Goal: Information Seeking & Learning: Learn about a topic

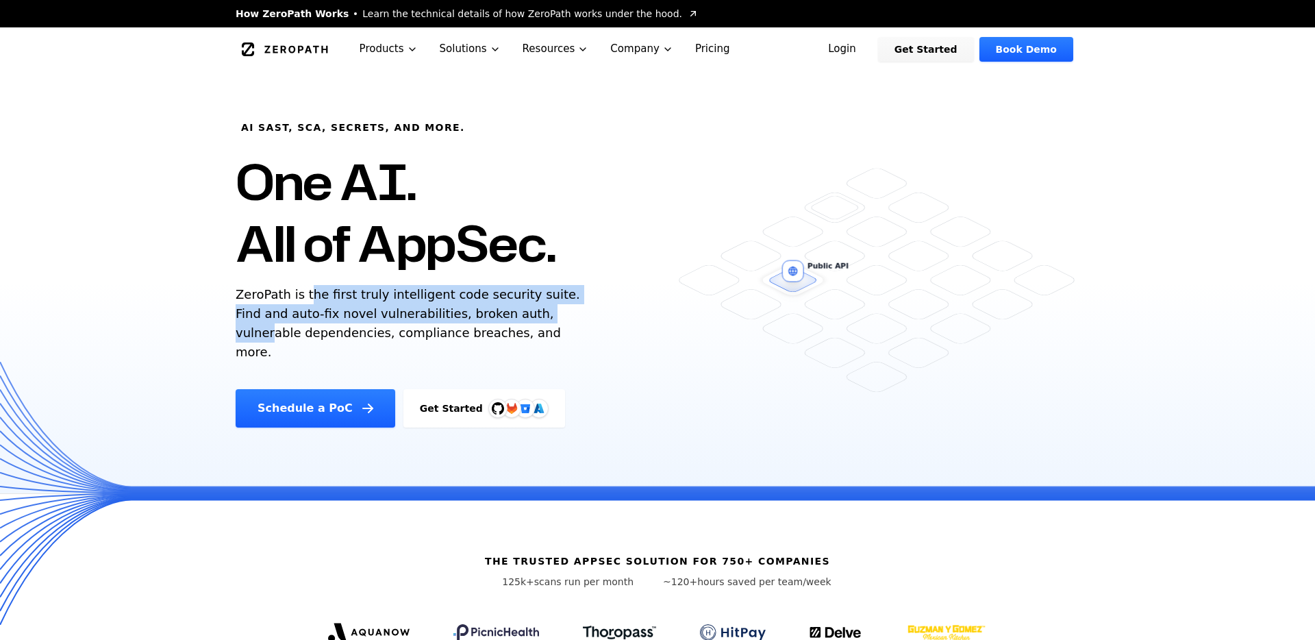
click at [527, 317] on p "ZeroPath is the first truly intelligent code security suite. Find and auto-fix …" at bounding box center [411, 323] width 351 height 77
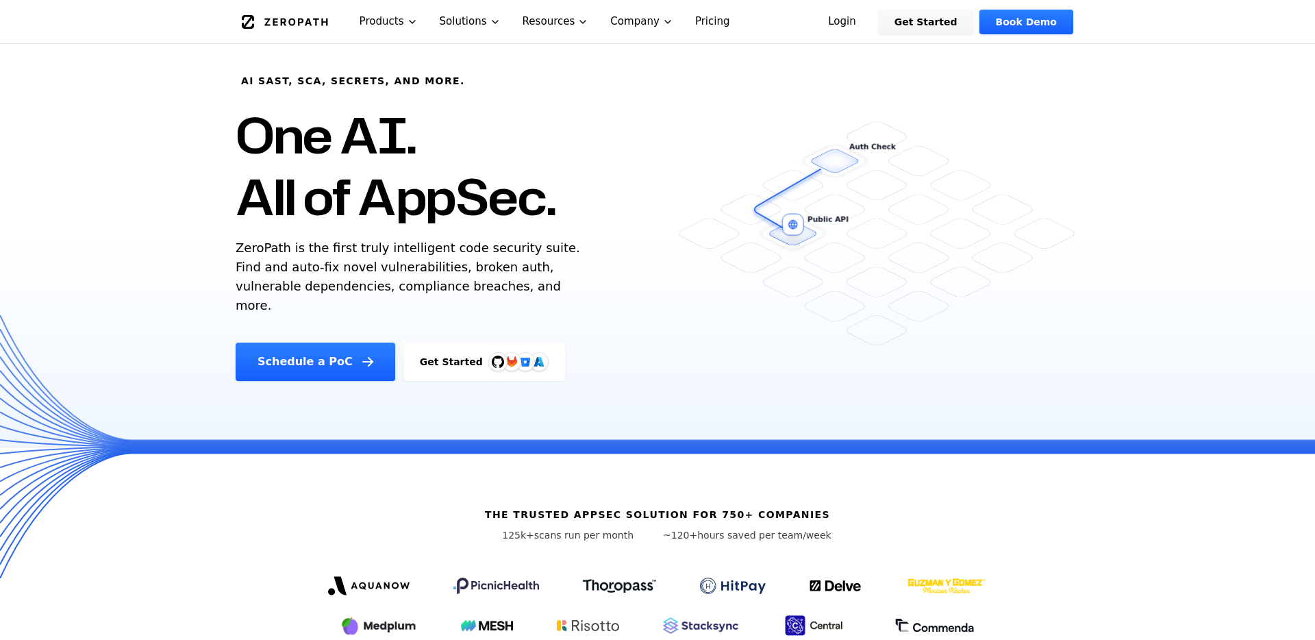
scroll to position [58, 0]
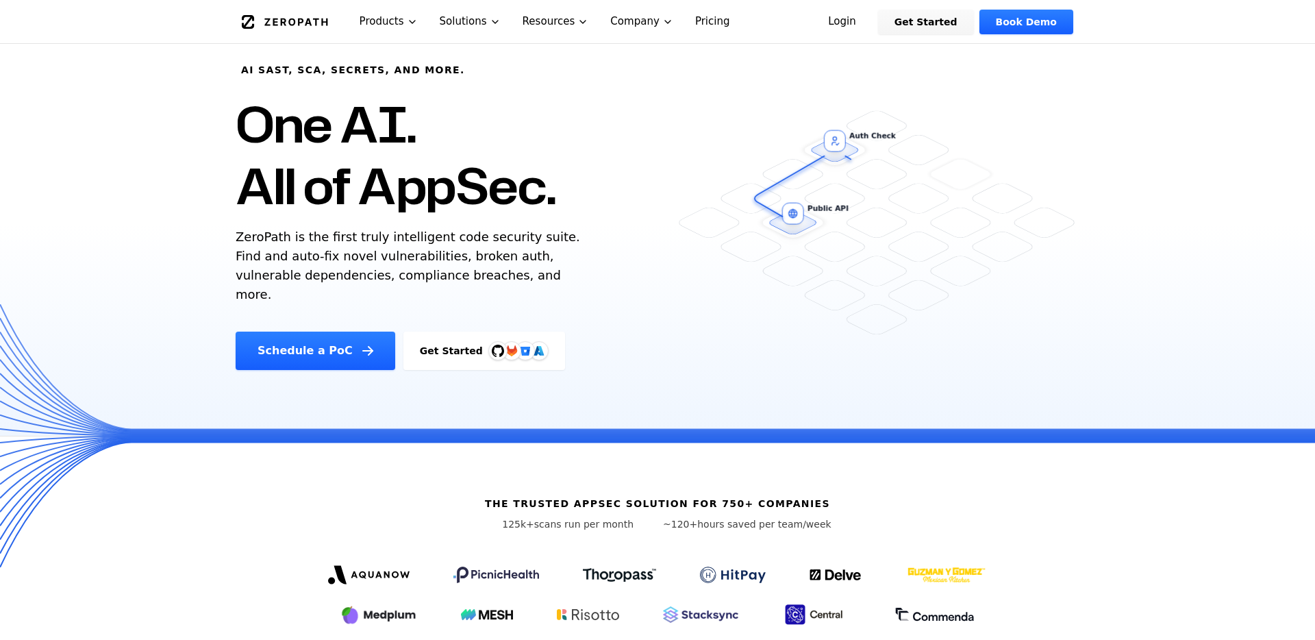
drag, startPoint x: 486, startPoint y: 209, endPoint x: 514, endPoint y: 282, distance: 78.1
click at [514, 282] on div "AI SAST, SCA, Secrets, and more. One AI. All of AppSec. ZeroPath is the first t…" at bounding box center [468, 192] width 498 height 356
click at [514, 282] on p "ZeroPath is the first truly intelligent code security suite. Find and auto-fix …" at bounding box center [411, 265] width 351 height 77
drag, startPoint x: 367, startPoint y: 232, endPoint x: 432, endPoint y: 271, distance: 76.5
click at [432, 271] on p "ZeroPath is the first truly intelligent code security suite. Find and auto-fix …" at bounding box center [411, 265] width 351 height 77
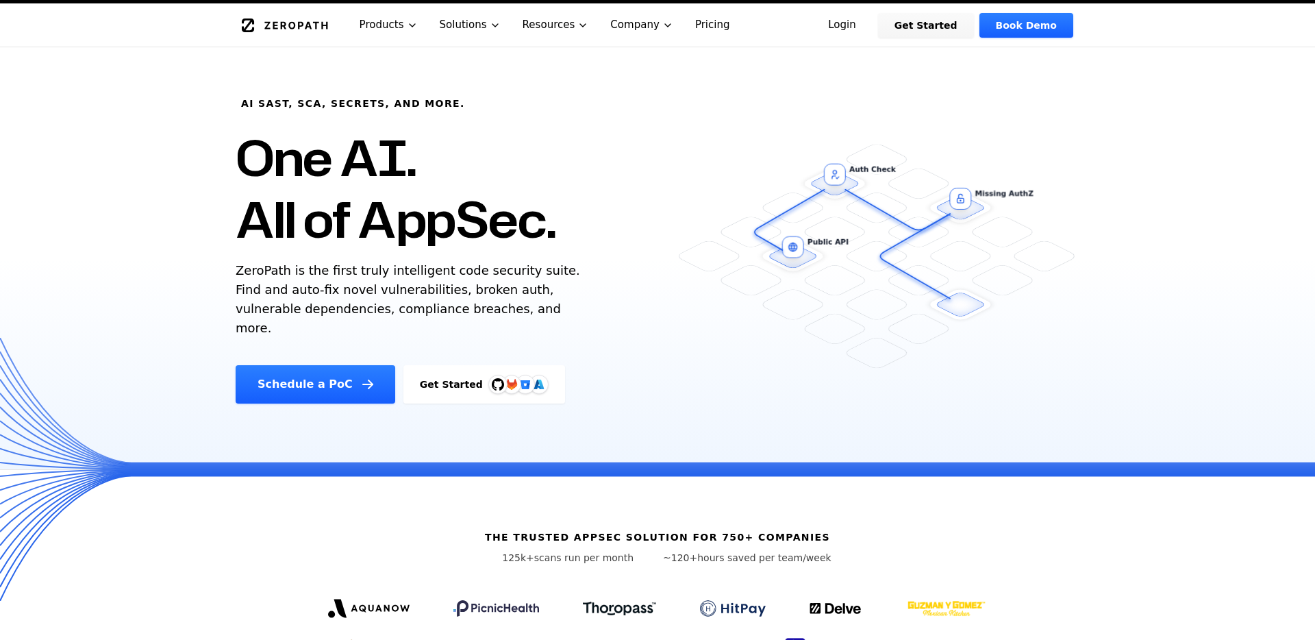
scroll to position [18, 0]
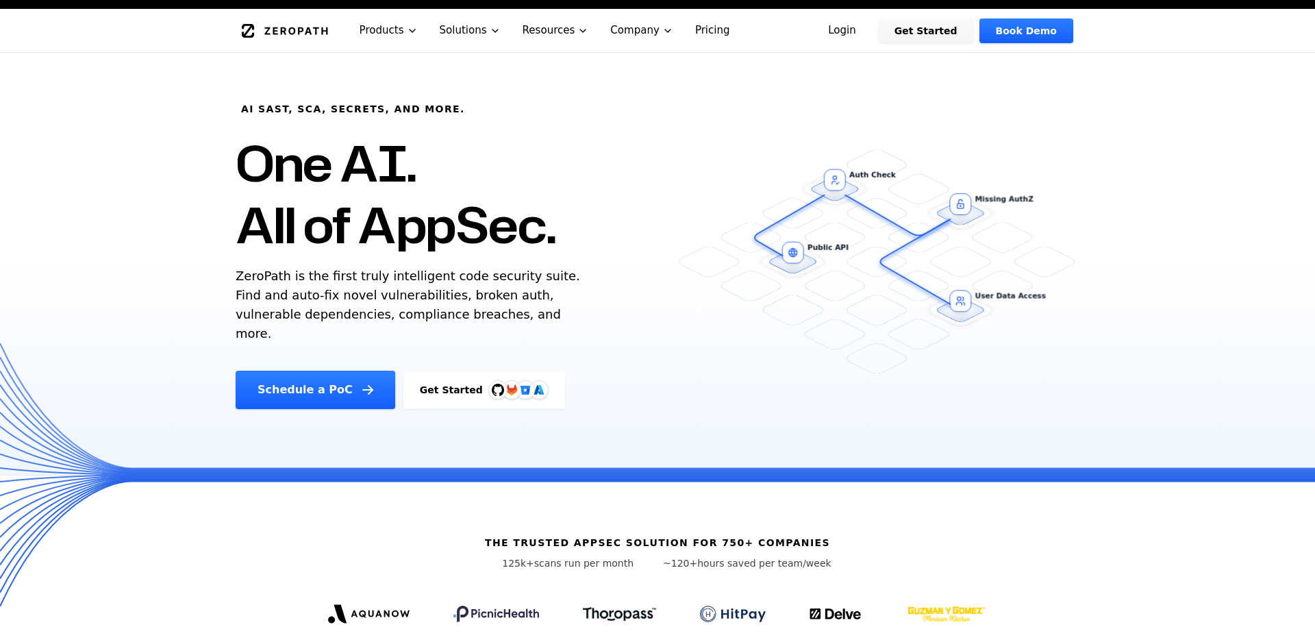
click at [432, 271] on p "ZeroPath is the first truly intelligent code security suite. Find and auto-fix …" at bounding box center [411, 304] width 351 height 77
drag, startPoint x: 410, startPoint y: 209, endPoint x: 467, endPoint y: 315, distance: 120.1
click at [467, 315] on div "AI SAST, SCA, Secrets, and more. One AI. All of AppSec. ZeroPath is the first t…" at bounding box center [468, 231] width 498 height 356
click at [467, 315] on p "ZeroPath is the first truly intelligent code security suite. Find and auto-fix …" at bounding box center [411, 304] width 351 height 77
drag, startPoint x: 467, startPoint y: 315, endPoint x: 439, endPoint y: 186, distance: 131.7
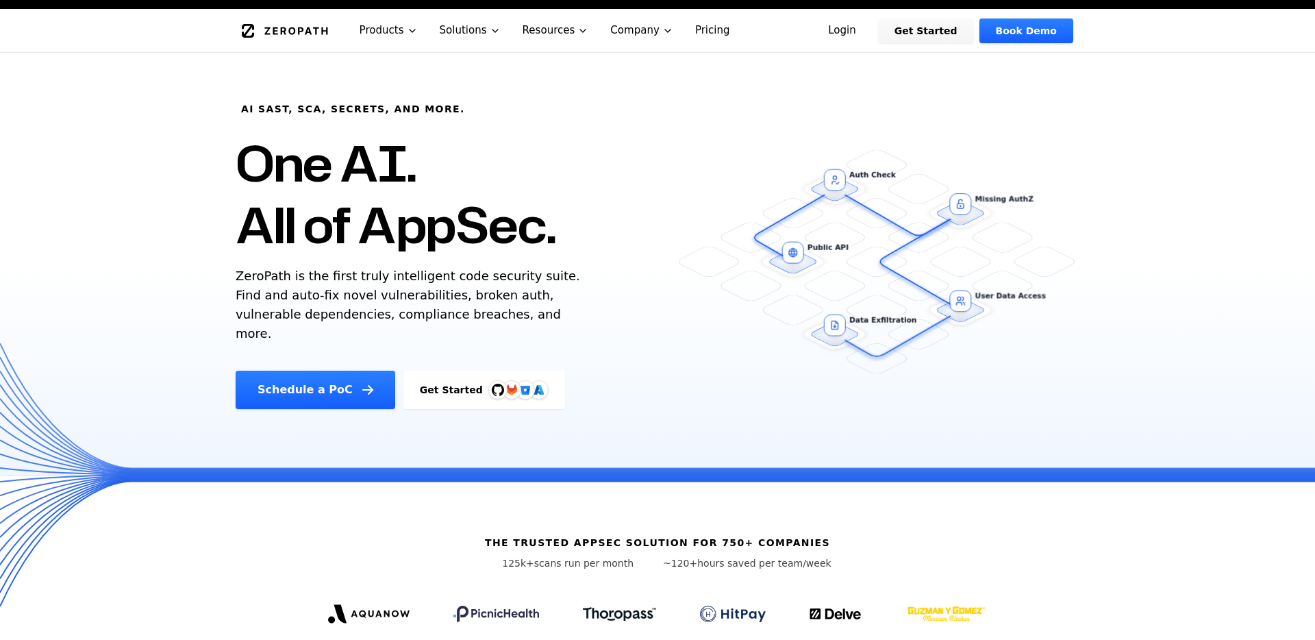
click at [439, 186] on div "AI SAST, SCA, Secrets, and more. One AI. All of AppSec. ZeroPath is the first t…" at bounding box center [468, 231] width 498 height 356
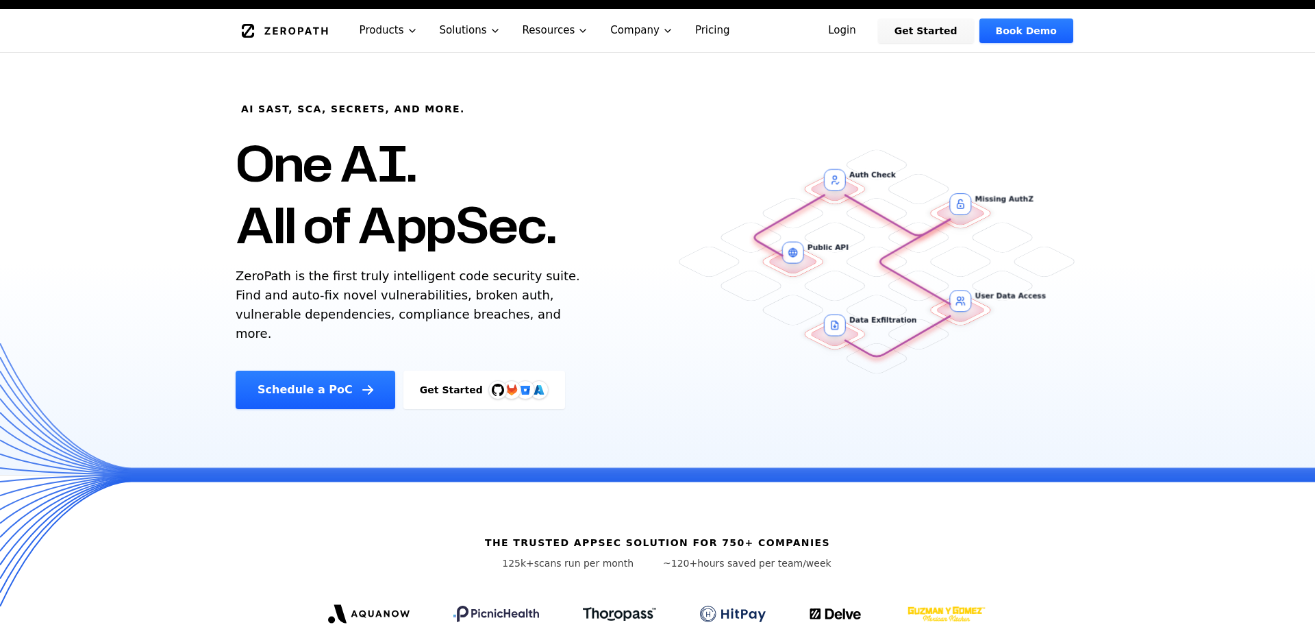
click at [439, 186] on h1 "One AI. All of AppSec." at bounding box center [396, 193] width 320 height 123
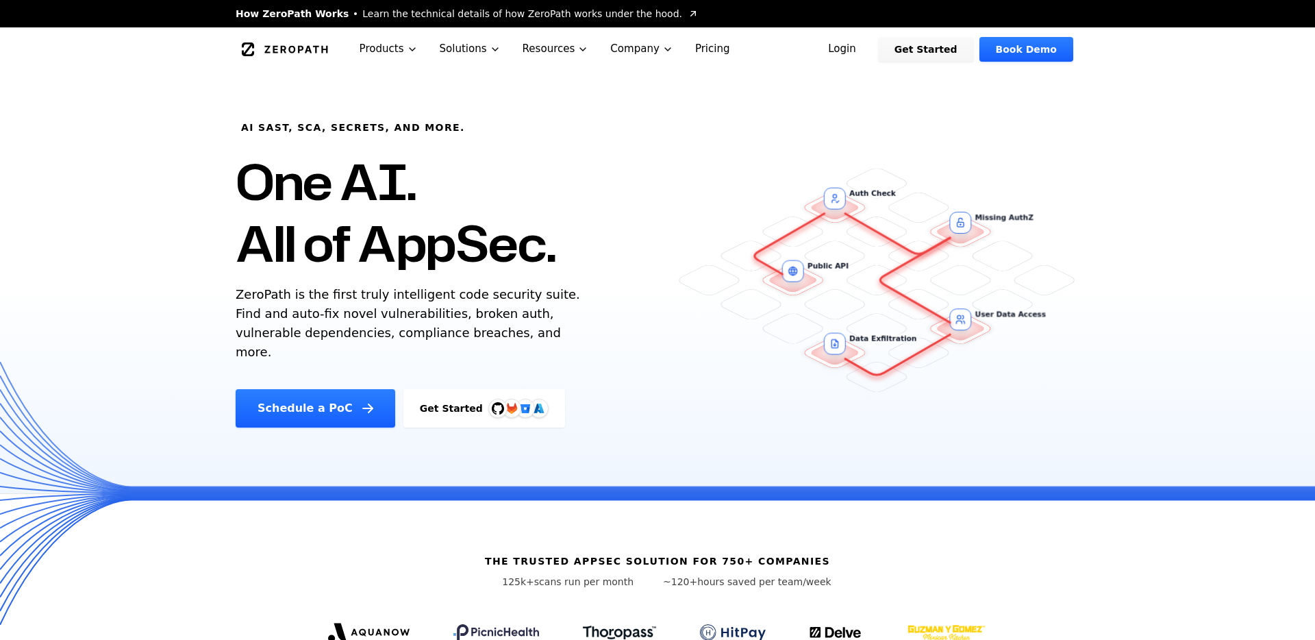
drag, startPoint x: 373, startPoint y: 214, endPoint x: 430, endPoint y: 306, distance: 108.0
click at [430, 306] on div "AI SAST, SCA, Secrets, and more. One AI. All of AppSec. ZeroPath is the first t…" at bounding box center [468, 249] width 498 height 356
click at [430, 306] on p "ZeroPath is the first truly intelligent code security suite. Find and auto-fix …" at bounding box center [411, 323] width 351 height 77
drag, startPoint x: 430, startPoint y: 311, endPoint x: 342, endPoint y: 175, distance: 162.5
click at [342, 175] on div "AI SAST, SCA, Secrets, and more. One AI. All of AppSec. ZeroPath is the first t…" at bounding box center [468, 249] width 498 height 356
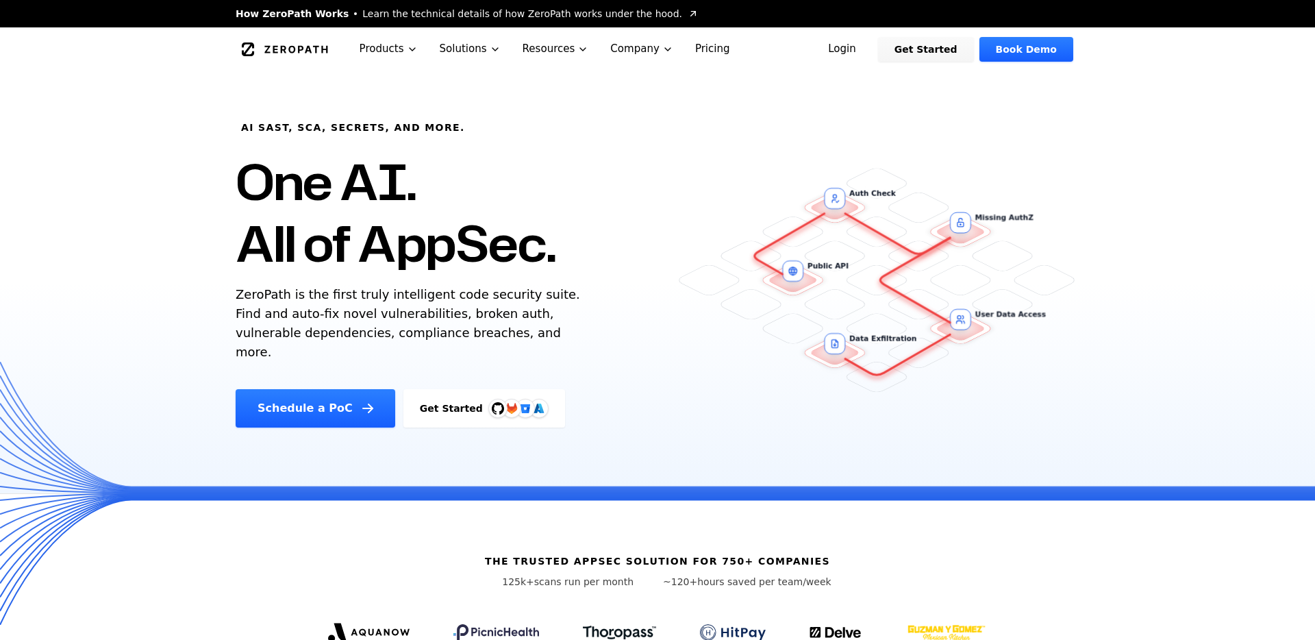
click at [342, 175] on h1 "One AI. All of AppSec." at bounding box center [396, 212] width 320 height 123
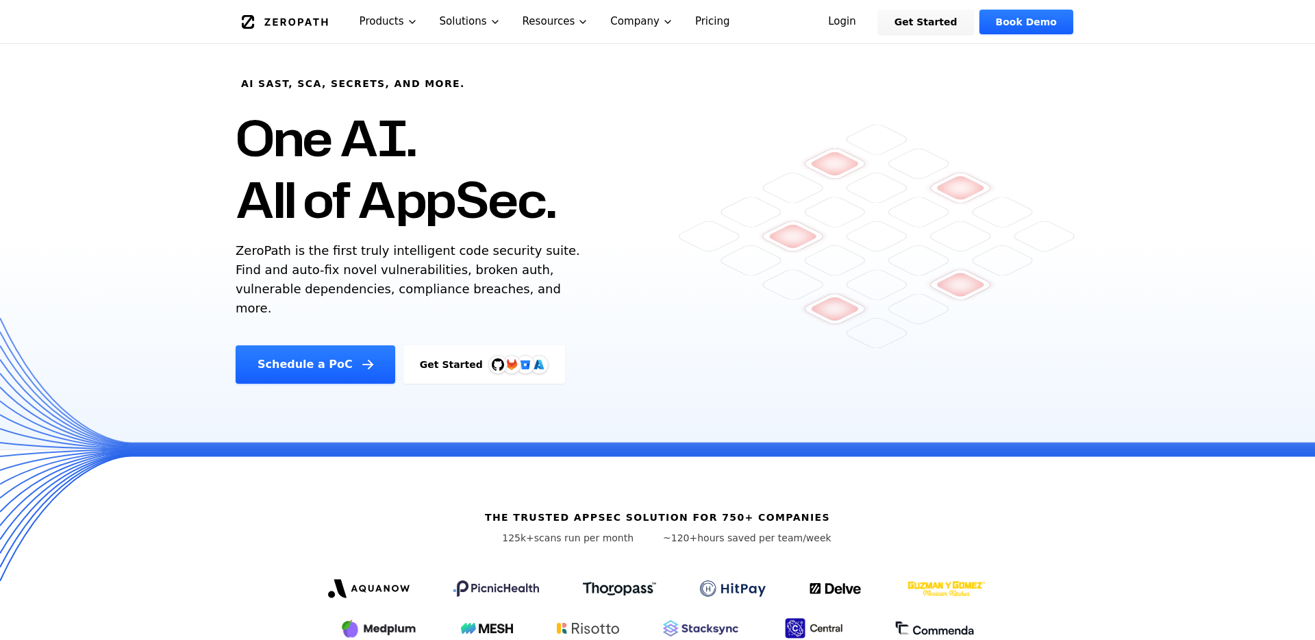
scroll to position [43, 0]
drag, startPoint x: 345, startPoint y: 146, endPoint x: 449, endPoint y: 293, distance: 180.2
click at [449, 292] on div "AI SAST, SCA, Secrets, and more. One AI. All of AppSec. ZeroPath is the first t…" at bounding box center [468, 206] width 498 height 356
click at [449, 293] on p "ZeroPath is the first truly intelligent code security suite. Find and auto-fix …" at bounding box center [411, 280] width 351 height 77
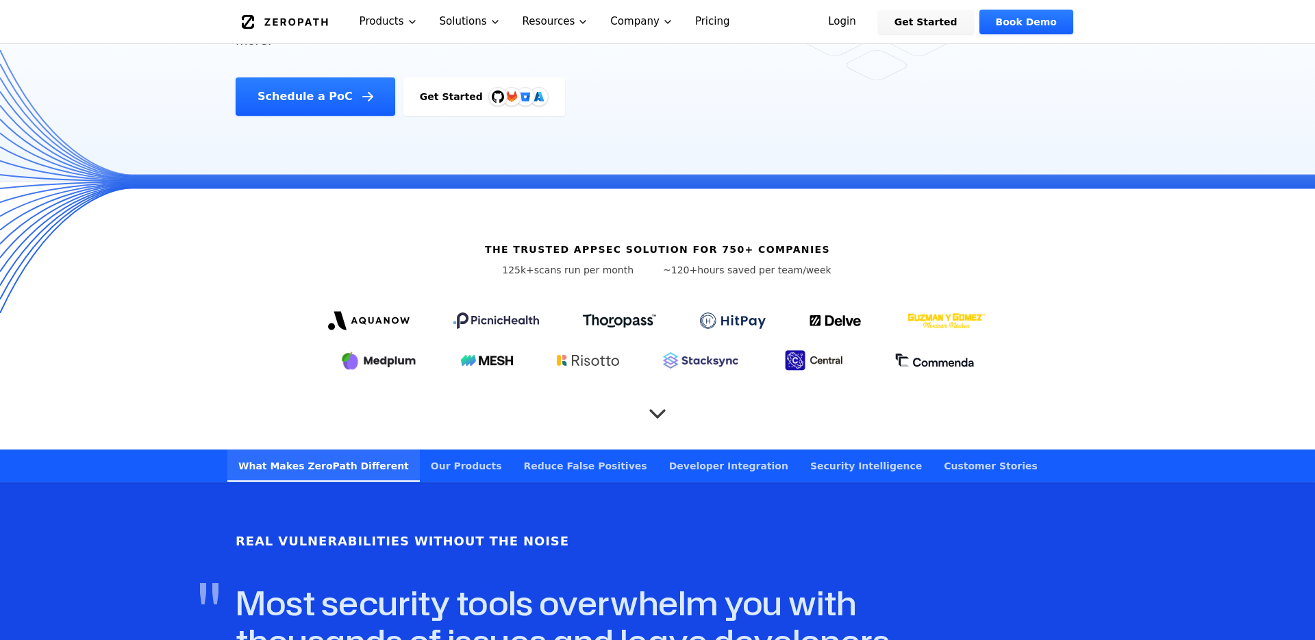
scroll to position [343, 0]
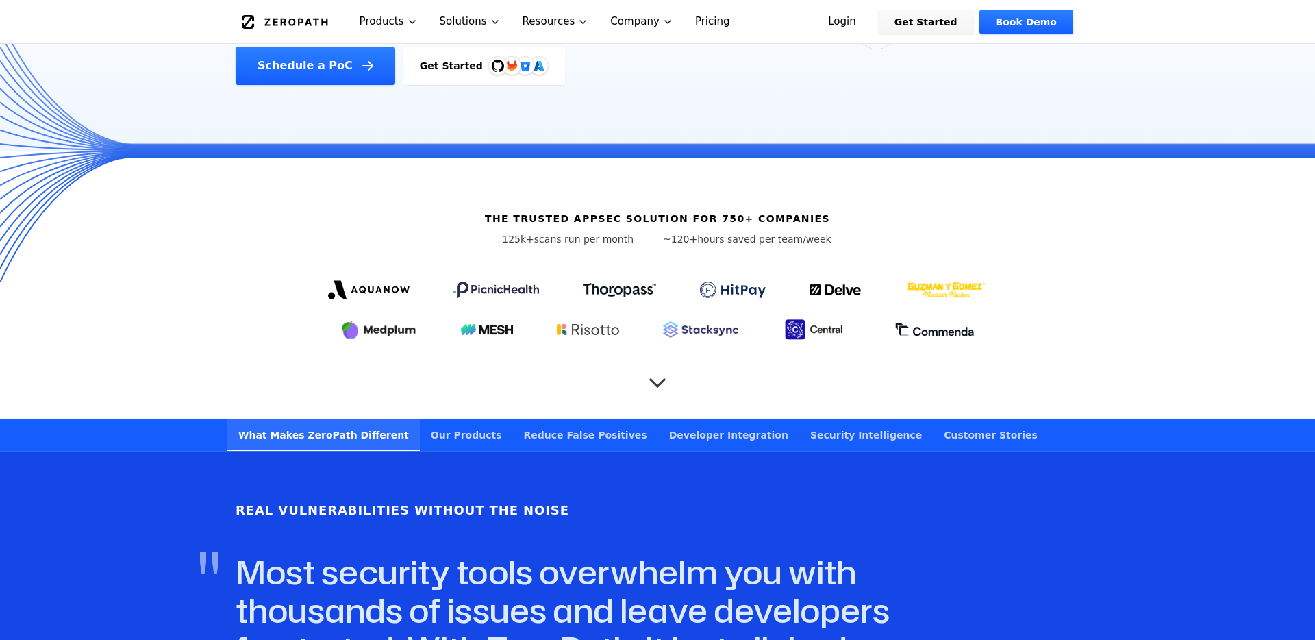
drag, startPoint x: 551, startPoint y: 198, endPoint x: 636, endPoint y: 237, distance: 93.5
click at [635, 237] on div "The trusted AppSec solution for 750+ companies 125k+ scans run per month ~120+ …" at bounding box center [657, 284] width 877 height 267
click at [636, 237] on div "The trusted AppSec solution for 750+ companies 125k+ scans run per month ~120+ …" at bounding box center [657, 284] width 877 height 267
drag, startPoint x: 614, startPoint y: 181, endPoint x: 707, endPoint y: 275, distance: 132.7
click at [707, 276] on div "The trusted AppSec solution for 750+ companies 125k+ scans run per month ~120+ …" at bounding box center [657, 284] width 877 height 267
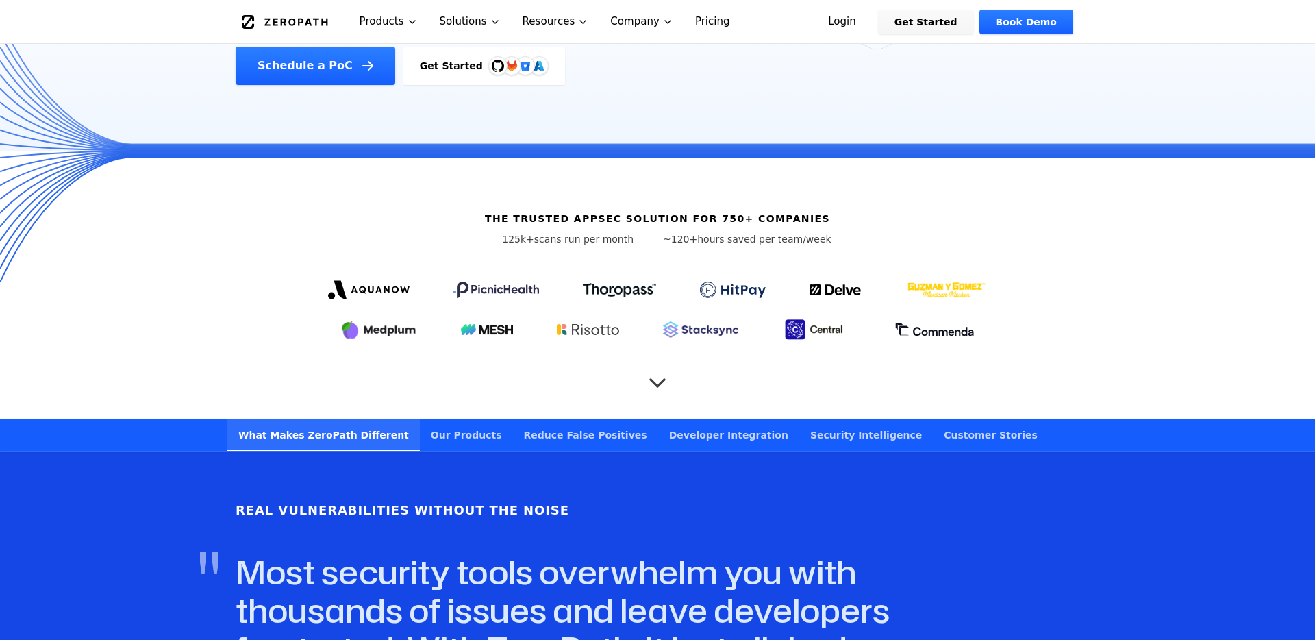
click at [707, 282] on icon at bounding box center [733, 290] width 66 height 16
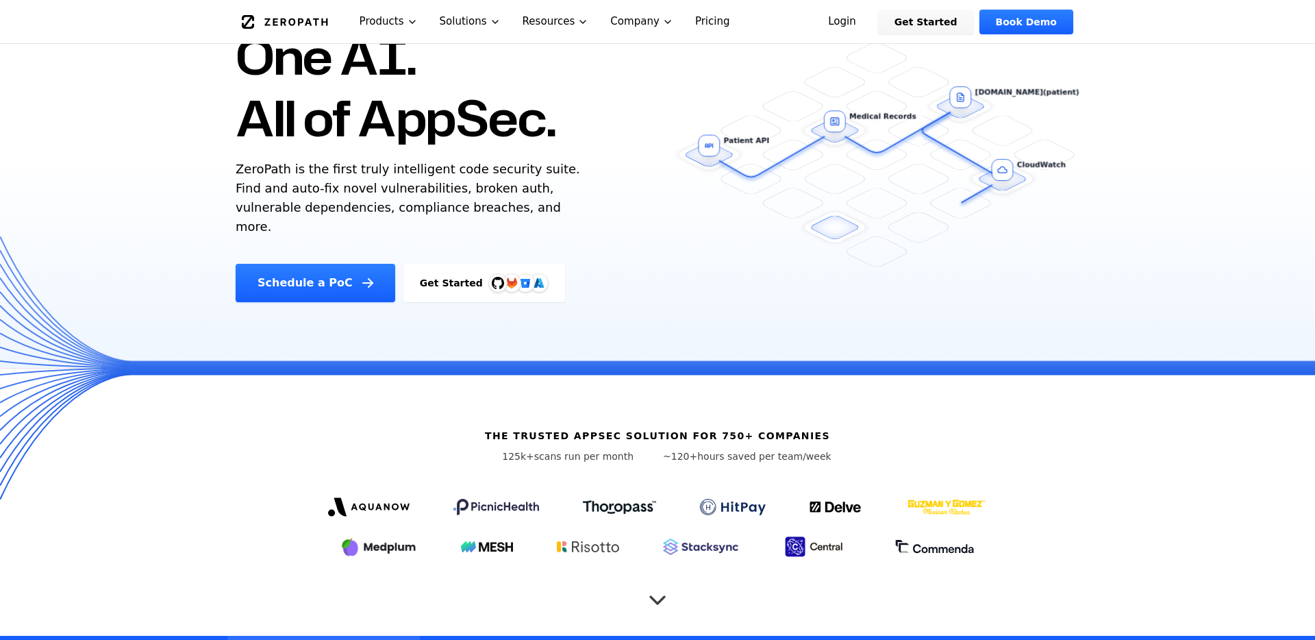
scroll to position [243, 0]
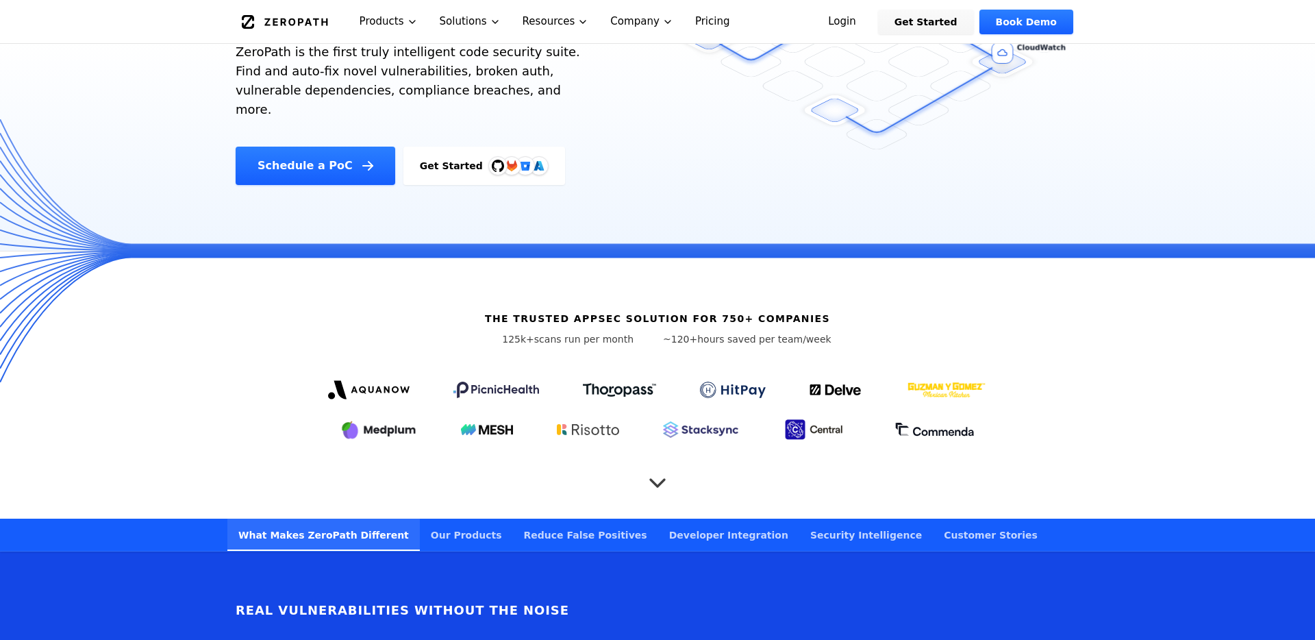
click at [643, 458] on div "The trusted AppSec solution for 750+ companies 125k+ scans run per month ~120+ …" at bounding box center [657, 384] width 877 height 267
click at [648, 462] on icon "Scroll to next section" at bounding box center [657, 475] width 27 height 27
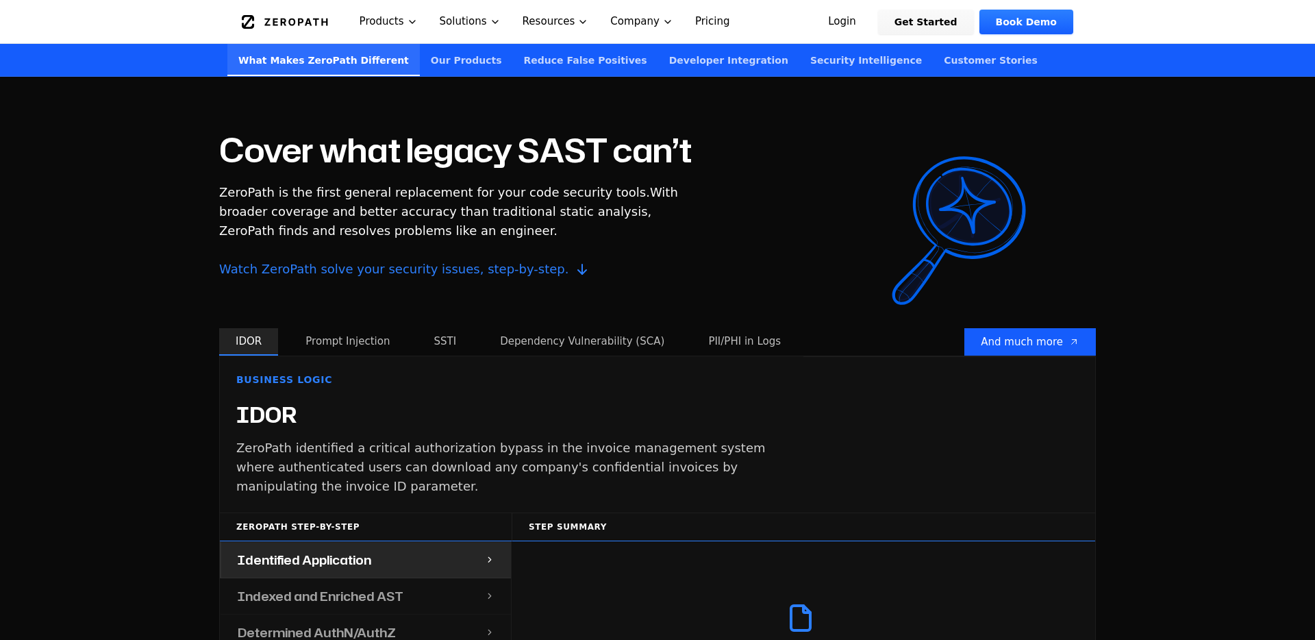
scroll to position [1147, 0]
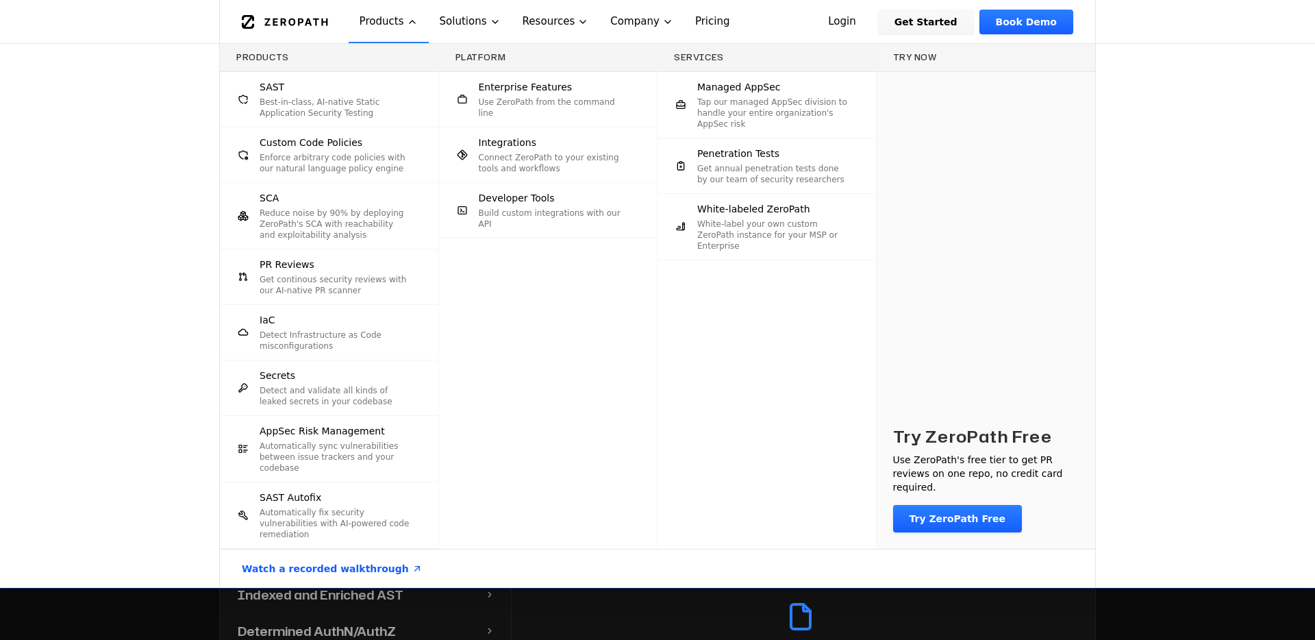
click at [330, 225] on p "Reduce noise by 90% by deploying ZeroPath's SCA with reachability and exploitab…" at bounding box center [335, 224] width 151 height 33
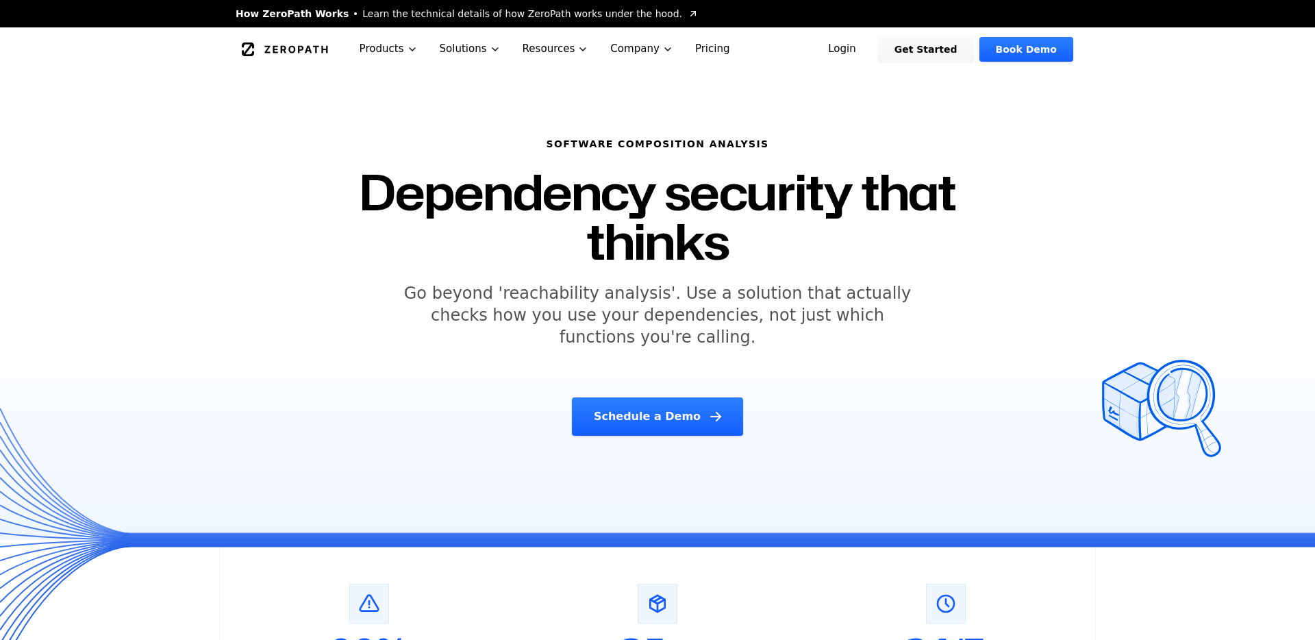
drag, startPoint x: 586, startPoint y: 185, endPoint x: 645, endPoint y: 331, distance: 157.6
click at [645, 331] on div "Software Composition Analysis Dependency security that thinks Go beyond 'reacha…" at bounding box center [657, 287] width 701 height 332
click at [645, 332] on div "Software Composition Analysis Dependency security that thinks Go beyond 'reacha…" at bounding box center [657, 287] width 701 height 332
drag, startPoint x: 645, startPoint y: 332, endPoint x: 611, endPoint y: 163, distance: 172.0
click at [611, 163] on div "Software Composition Analysis Dependency security that thinks Go beyond 'reacha…" at bounding box center [657, 287] width 701 height 332
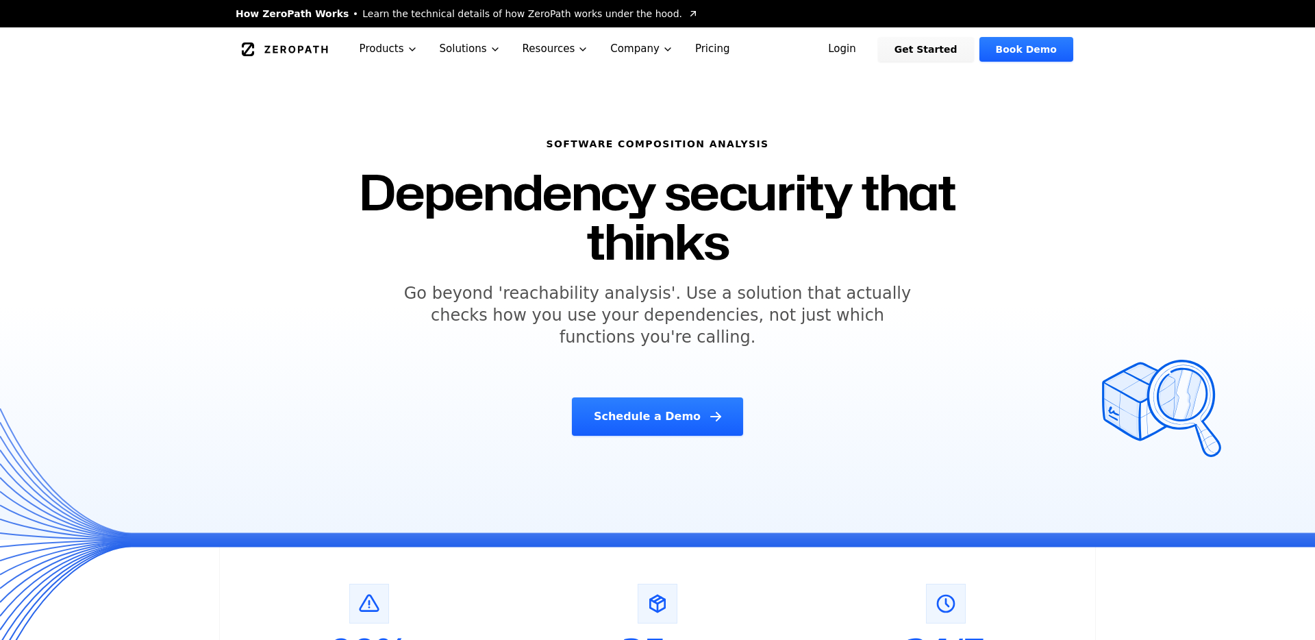
click at [611, 167] on h1 "Dependency security that thinks" at bounding box center [657, 216] width 669 height 99
drag, startPoint x: 494, startPoint y: 209, endPoint x: 720, endPoint y: 301, distance: 244.0
click at [716, 297] on div "Software Composition Analysis Dependency security that thinks Go beyond 'reacha…" at bounding box center [657, 287] width 701 height 332
click at [722, 301] on h5 "Go beyond 'reachability analysis'. Use a solution that actually checks how you …" at bounding box center [658, 315] width 526 height 66
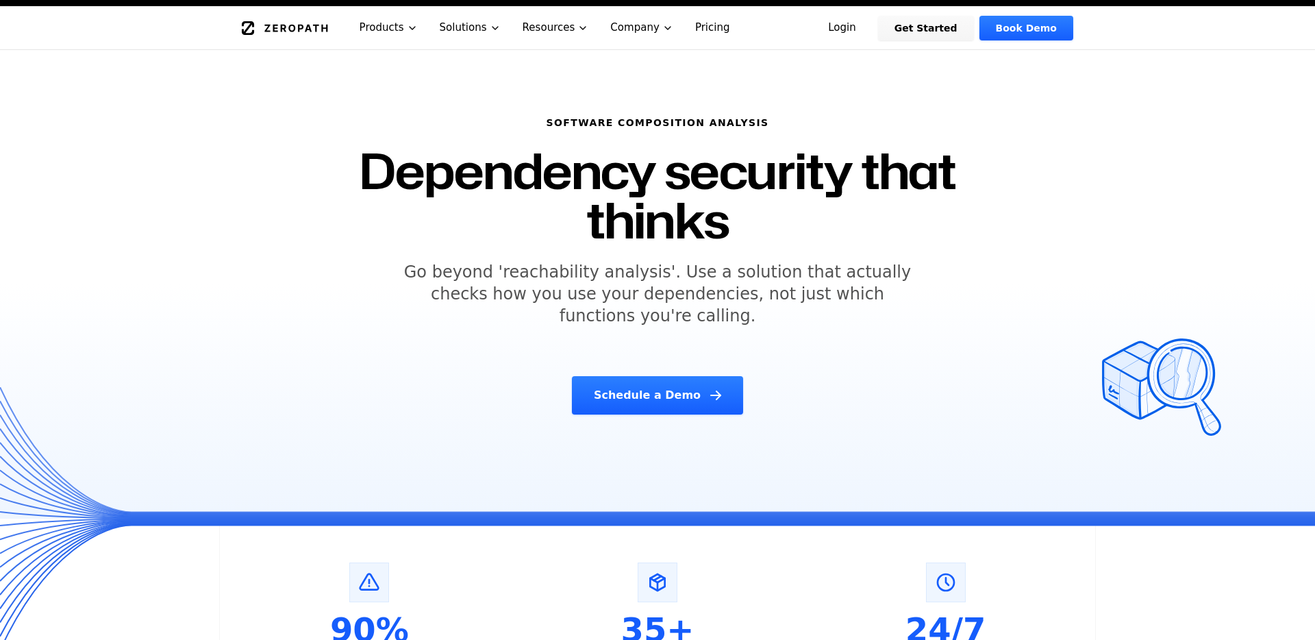
scroll to position [25, 0]
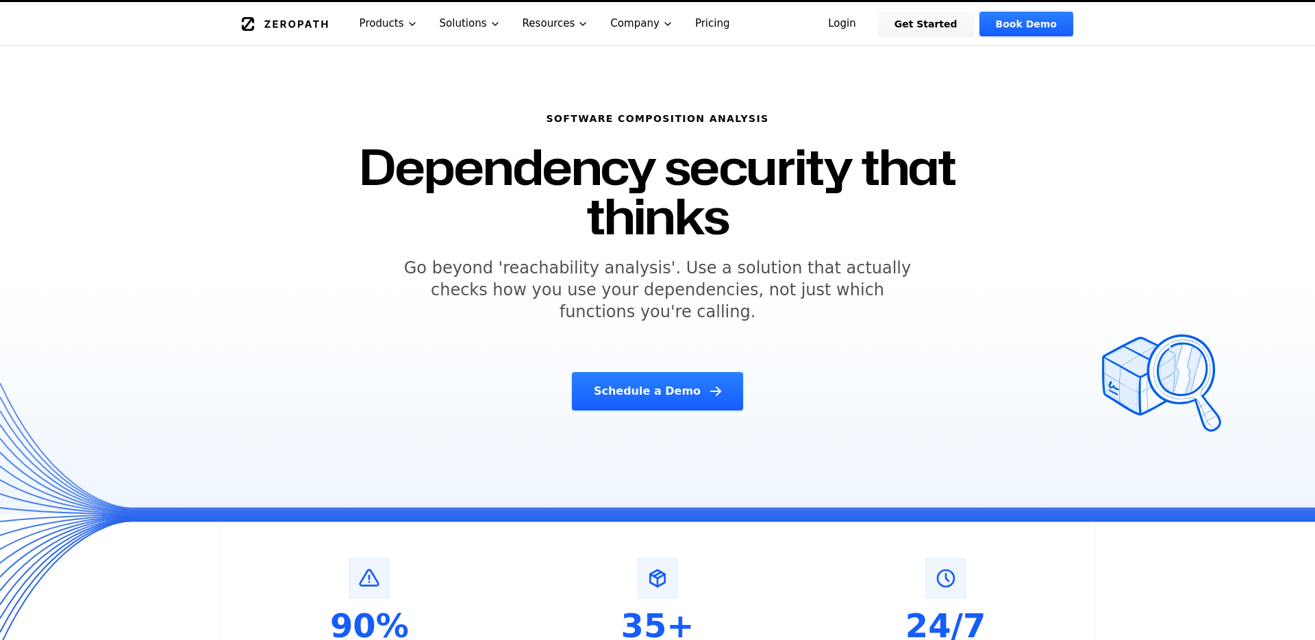
drag, startPoint x: 652, startPoint y: 186, endPoint x: 699, endPoint y: 288, distance: 112.2
click at [699, 288] on div "Software Composition Analysis Dependency security that thinks Go beyond 'reacha…" at bounding box center [657, 261] width 701 height 332
click at [699, 288] on h5 "Go beyond 'reachability analysis'. Use a solution that actually checks how you …" at bounding box center [658, 290] width 526 height 66
drag, startPoint x: 699, startPoint y: 288, endPoint x: 649, endPoint y: 150, distance: 146.3
click at [649, 150] on div "Software Composition Analysis Dependency security that thinks Go beyond 'reacha…" at bounding box center [657, 261] width 701 height 332
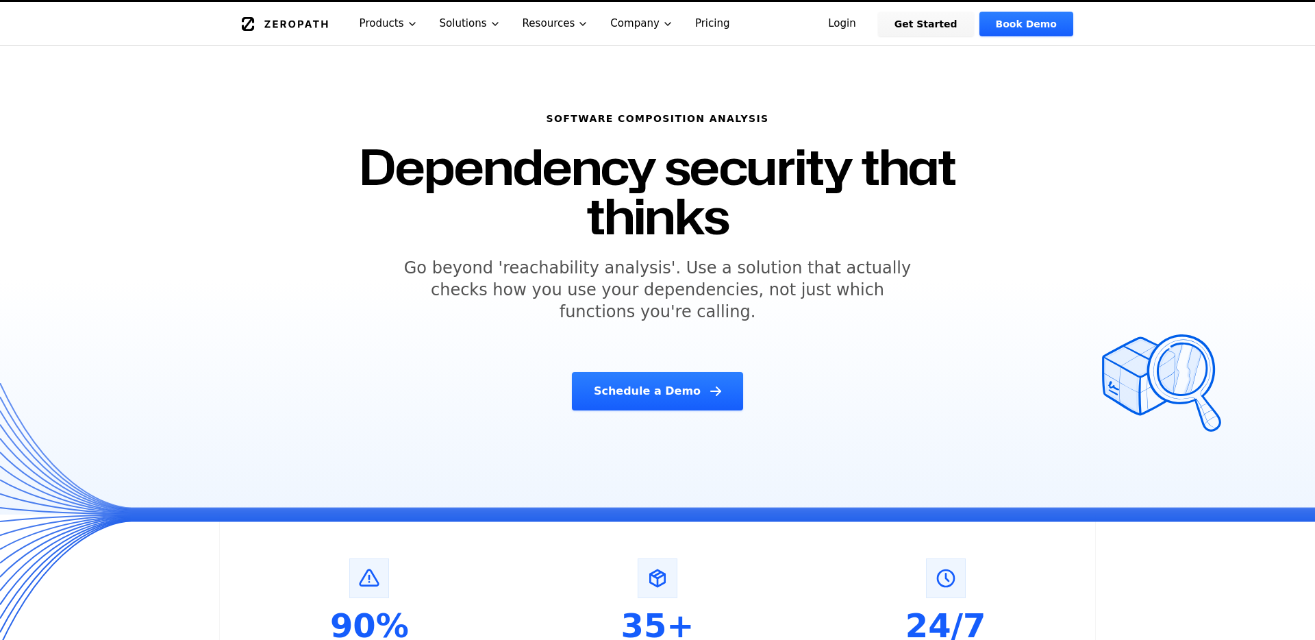
click at [649, 150] on h1 "Dependency security that thinks" at bounding box center [657, 191] width 669 height 99
drag, startPoint x: 649, startPoint y: 150, endPoint x: 712, endPoint y: 280, distance: 144.0
click at [712, 280] on div "Software Composition Analysis Dependency security that thinks Go beyond 'reacha…" at bounding box center [657, 261] width 701 height 332
click at [712, 280] on h5 "Go beyond 'reachability analysis'. Use a solution that actually checks how you …" at bounding box center [658, 290] width 526 height 66
drag, startPoint x: 708, startPoint y: 291, endPoint x: 681, endPoint y: 152, distance: 141.7
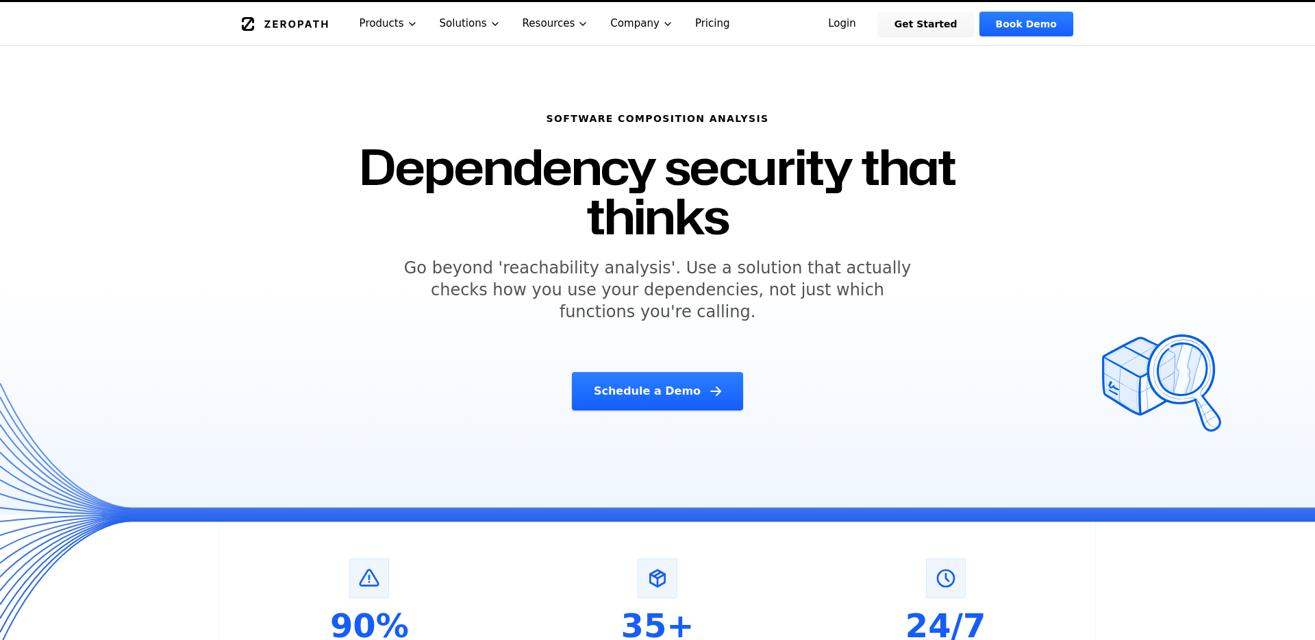
click at [681, 152] on div "Software Composition Analysis Dependency security that thinks Go beyond 'reacha…" at bounding box center [657, 261] width 701 height 332
click at [681, 152] on h1 "Dependency security that thinks" at bounding box center [657, 191] width 669 height 99
drag, startPoint x: 681, startPoint y: 152, endPoint x: 722, endPoint y: 298, distance: 151.6
click at [722, 298] on div "Software Composition Analysis Dependency security that thinks Go beyond 'reacha…" at bounding box center [657, 261] width 701 height 332
click at [722, 298] on h5 "Go beyond 'reachability analysis'. Use a solution that actually checks how you …" at bounding box center [658, 290] width 526 height 66
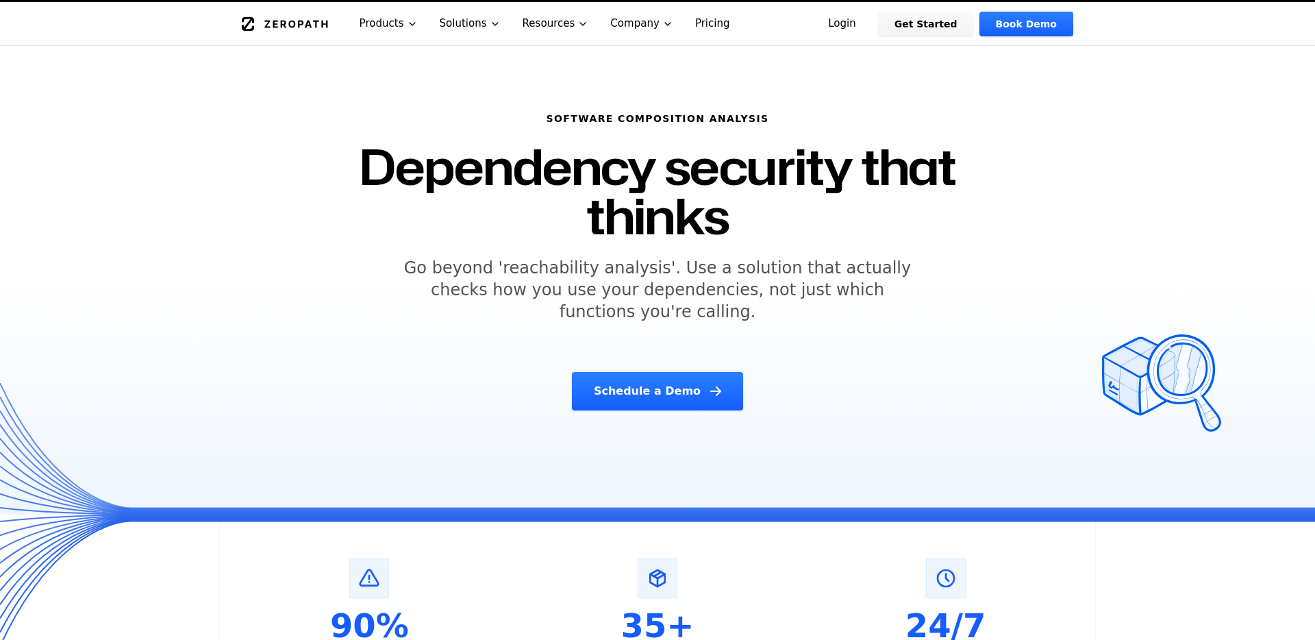
drag, startPoint x: 722, startPoint y: 298, endPoint x: 685, endPoint y: 170, distance: 133.3
click at [685, 170] on div "Software Composition Analysis Dependency security that thinks Go beyond 'reacha…" at bounding box center [657, 261] width 701 height 332
click at [685, 170] on h1 "Dependency security that thinks" at bounding box center [657, 191] width 669 height 99
drag, startPoint x: 685, startPoint y: 170, endPoint x: 758, endPoint y: 314, distance: 161.5
click at [758, 314] on div "Software Composition Analysis Dependency security that thinks Go beyond 'reacha…" at bounding box center [657, 261] width 701 height 332
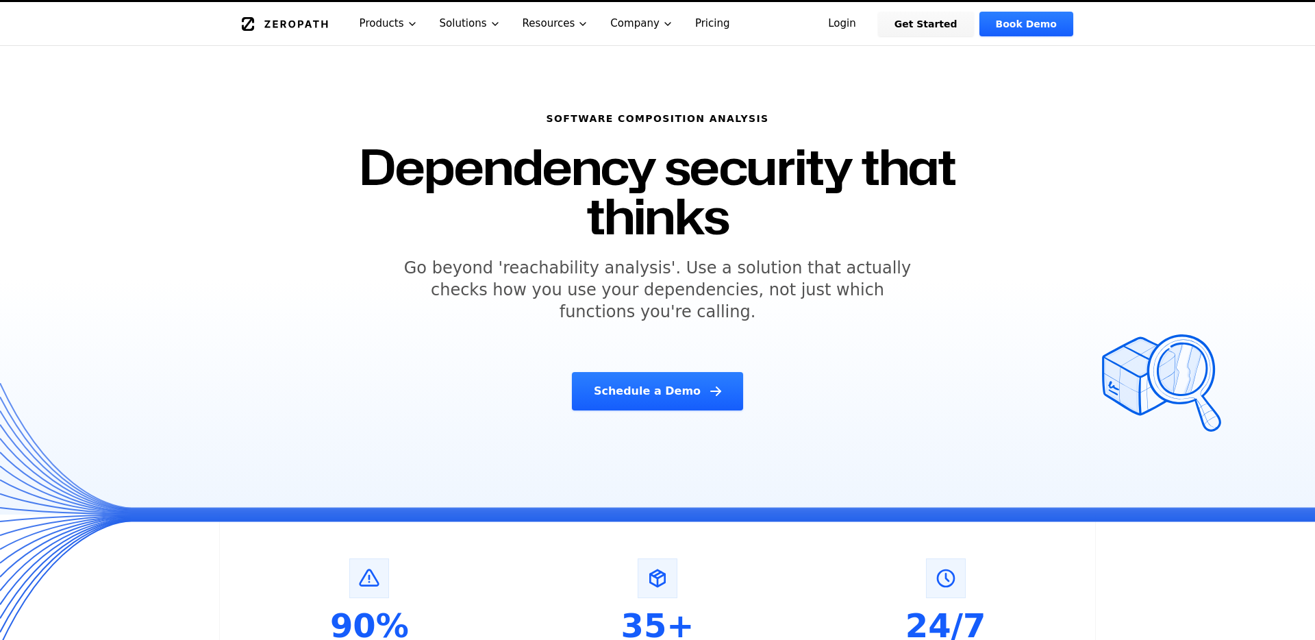
click at [758, 314] on div "Software Composition Analysis Dependency security that thinks Go beyond 'reacha…" at bounding box center [657, 261] width 701 height 332
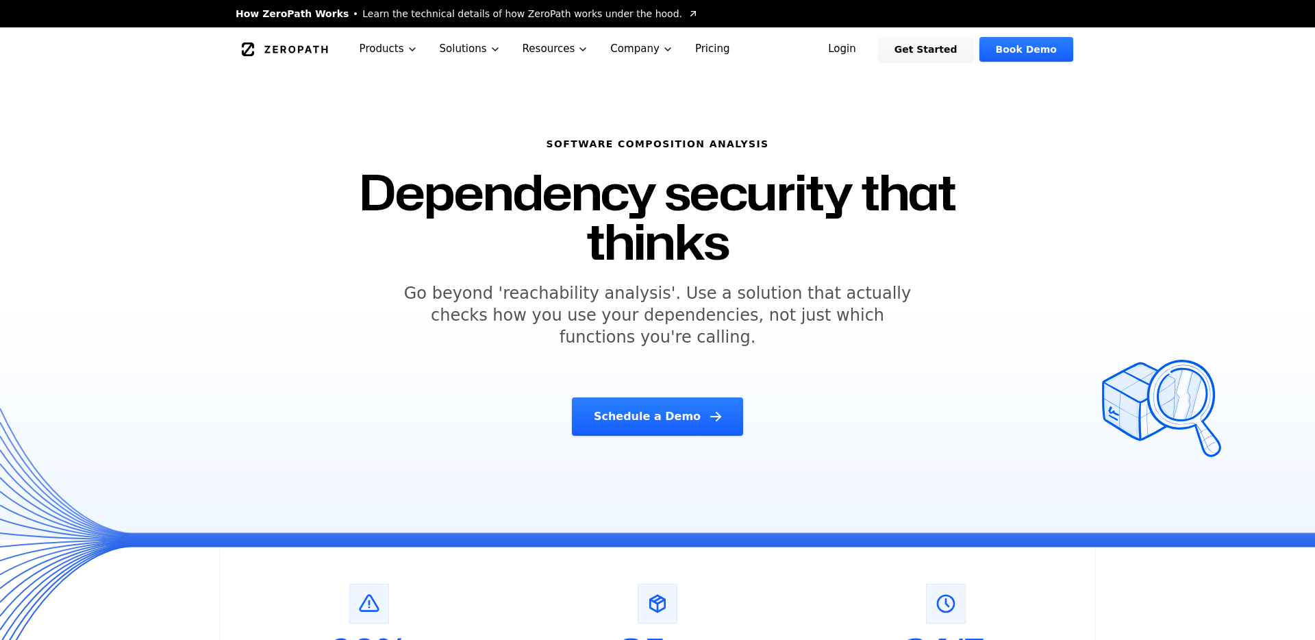
drag, startPoint x: 549, startPoint y: 169, endPoint x: 574, endPoint y: 293, distance: 126.4
click at [574, 293] on div "Software Composition Analysis Dependency security that thinks Go beyond 'reacha…" at bounding box center [657, 287] width 701 height 332
click at [574, 296] on h5 "Go beyond 'reachability analysis'. Use a solution that actually checks how you …" at bounding box center [658, 315] width 526 height 66
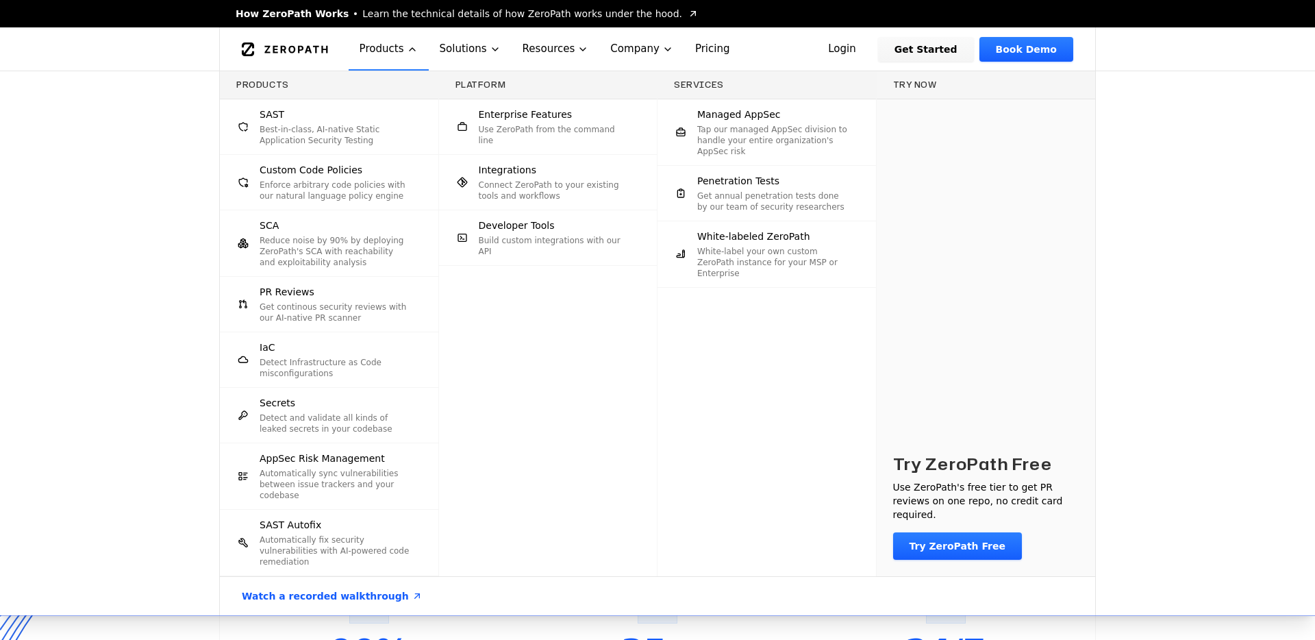
click at [349, 127] on p "Best-in-class, AI-native Static Application Security Testing" at bounding box center [335, 135] width 151 height 22
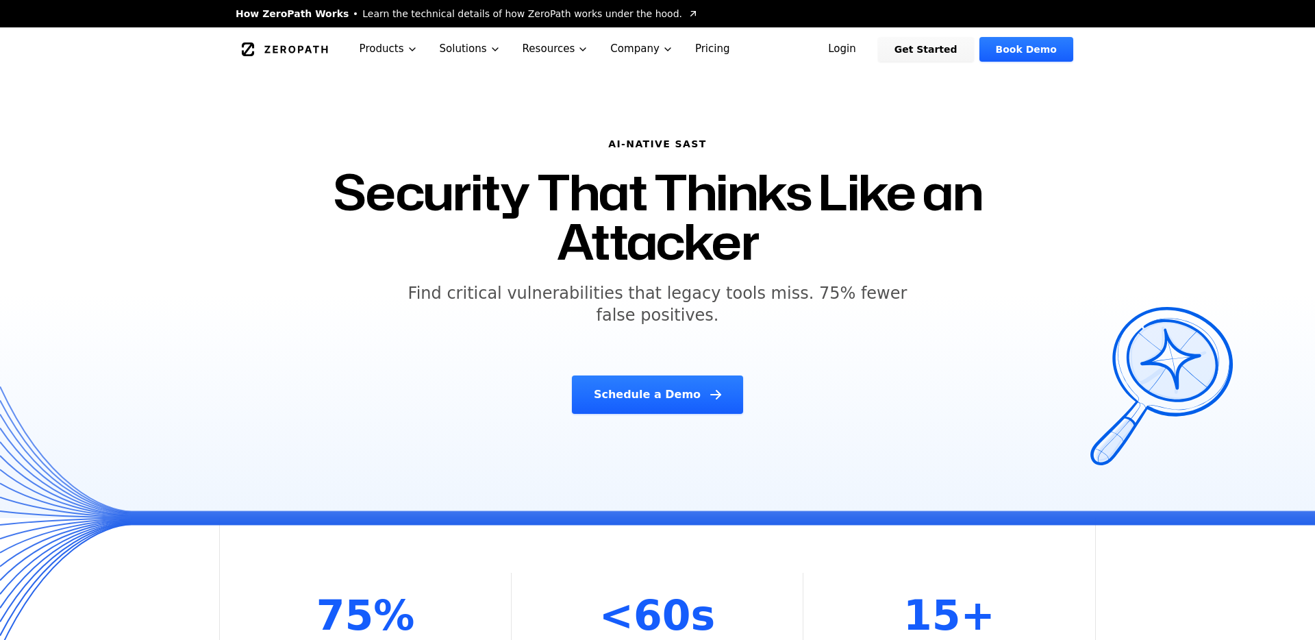
drag, startPoint x: 646, startPoint y: 200, endPoint x: 699, endPoint y: 323, distance: 134.4
click at [699, 323] on div "AI-NATIVE SAST Security That Thinks Like an Attacker Find critical vulnerabilit…" at bounding box center [657, 276] width 701 height 310
click at [699, 323] on h5 "Find critical vulnerabilities that legacy tools miss. 75% fewer false positives." at bounding box center [658, 304] width 526 height 44
drag, startPoint x: 697, startPoint y: 316, endPoint x: 697, endPoint y: 142, distance: 174.7
click at [697, 142] on div "AI-NATIVE SAST Security That Thinks Like an Attacker Find critical vulnerabilit…" at bounding box center [657, 276] width 701 height 310
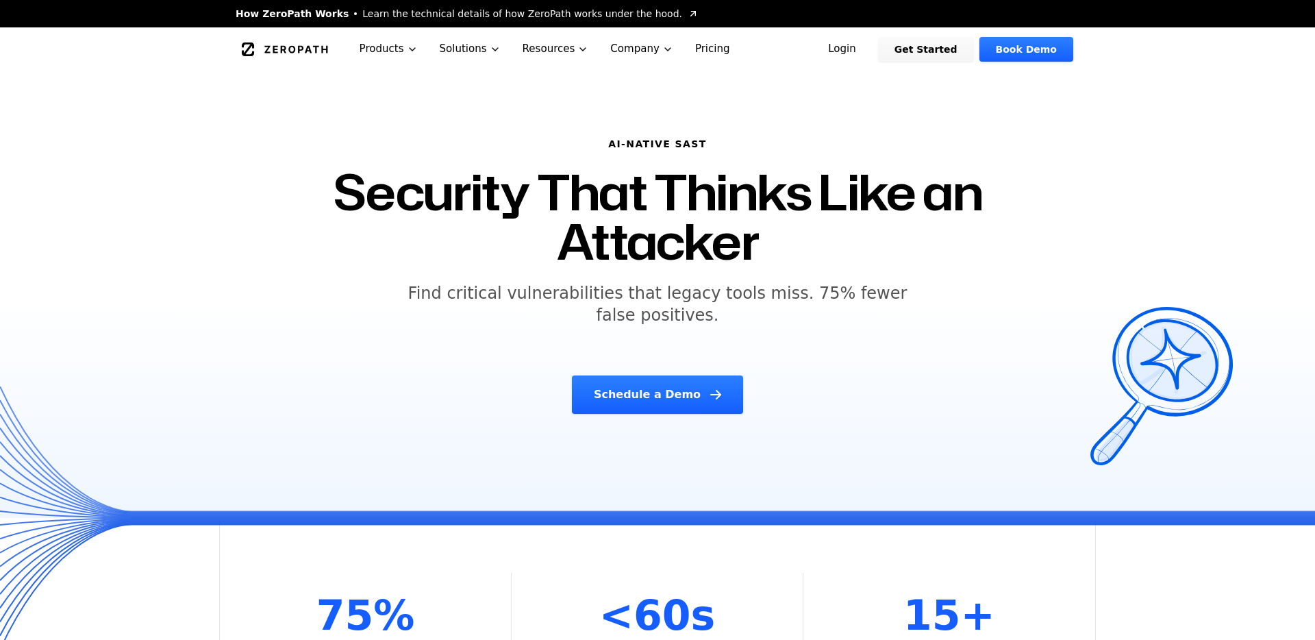
click at [697, 142] on h6 "AI-NATIVE SAST" at bounding box center [657, 144] width 669 height 14
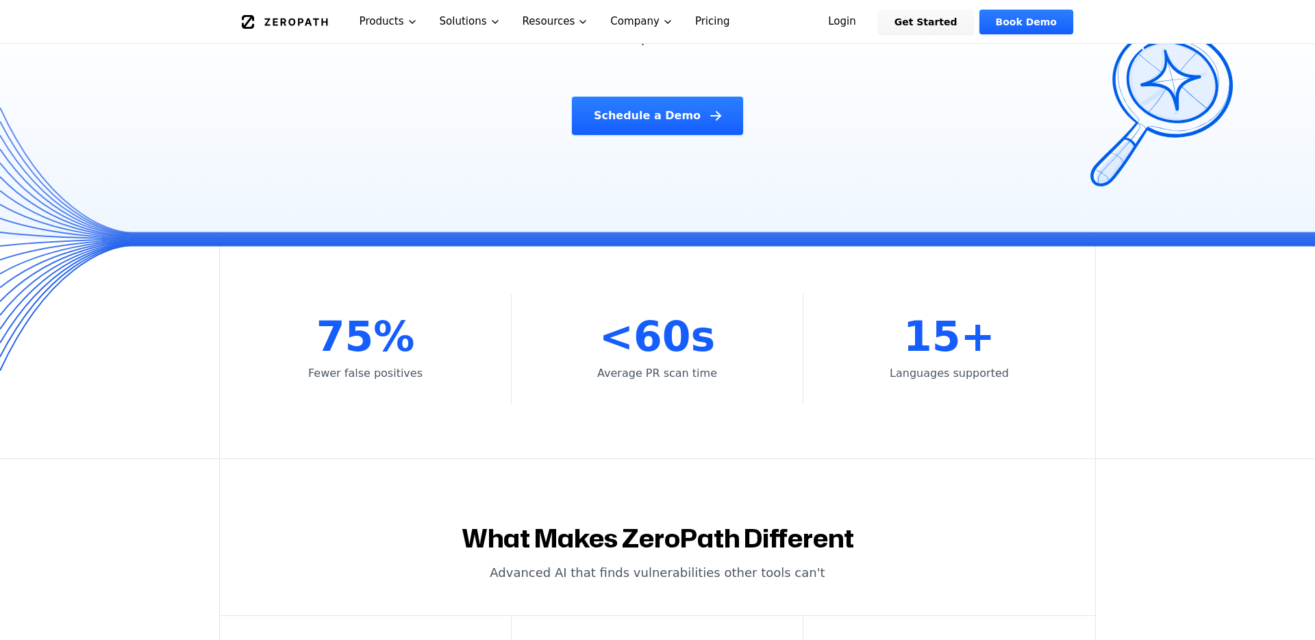
scroll to position [308, 0]
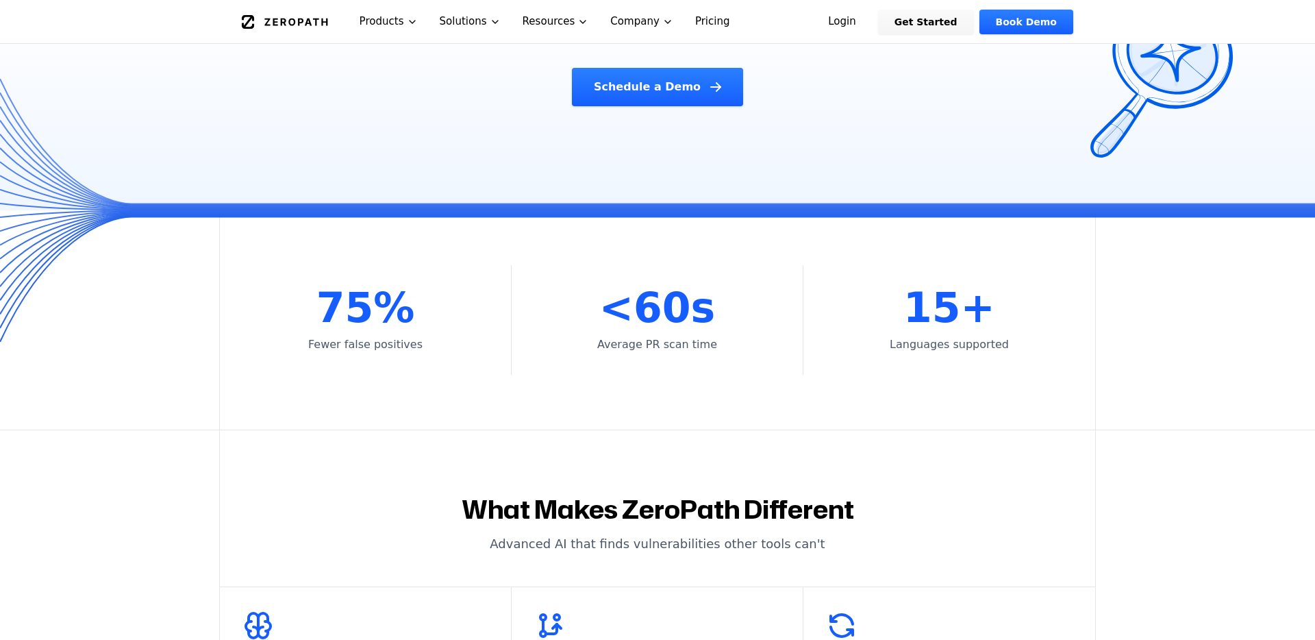
drag, startPoint x: 691, startPoint y: 261, endPoint x: 712, endPoint y: 417, distance: 157.0
click at [712, 417] on div "75% Fewer false positives <60s Average PR scan time 15+ Languages supported" at bounding box center [657, 319] width 877 height 219
drag, startPoint x: 408, startPoint y: 303, endPoint x: 429, endPoint y: 417, distance: 114.9
click at [429, 417] on div "75% Fewer false positives <60s Average PR scan time 15+ Languages supported" at bounding box center [657, 319] width 877 height 219
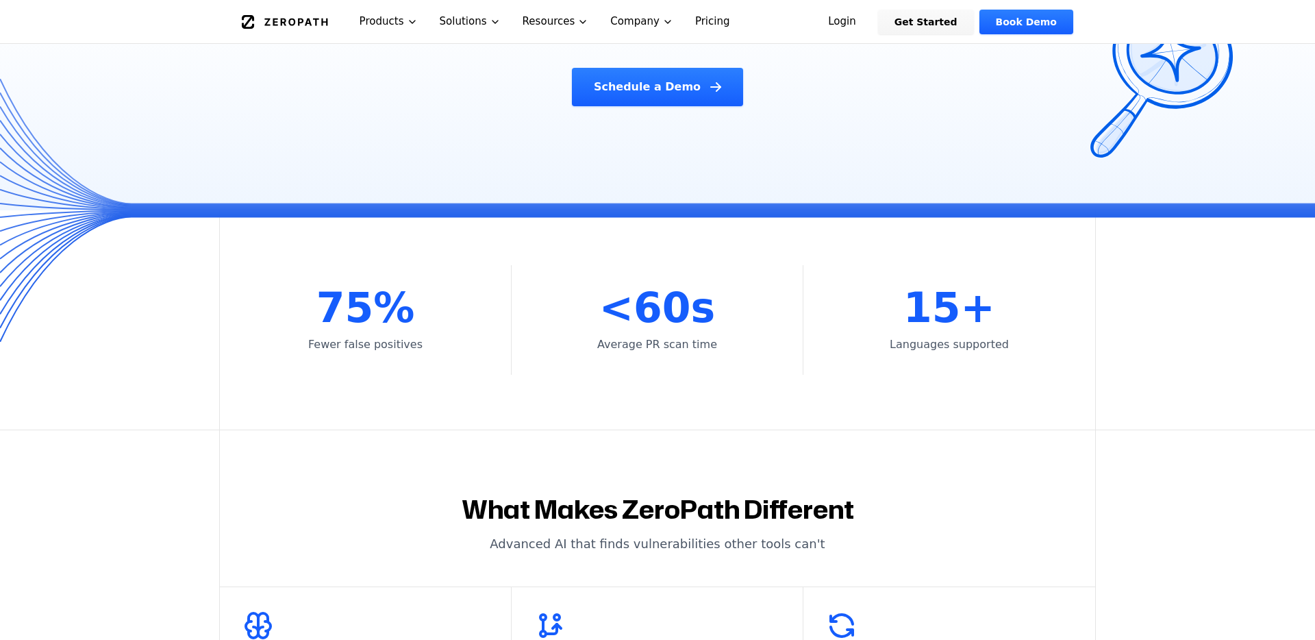
click at [429, 417] on div "75% Fewer false positives <60s Average PR scan time 15+ Languages supported" at bounding box center [657, 319] width 877 height 219
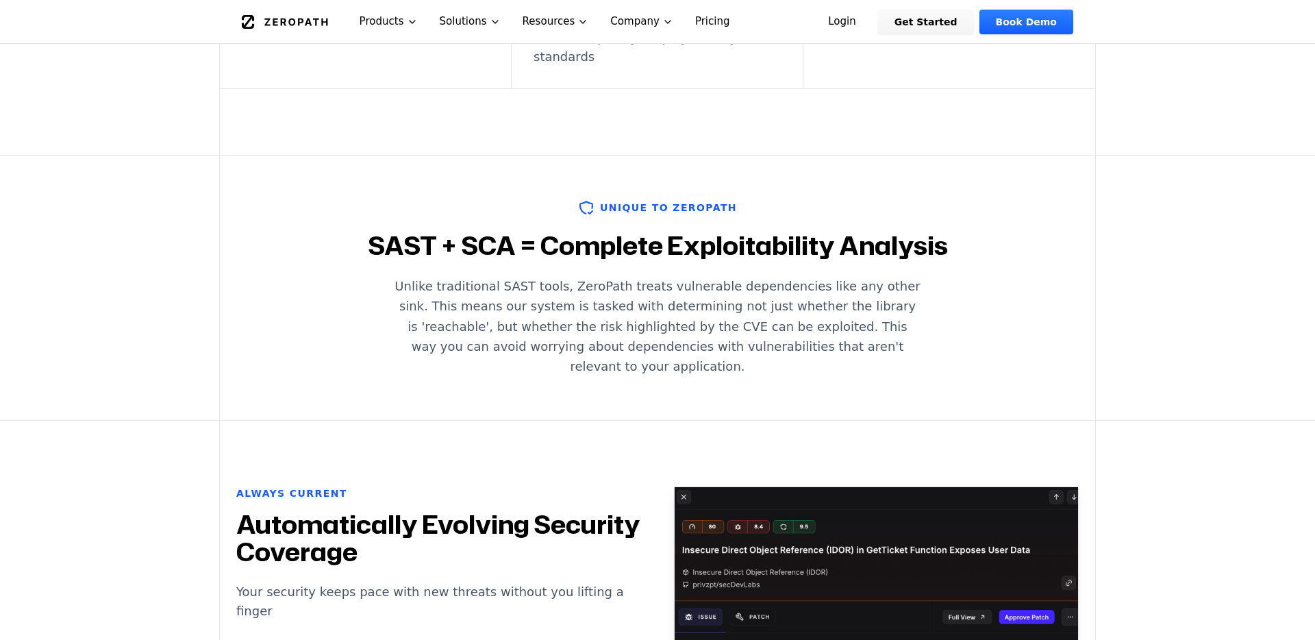
scroll to position [1160, 0]
drag, startPoint x: 545, startPoint y: 322, endPoint x: 545, endPoint y: 142, distance: 179.5
click at [545, 155] on div "Unique to ZeroPath SAST + SCA = Complete Exploitability Analysis Unlike traditi…" at bounding box center [657, 287] width 877 height 264
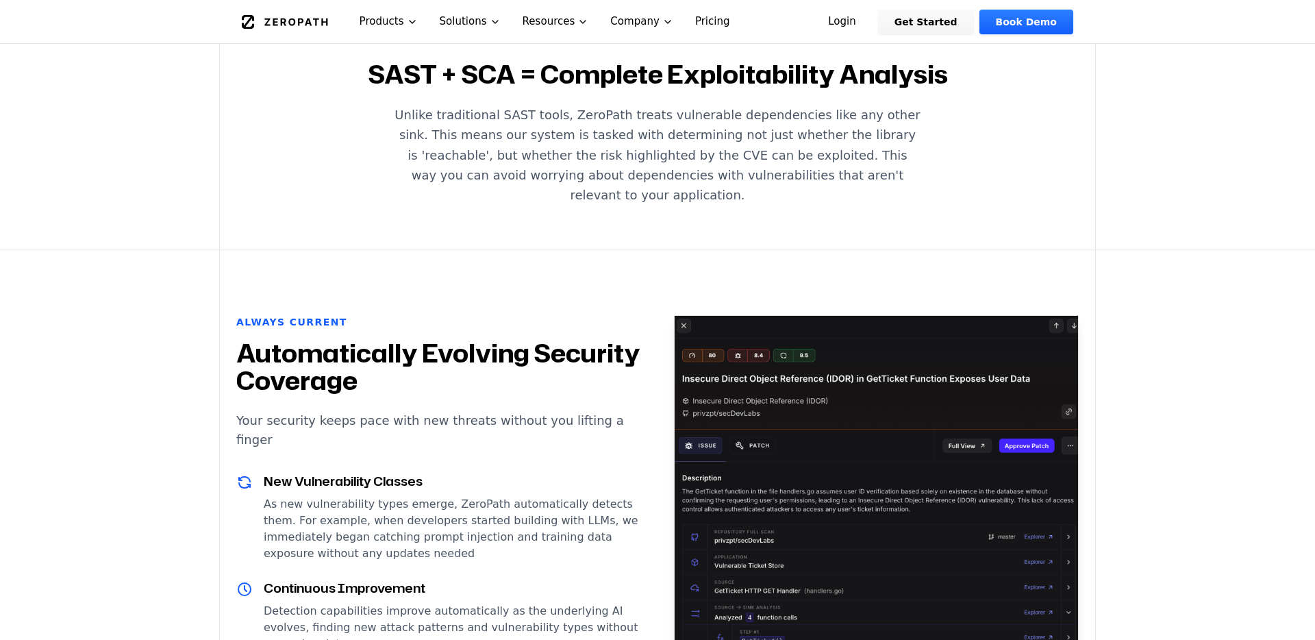
scroll to position [1475, 0]
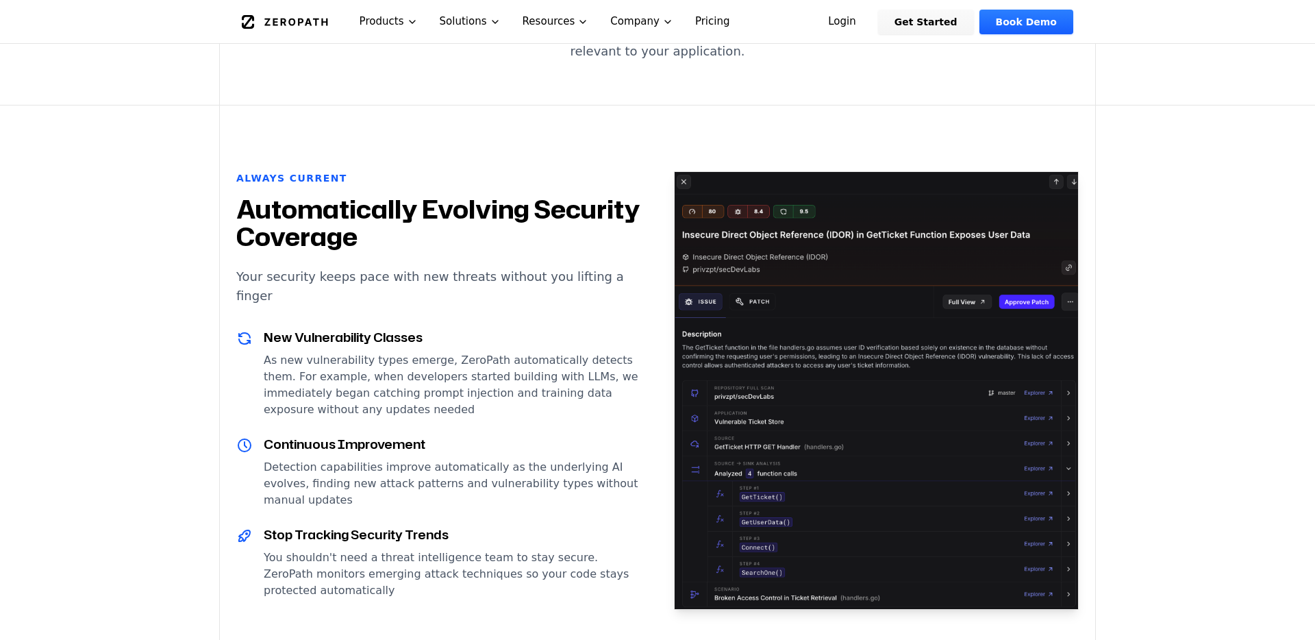
drag, startPoint x: 521, startPoint y: 250, endPoint x: 521, endPoint y: 429, distance: 178.8
click at [521, 428] on div "Always Current Automatically Evolving Security Coverage Your security keeps pac…" at bounding box center [438, 390] width 405 height 438
click at [521, 429] on div "New Vulnerability Classes As new vulnerability types emerge, ZeroPath automatic…" at bounding box center [438, 462] width 405 height 271
drag, startPoint x: 499, startPoint y: 443, endPoint x: 514, endPoint y: 153, distance: 289.4
click at [514, 171] on div "Always Current Automatically Evolving Security Coverage Your security keeps pac…" at bounding box center [438, 390] width 405 height 438
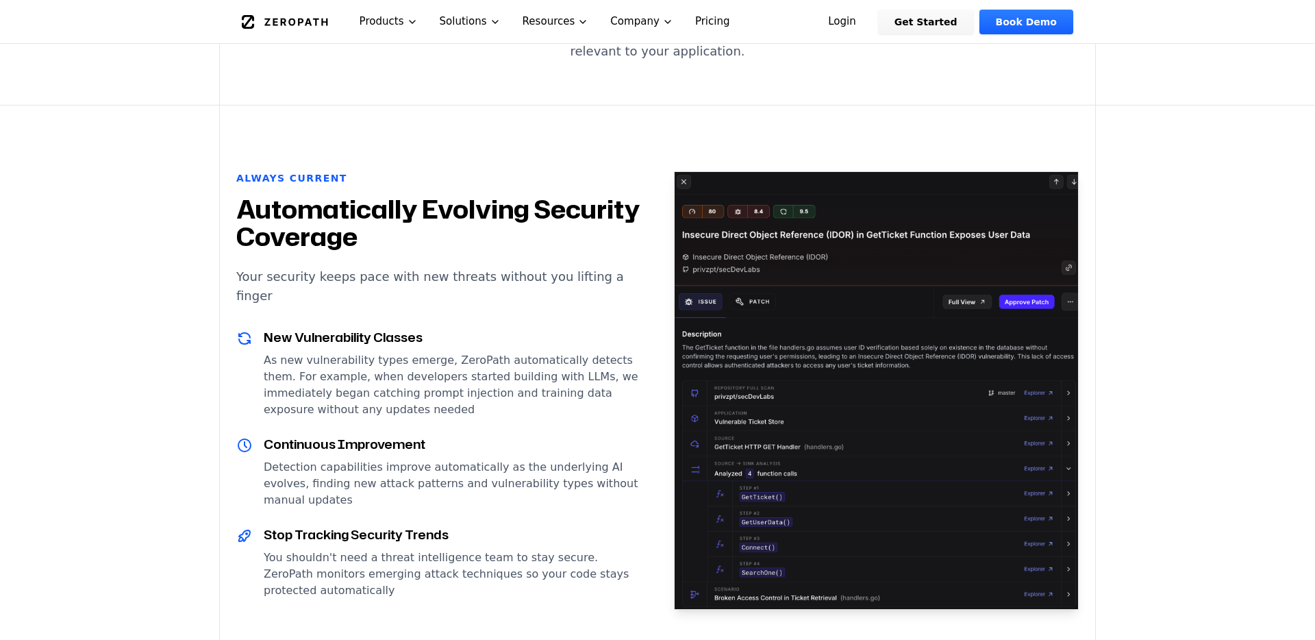
click at [514, 196] on h2 "Automatically Evolving Security Coverage" at bounding box center [438, 223] width 405 height 55
drag, startPoint x: 514, startPoint y: 153, endPoint x: 514, endPoint y: 433, distance: 279.5
click at [514, 433] on div "Always Current Automatically Evolving Security Coverage Your security keeps pac…" at bounding box center [438, 390] width 405 height 438
click at [514, 525] on h4 "Stop Tracking Security Trends" at bounding box center [452, 534] width 377 height 19
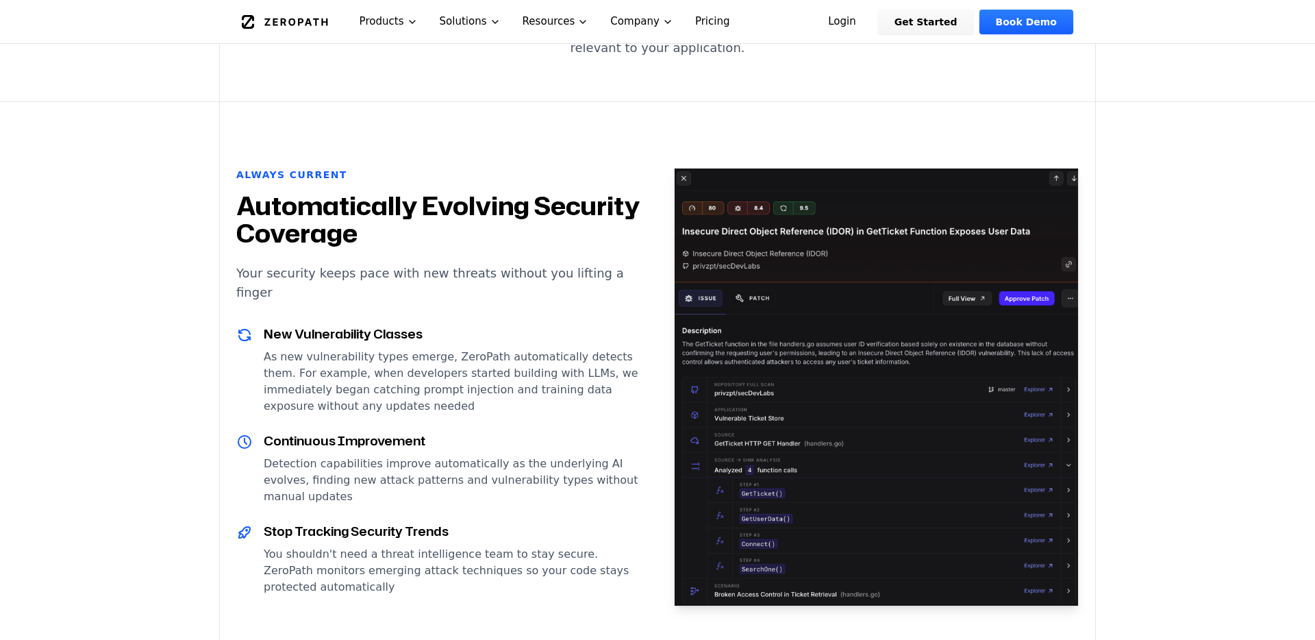
scroll to position [1477, 0]
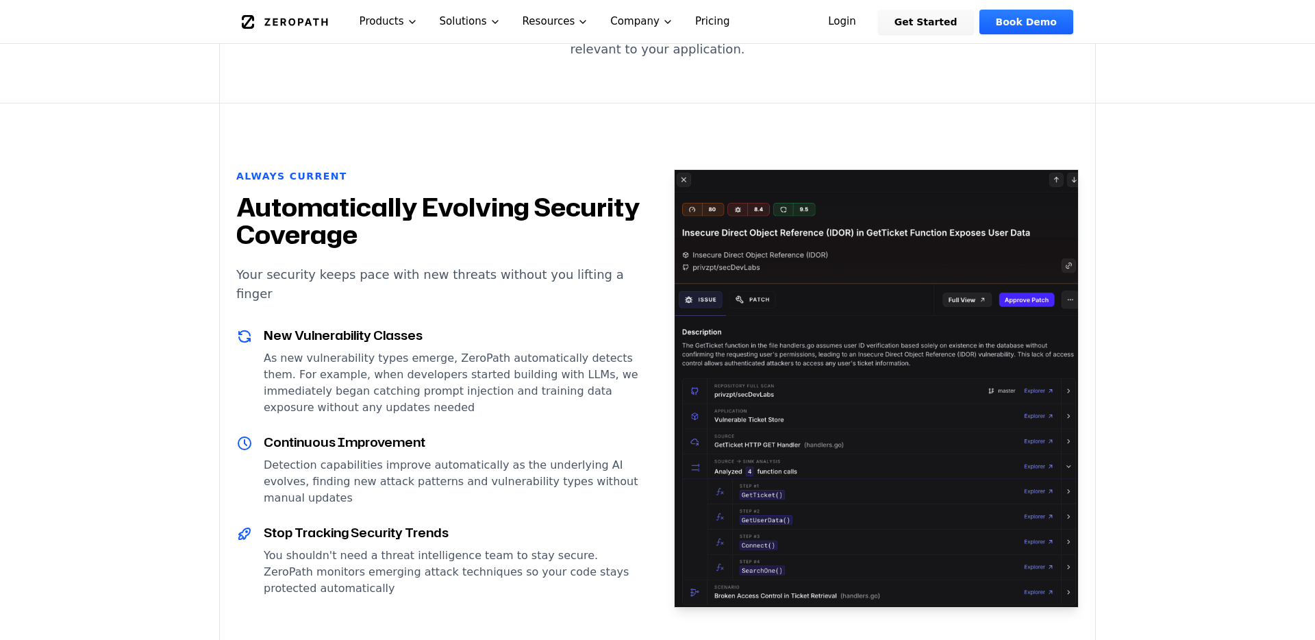
drag, startPoint x: 501, startPoint y: 259, endPoint x: 501, endPoint y: 440, distance: 180.9
click at [501, 440] on div "New Vulnerability Classes As new vulnerability types emerge, ZeroPath automatic…" at bounding box center [438, 460] width 405 height 271
click at [501, 523] on h4 "Stop Tracking Security Trends" at bounding box center [452, 532] width 377 height 19
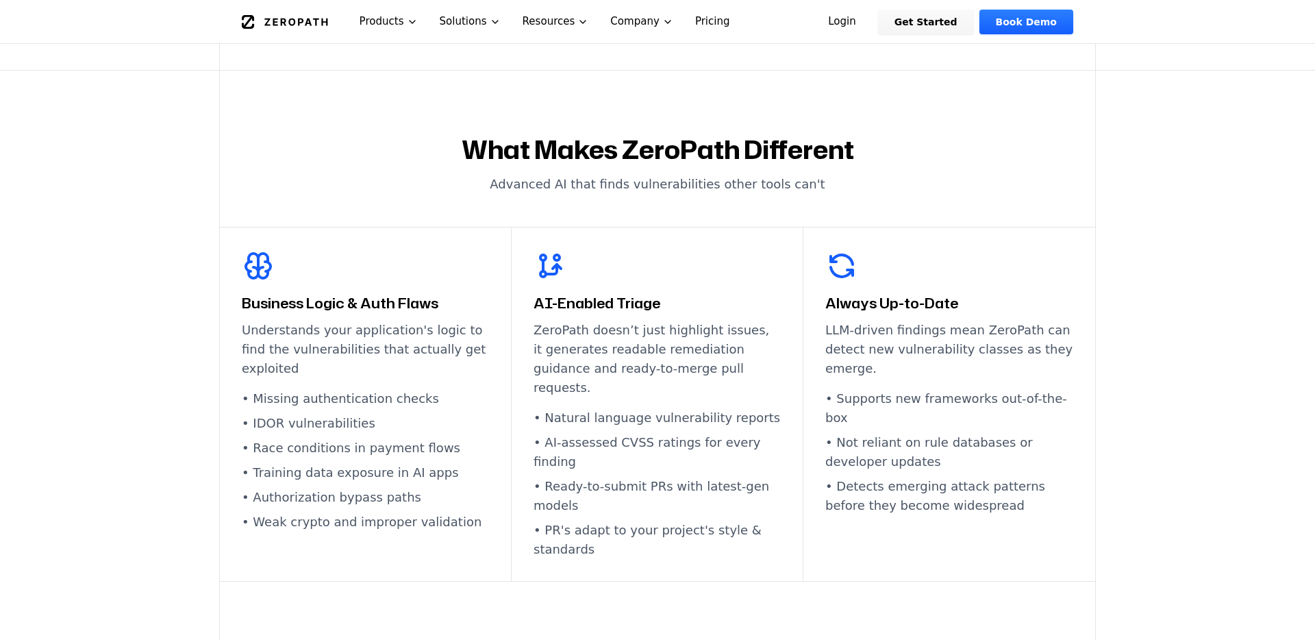
scroll to position [668, 0]
drag, startPoint x: 467, startPoint y: 301, endPoint x: 468, endPoint y: 476, distance: 175.4
click at [468, 476] on div "Business Logic & Auth Flaws Understands your application's logic to find the vu…" at bounding box center [366, 404] width 292 height 354
click at [468, 487] on li "• Authorization bypass paths" at bounding box center [365, 496] width 247 height 19
drag, startPoint x: 468, startPoint y: 476, endPoint x: 467, endPoint y: 306, distance: 169.9
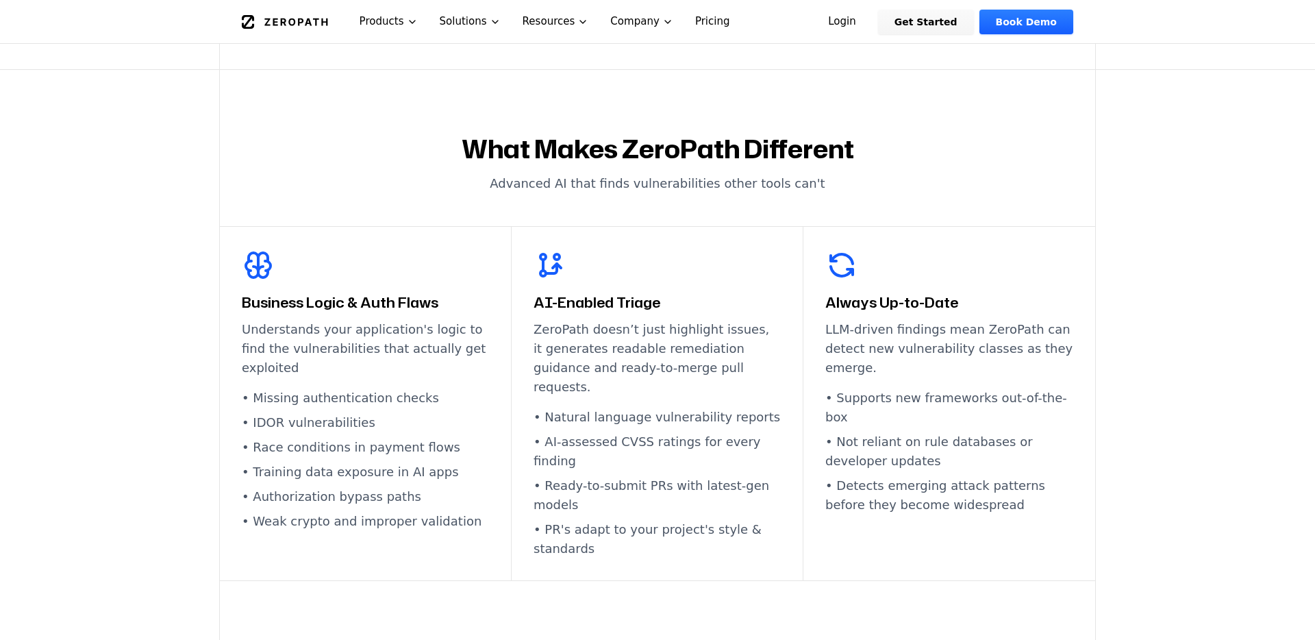
click at [467, 306] on div "Business Logic & Auth Flaws Understands your application's logic to find the vu…" at bounding box center [366, 404] width 292 height 354
click at [467, 306] on h3 "Business Logic & Auth Flaws" at bounding box center [365, 302] width 247 height 19
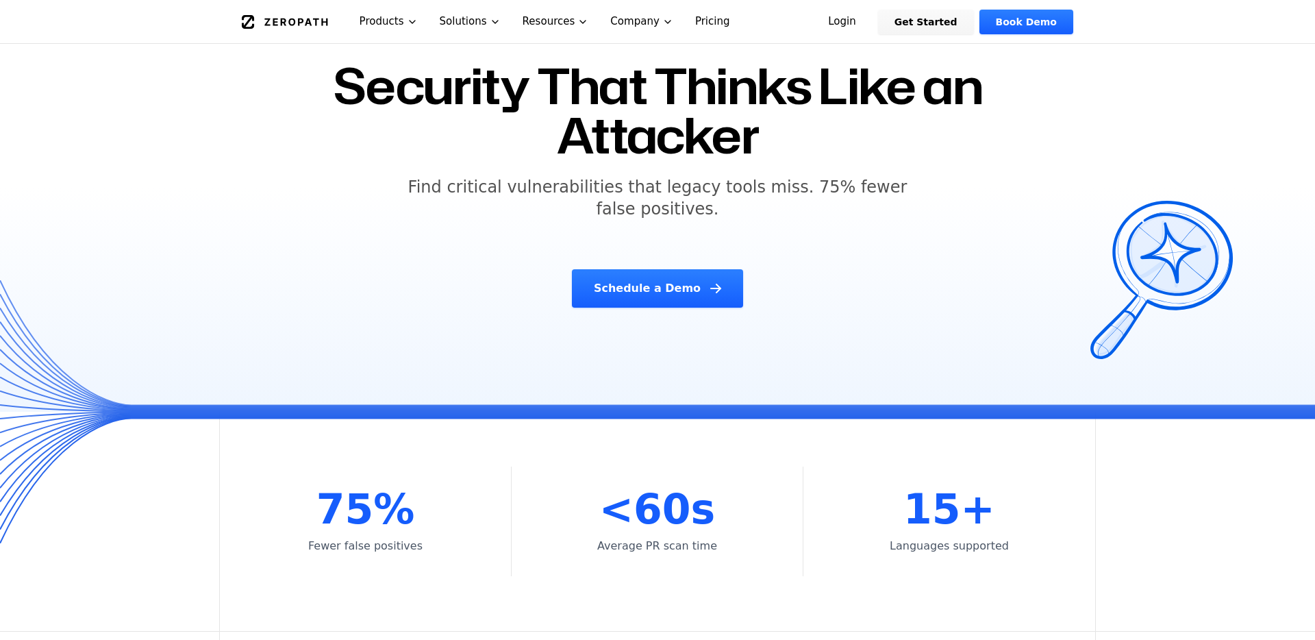
scroll to position [0, 0]
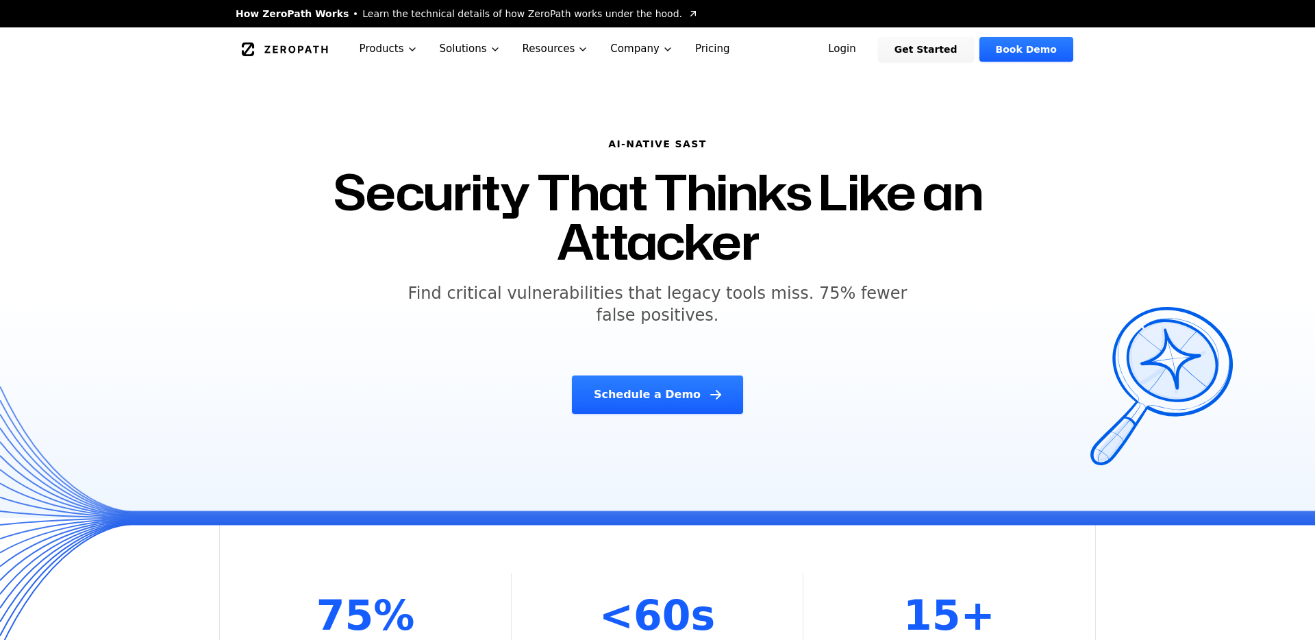
click at [632, 384] on link "Schedule a Demo" at bounding box center [657, 394] width 171 height 38
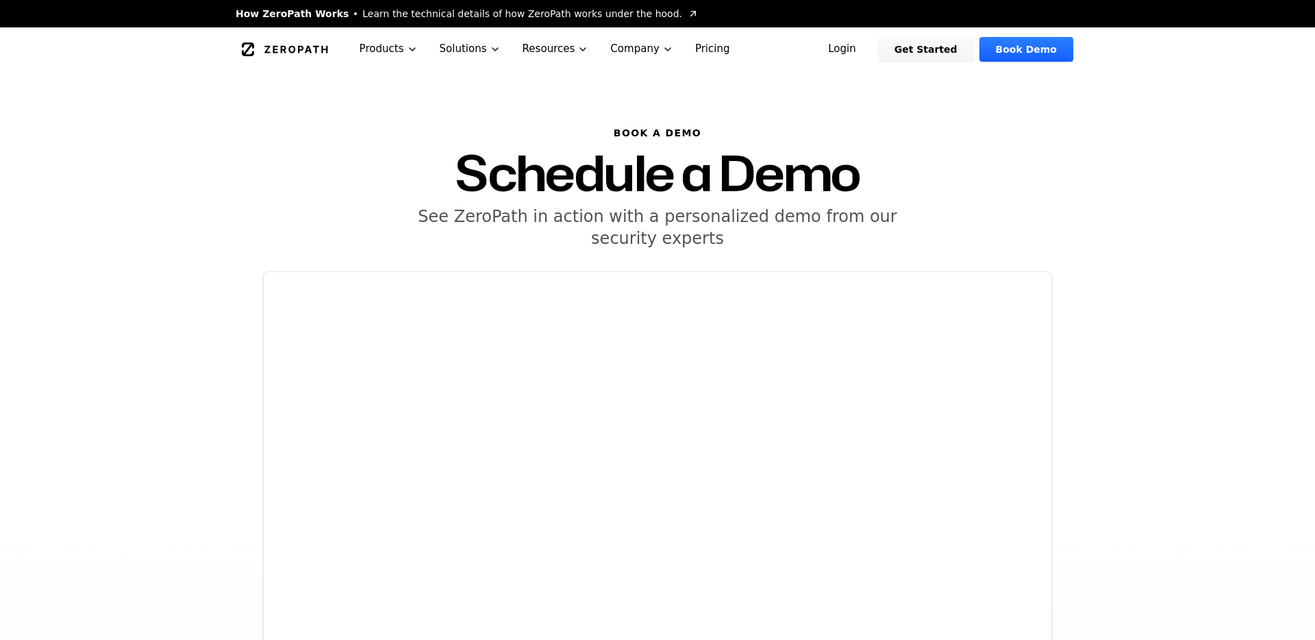
drag, startPoint x: 584, startPoint y: 217, endPoint x: 957, endPoint y: 221, distance: 373.4
click at [954, 220] on div "BOOK A DEMO Schedule a Demo See ZeroPath in action with a personalized demo fro…" at bounding box center [658, 187] width 844 height 123
click at [957, 221] on div "BOOK A DEMO Schedule a Demo See ZeroPath in action with a personalized demo fro…" at bounding box center [658, 187] width 844 height 123
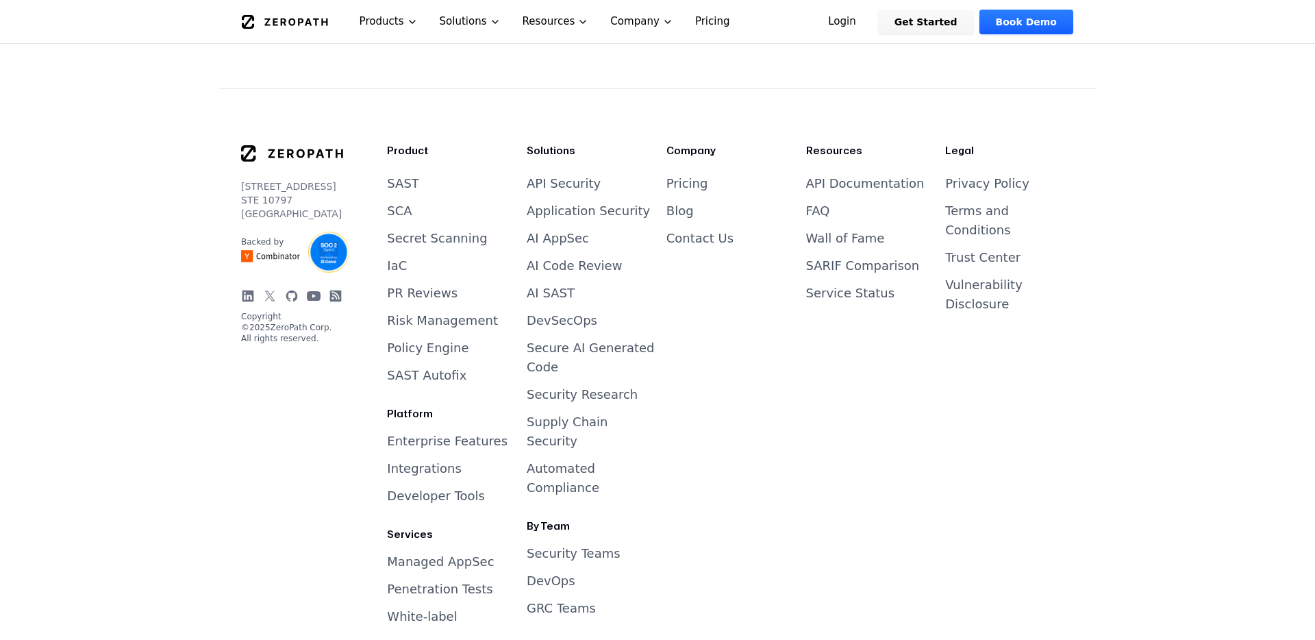
scroll to position [941, 0]
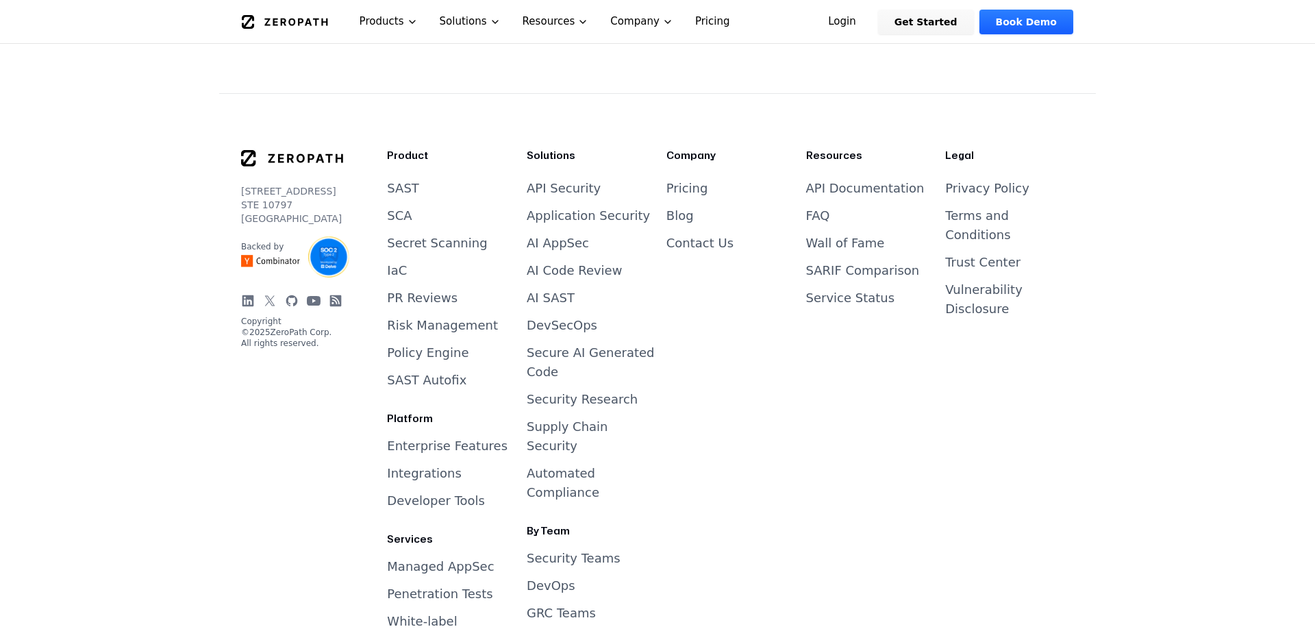
click at [937, 19] on link "Get Started" at bounding box center [926, 22] width 96 height 25
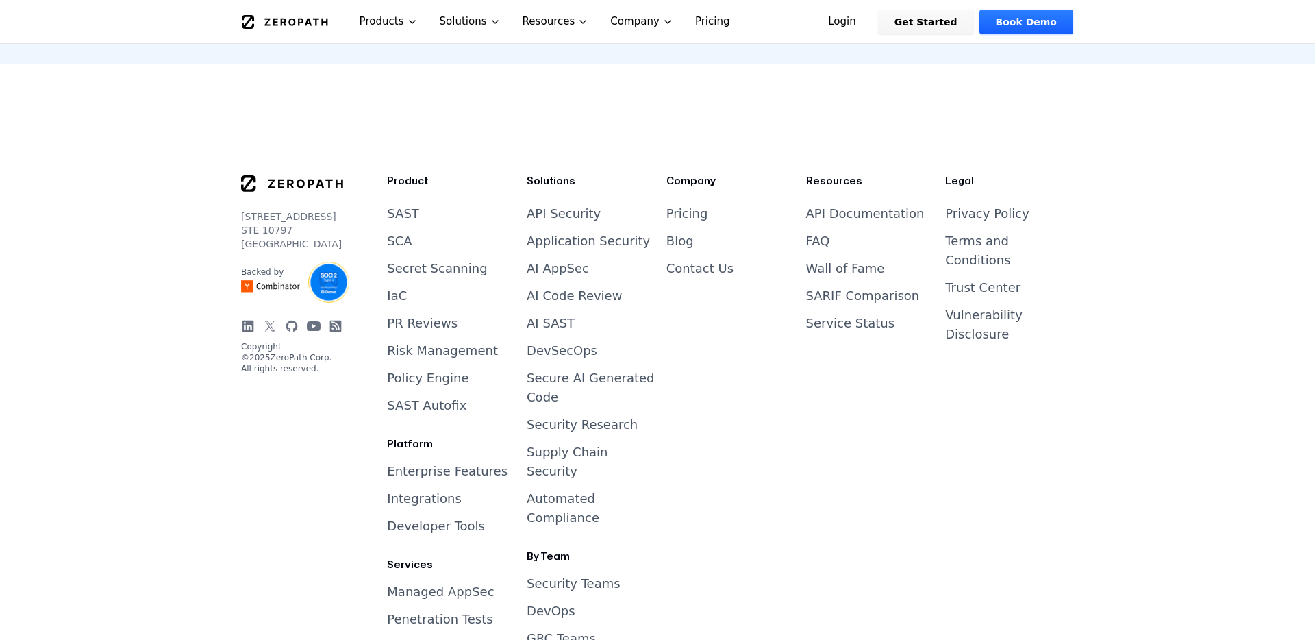
click at [701, 16] on link "Pricing" at bounding box center [712, 21] width 57 height 43
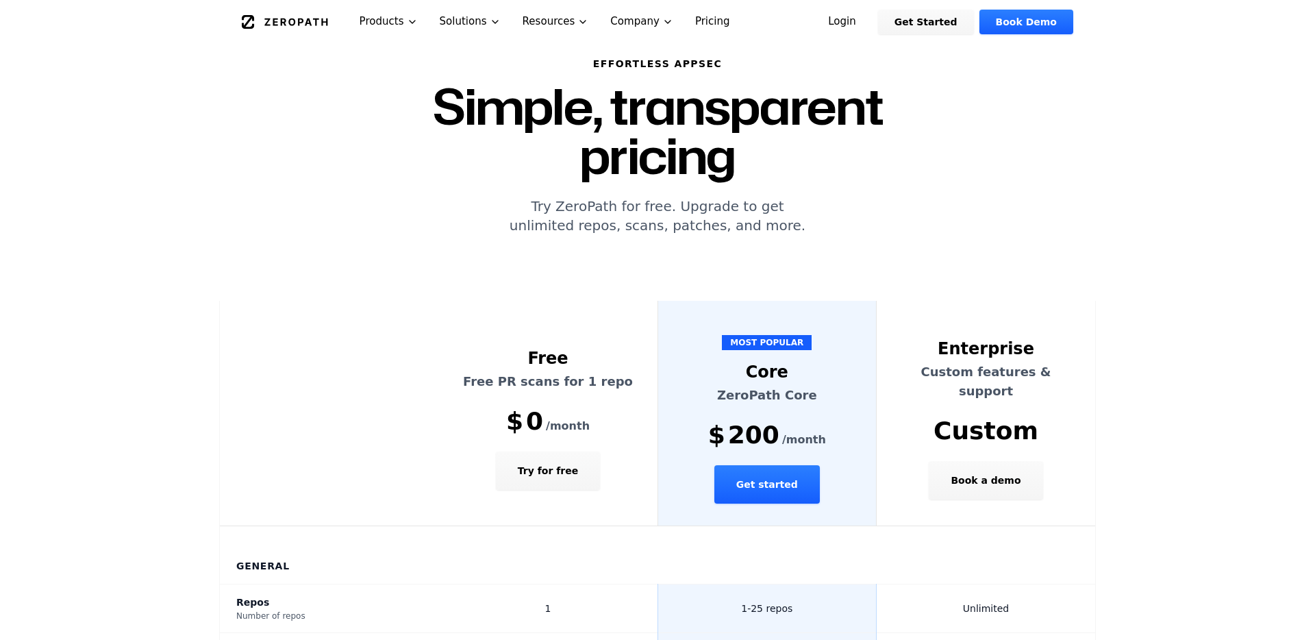
scroll to position [117, 0]
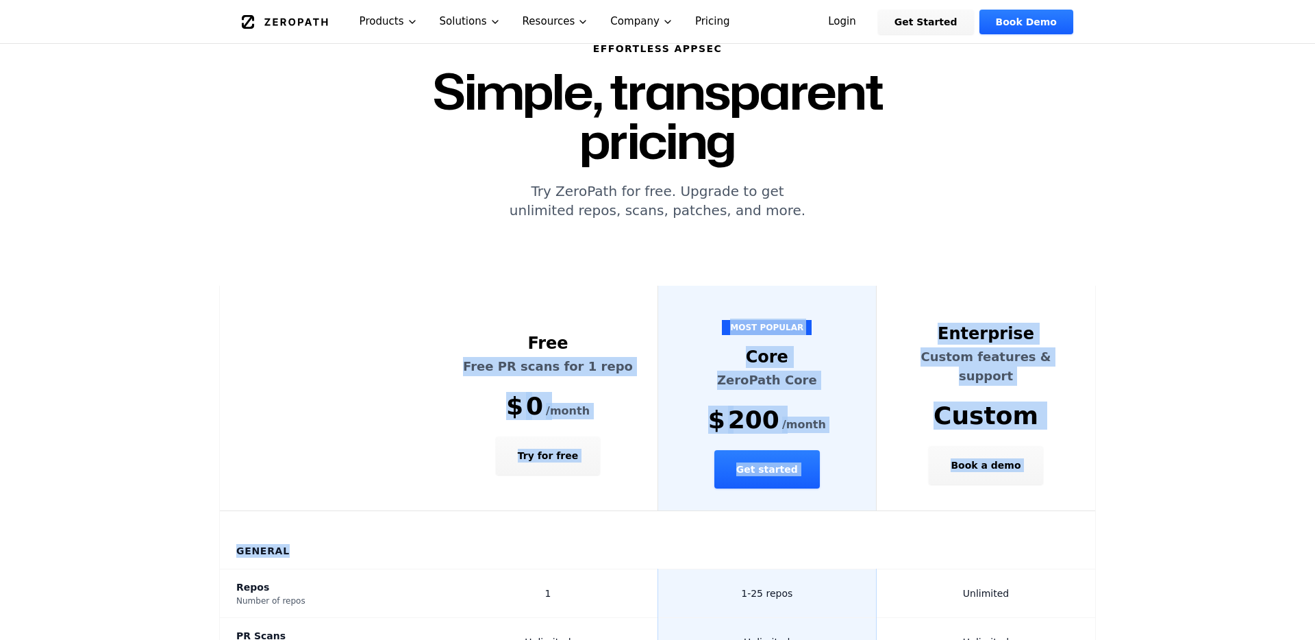
drag, startPoint x: 647, startPoint y: 405, endPoint x: 647, endPoint y: 500, distance: 95.2
click at [647, 511] on th "General" at bounding box center [657, 540] width 875 height 58
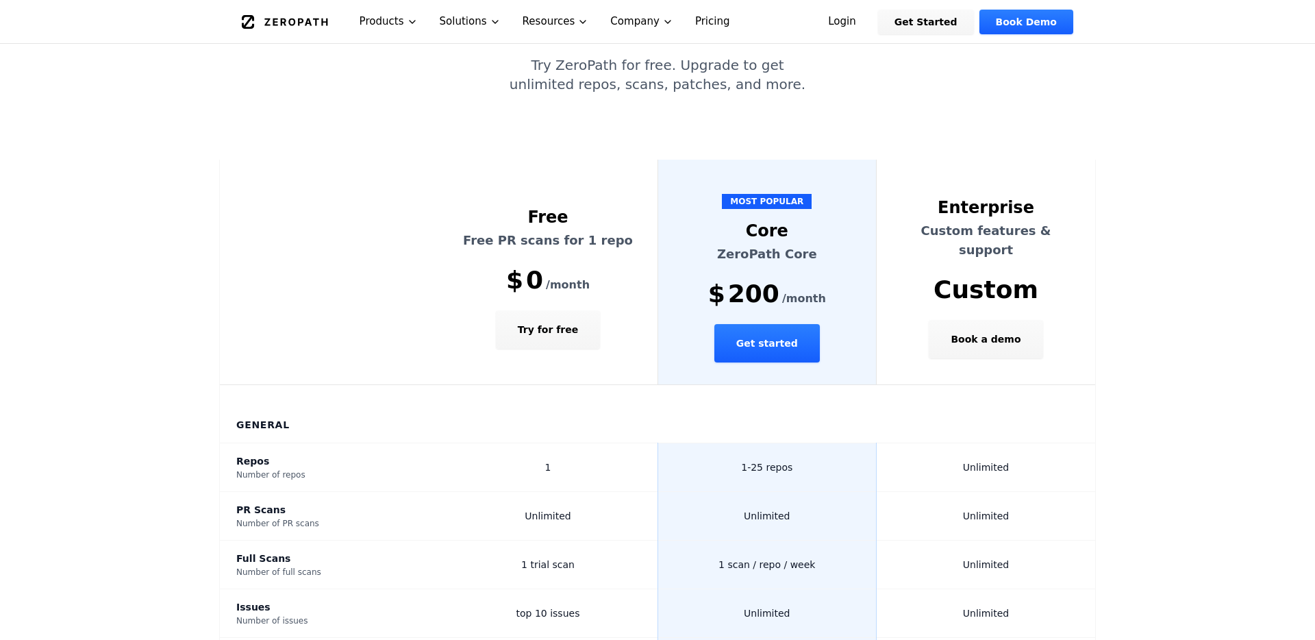
scroll to position [247, 0]
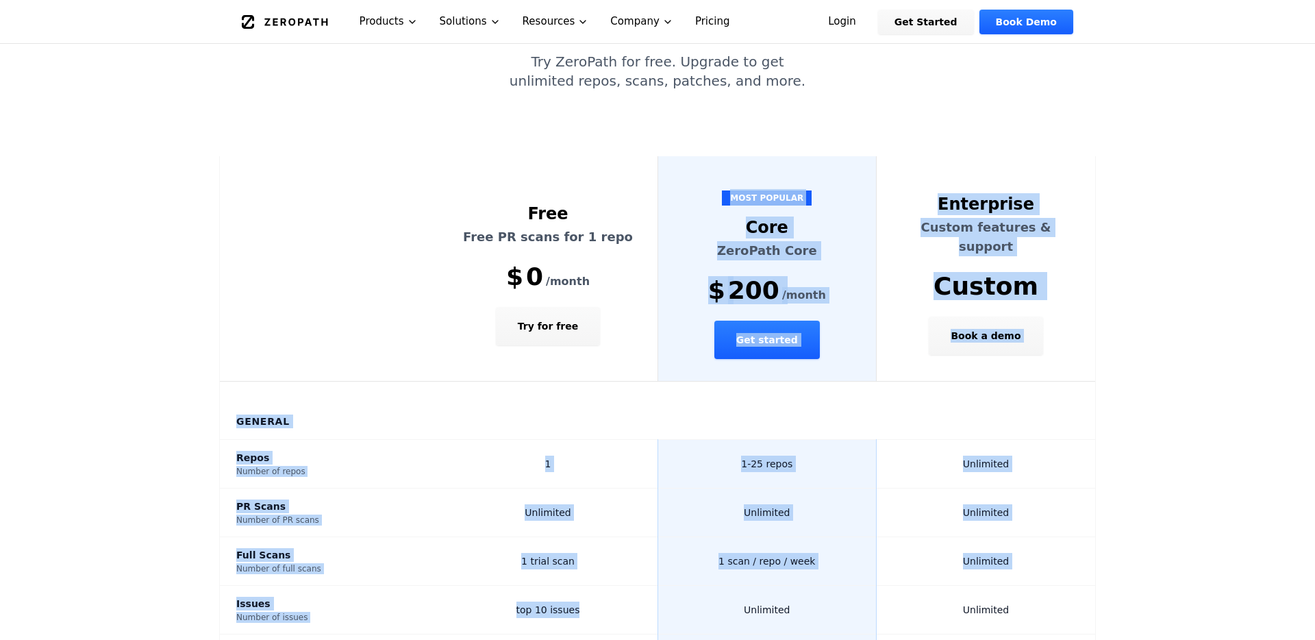
drag, startPoint x: 785, startPoint y: 132, endPoint x: 775, endPoint y: 546, distance: 414.6
click at [775, 586] on td "Unlimited" at bounding box center [767, 610] width 219 height 49
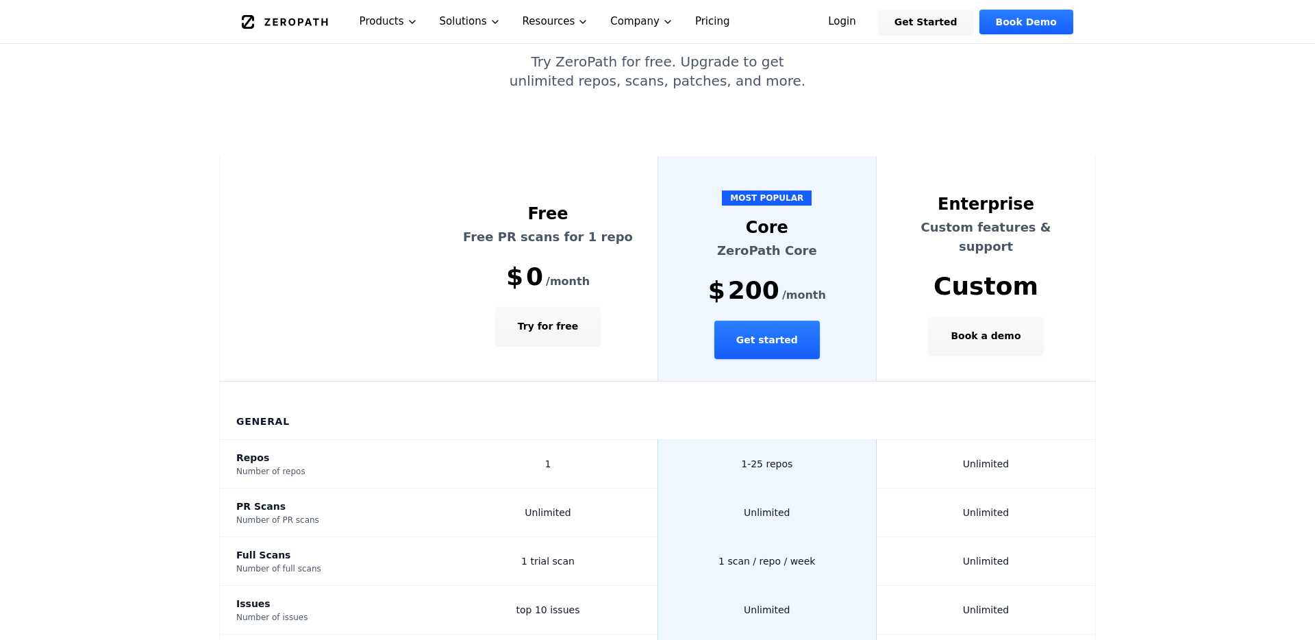
scroll to position [361, 0]
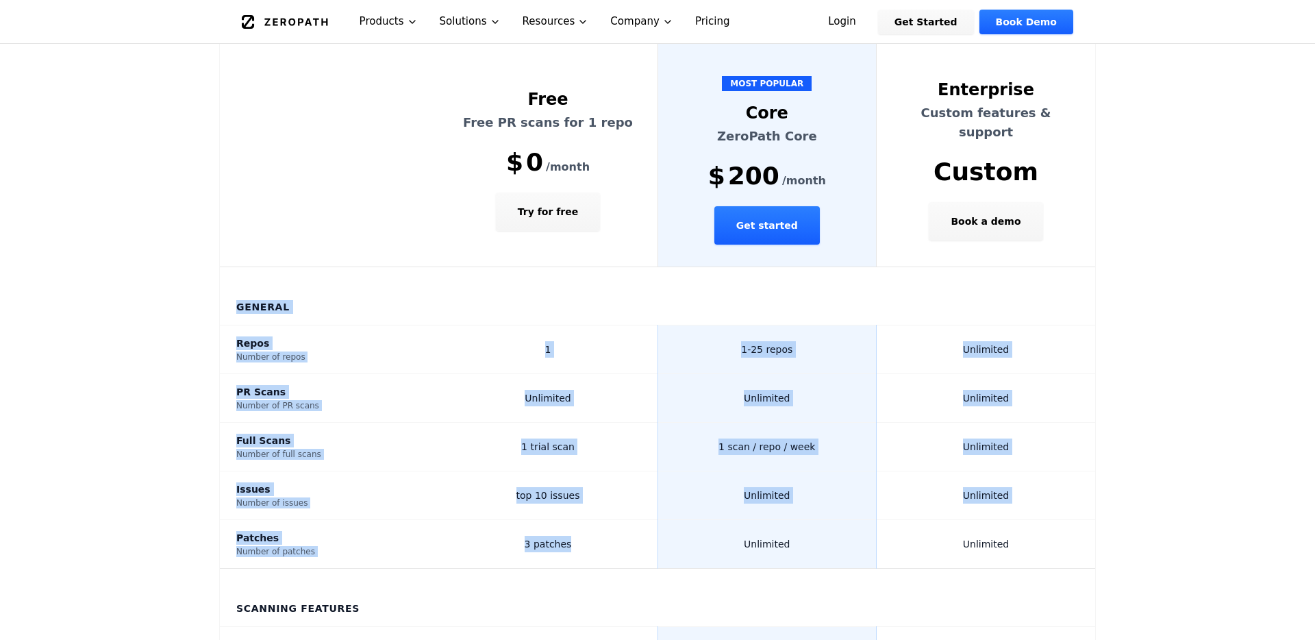
drag, startPoint x: 630, startPoint y: 247, endPoint x: 625, endPoint y: 516, distance: 268.6
click at [625, 520] on td "3 patches" at bounding box center [548, 544] width 219 height 49
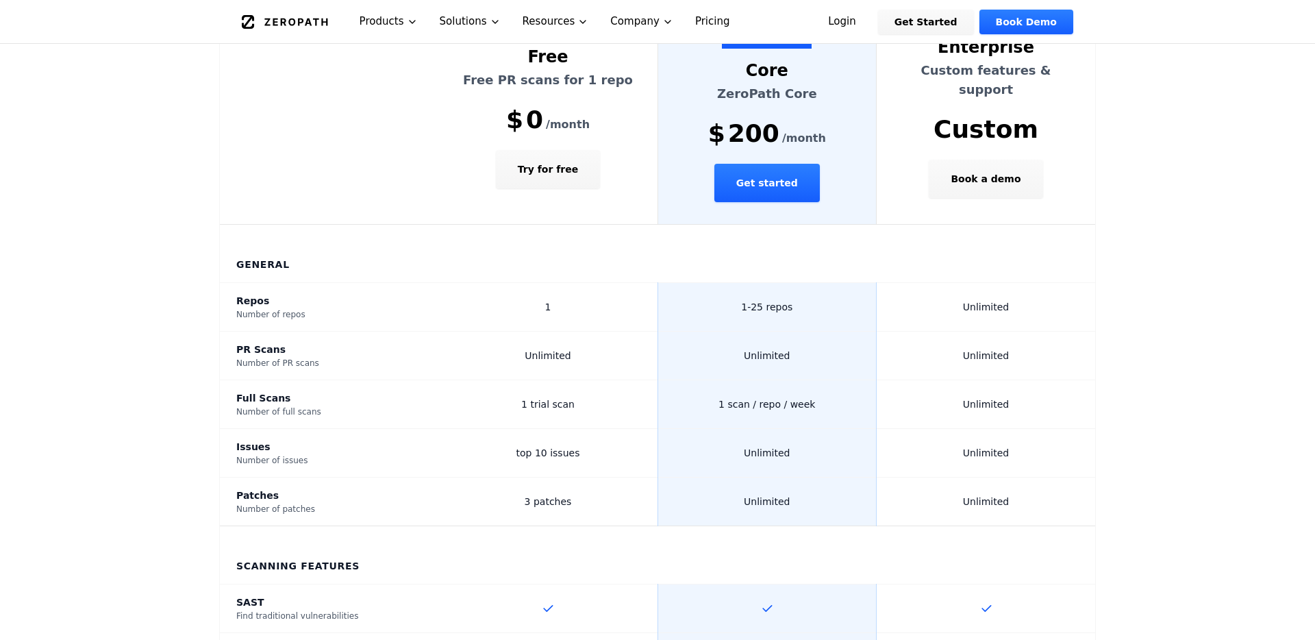
scroll to position [410, 0]
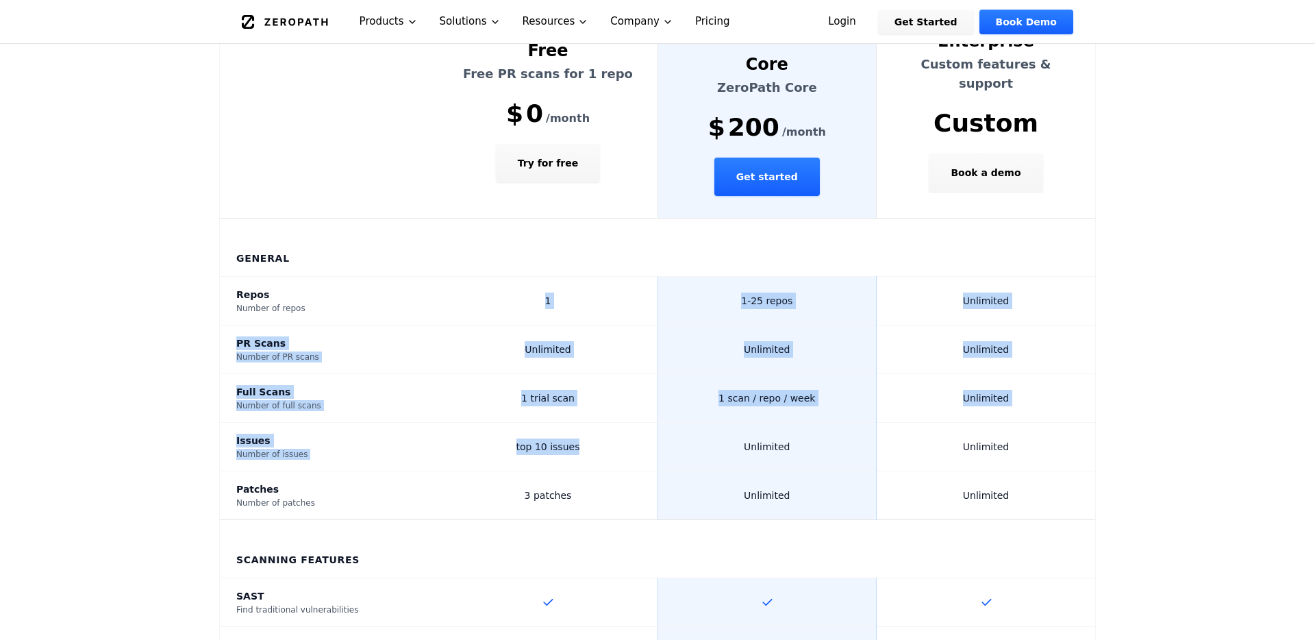
drag, startPoint x: 570, startPoint y: 241, endPoint x: 570, endPoint y: 417, distance: 175.4
click at [570, 423] on td "top 10 issues" at bounding box center [548, 447] width 219 height 49
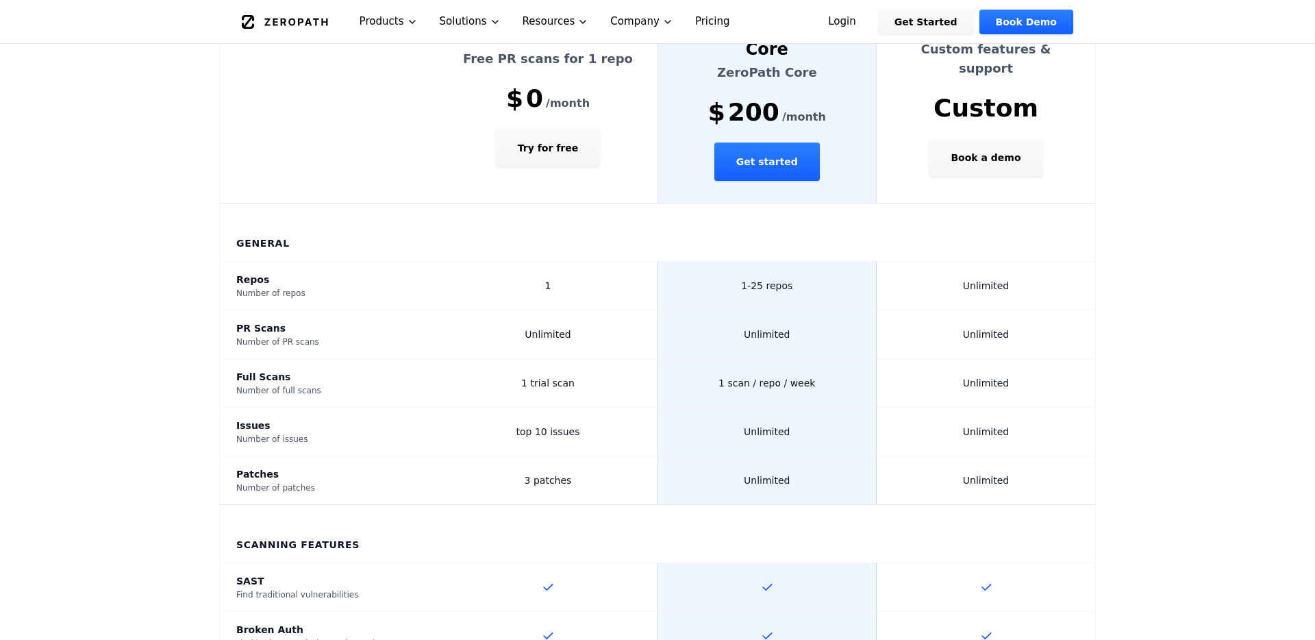
scroll to position [431, 0]
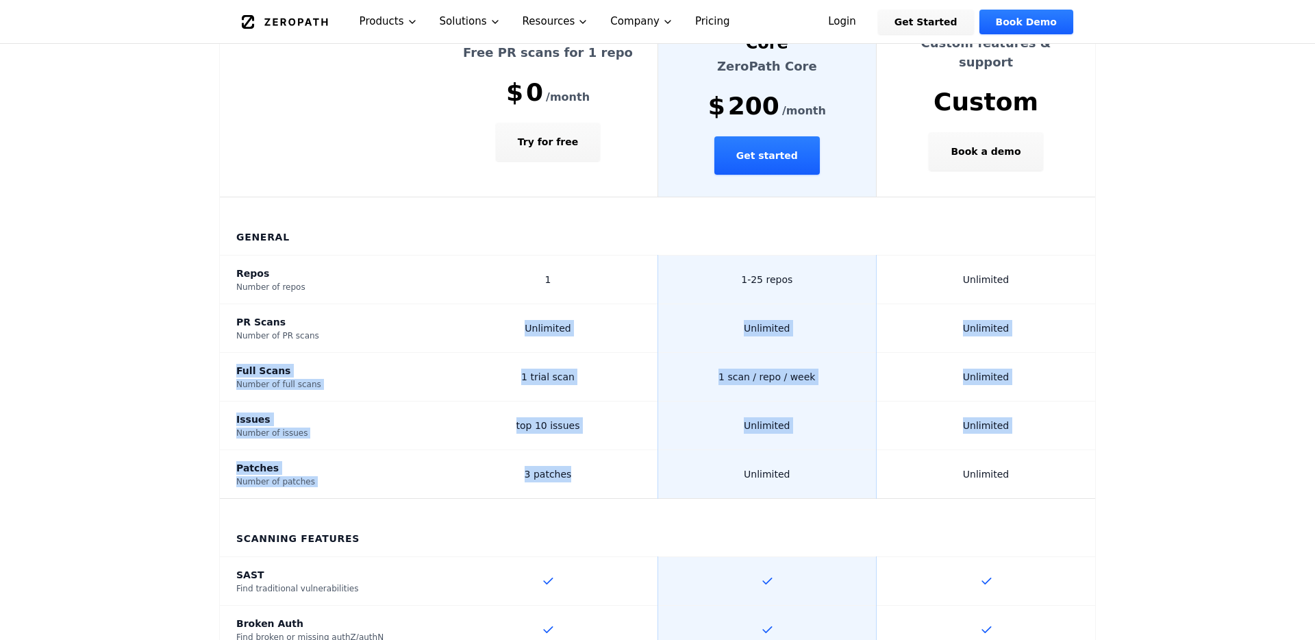
drag, startPoint x: 580, startPoint y: 263, endPoint x: 582, endPoint y: 433, distance: 169.9
click at [582, 450] on td "3 patches" at bounding box center [548, 474] width 219 height 49
drag, startPoint x: 735, startPoint y: 273, endPoint x: 735, endPoint y: 459, distance: 185.6
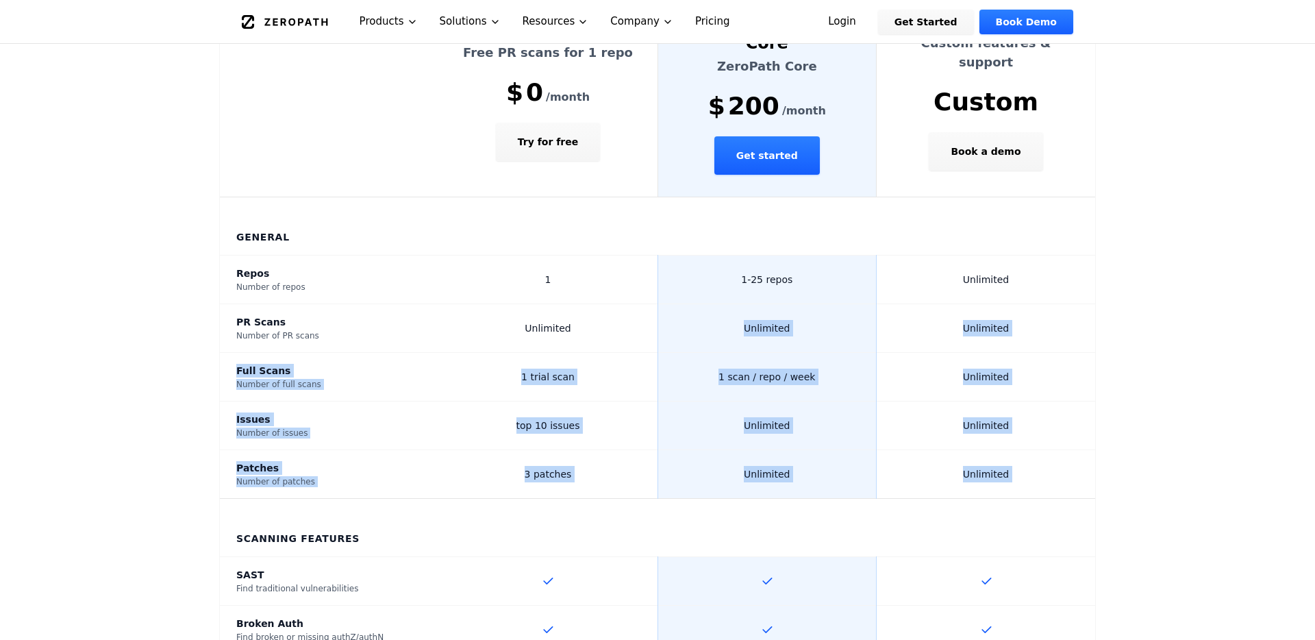
click at [735, 499] on th "Scanning Features" at bounding box center [657, 528] width 875 height 58
drag, startPoint x: 744, startPoint y: 224, endPoint x: 744, endPoint y: 445, distance: 221.3
click at [744, 499] on th "Scanning Features" at bounding box center [657, 528] width 875 height 58
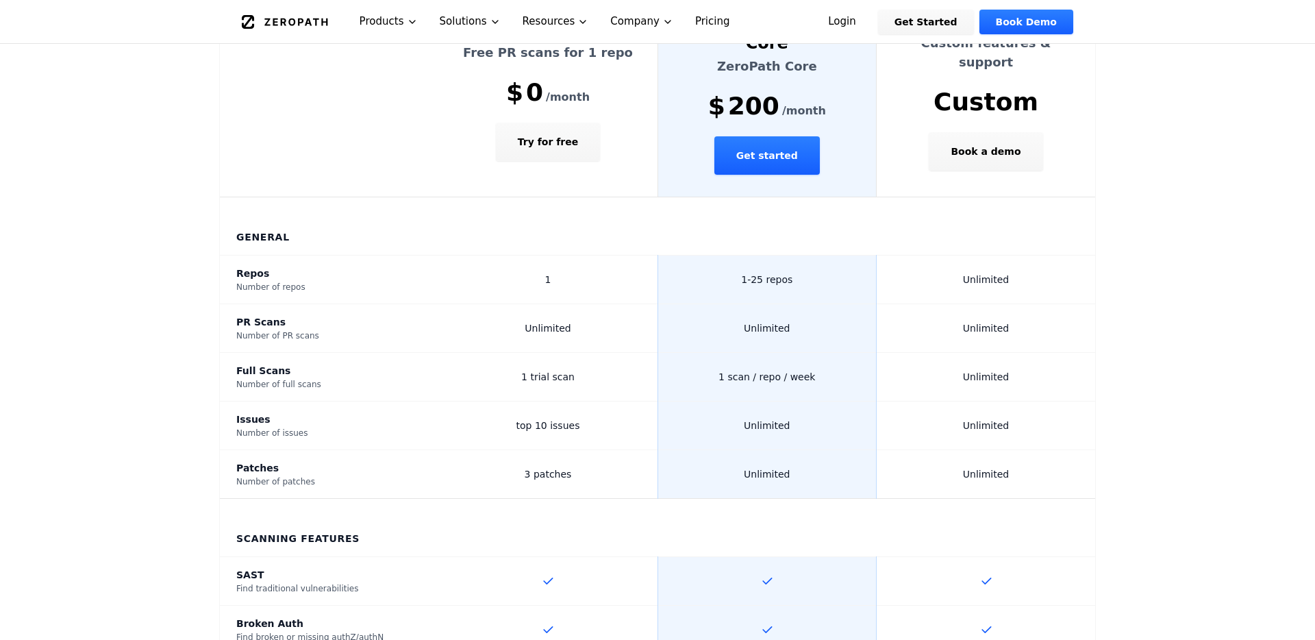
scroll to position [326, 0]
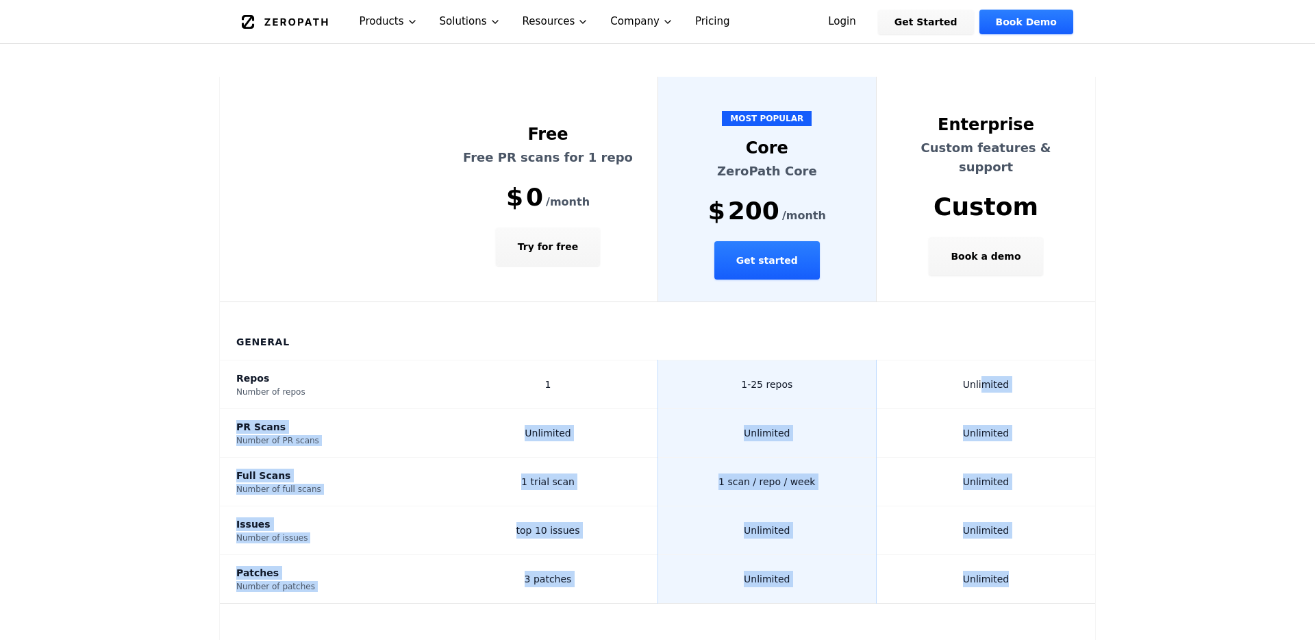
drag, startPoint x: 986, startPoint y: 339, endPoint x: 986, endPoint y: 552, distance: 213.1
click at [986, 555] on td "Unlimited" at bounding box center [986, 579] width 219 height 49
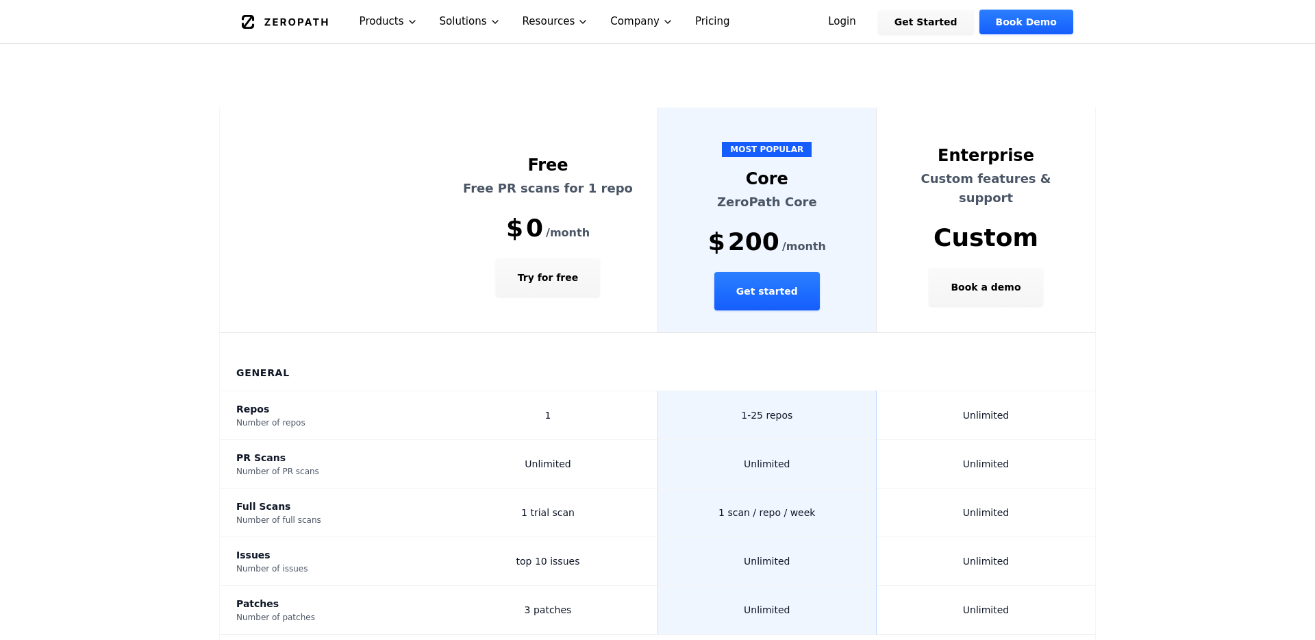
scroll to position [343, 0]
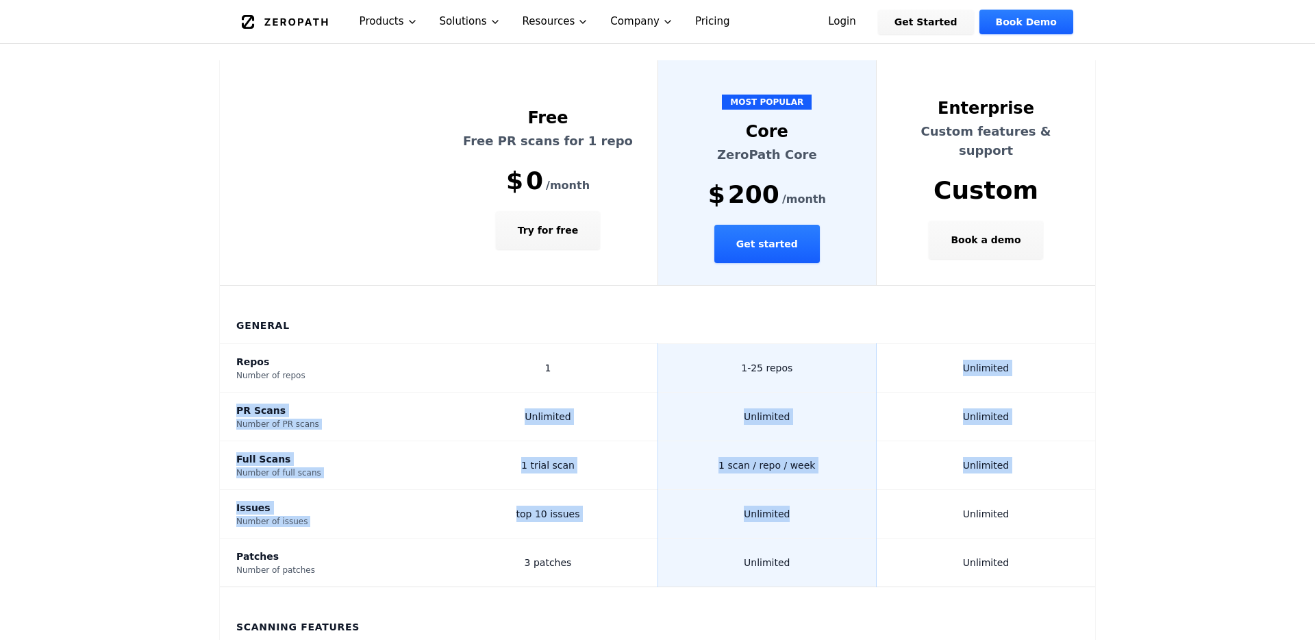
drag, startPoint x: 768, startPoint y: 340, endPoint x: 768, endPoint y: 488, distance: 148.0
click at [768, 490] on td "Unlimited" at bounding box center [767, 514] width 219 height 49
drag, startPoint x: 726, startPoint y: 323, endPoint x: 792, endPoint y: 542, distance: 228.9
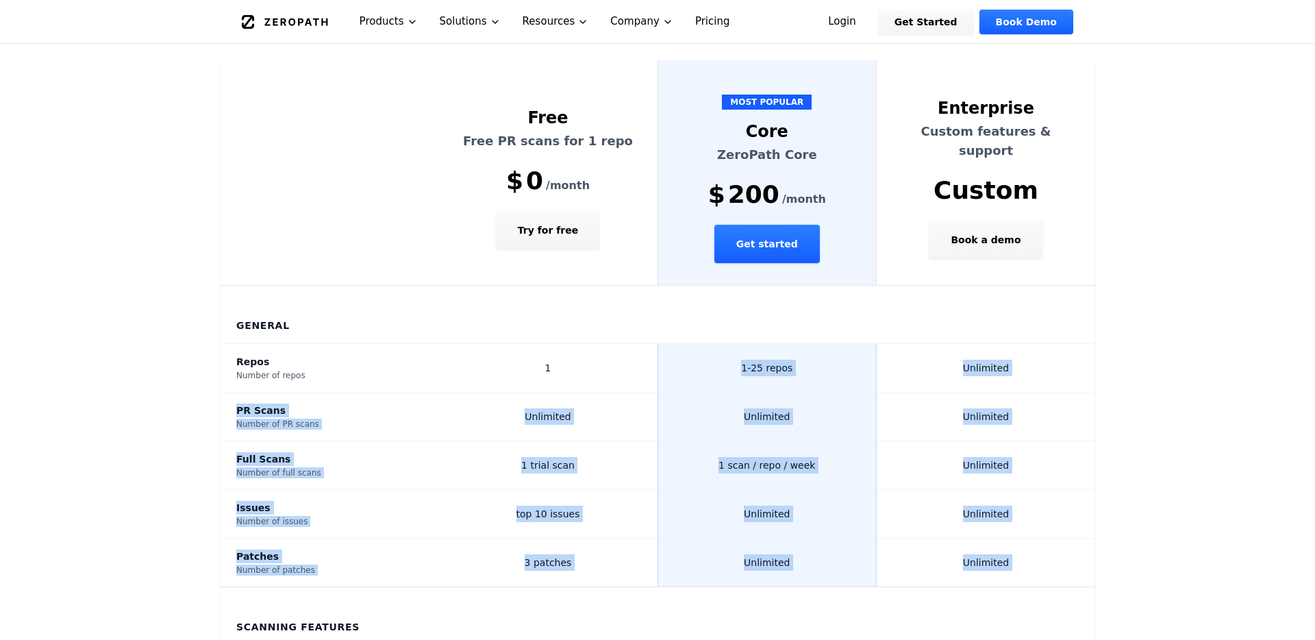
click at [792, 587] on th "Scanning Features" at bounding box center [657, 616] width 875 height 58
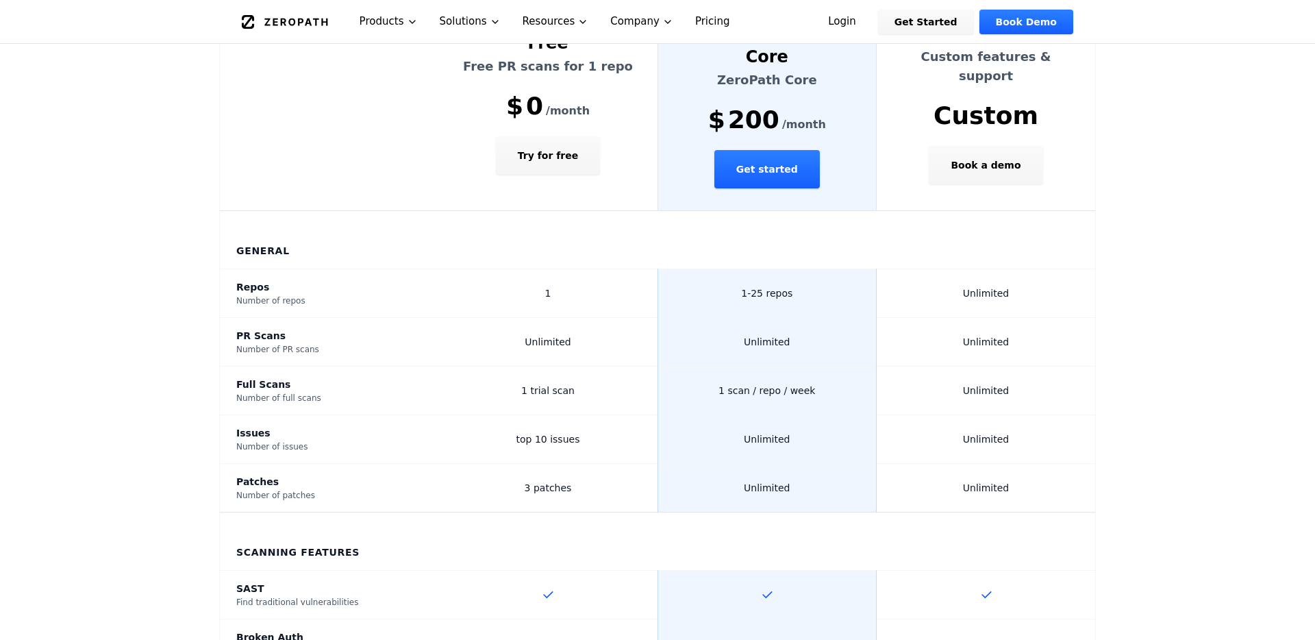
scroll to position [432, 0]
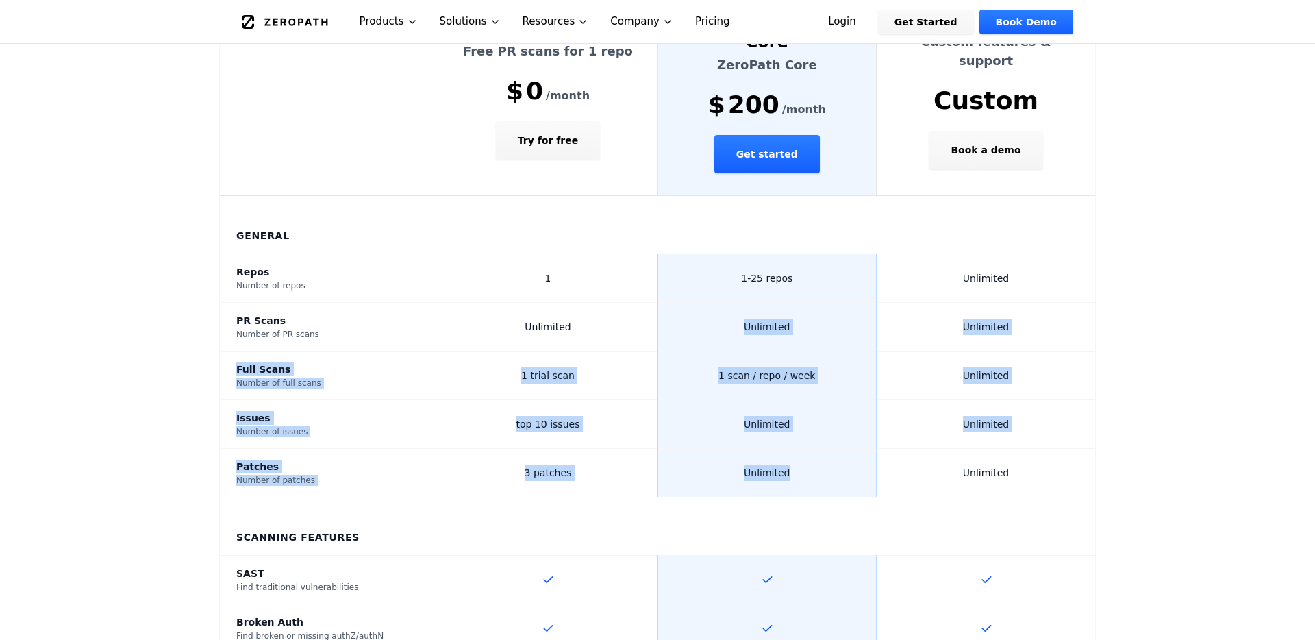
drag, startPoint x: 777, startPoint y: 314, endPoint x: 777, endPoint y: 443, distance: 128.8
click at [527, 419] on span "top 10 issues" at bounding box center [549, 424] width 64 height 11
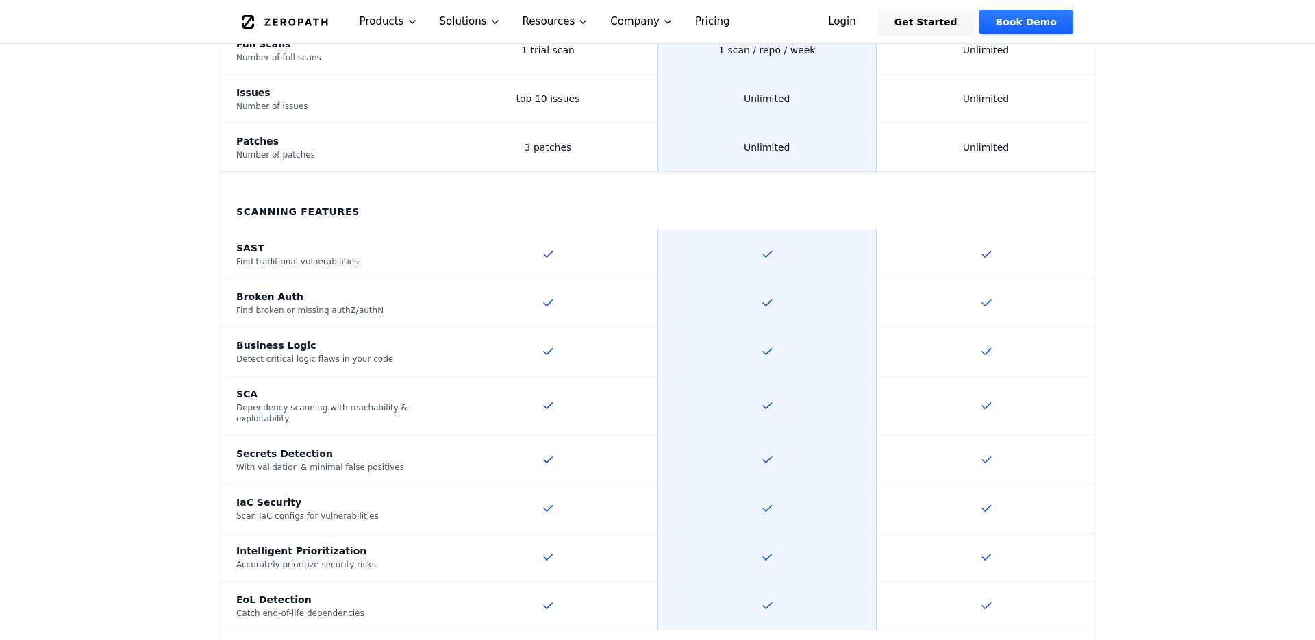
scroll to position [758, 0]
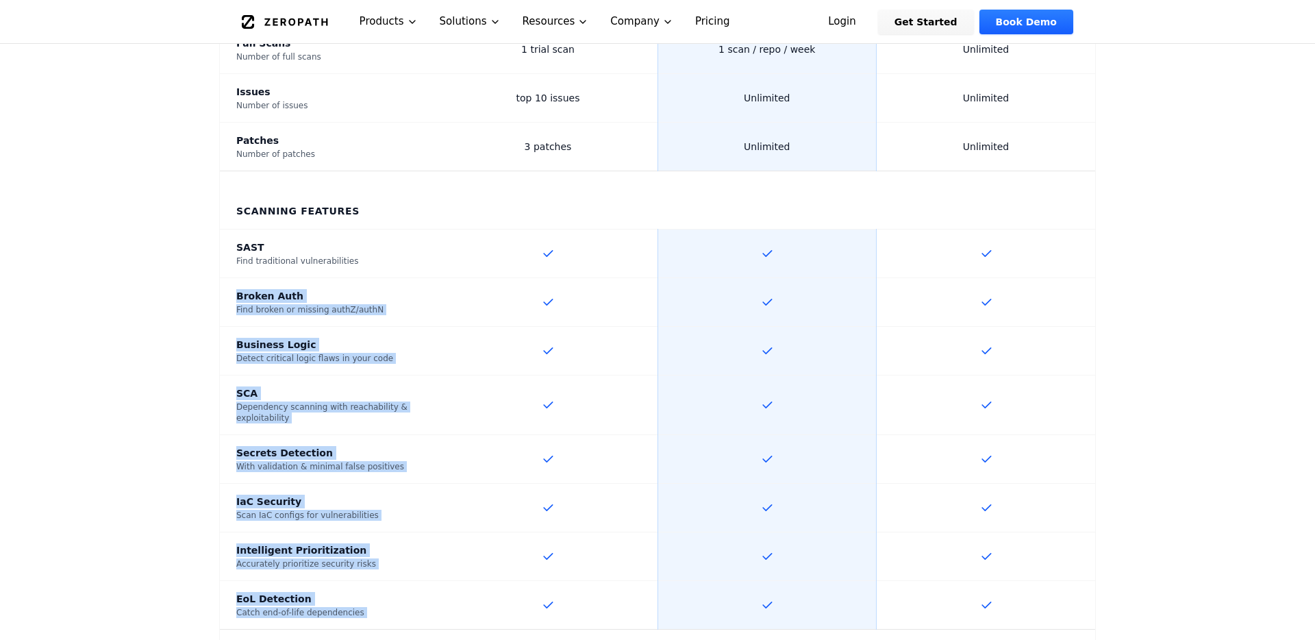
drag, startPoint x: 690, startPoint y: 196, endPoint x: 690, endPoint y: 544, distance: 348.0
click at [690, 581] on td at bounding box center [767, 605] width 219 height 49
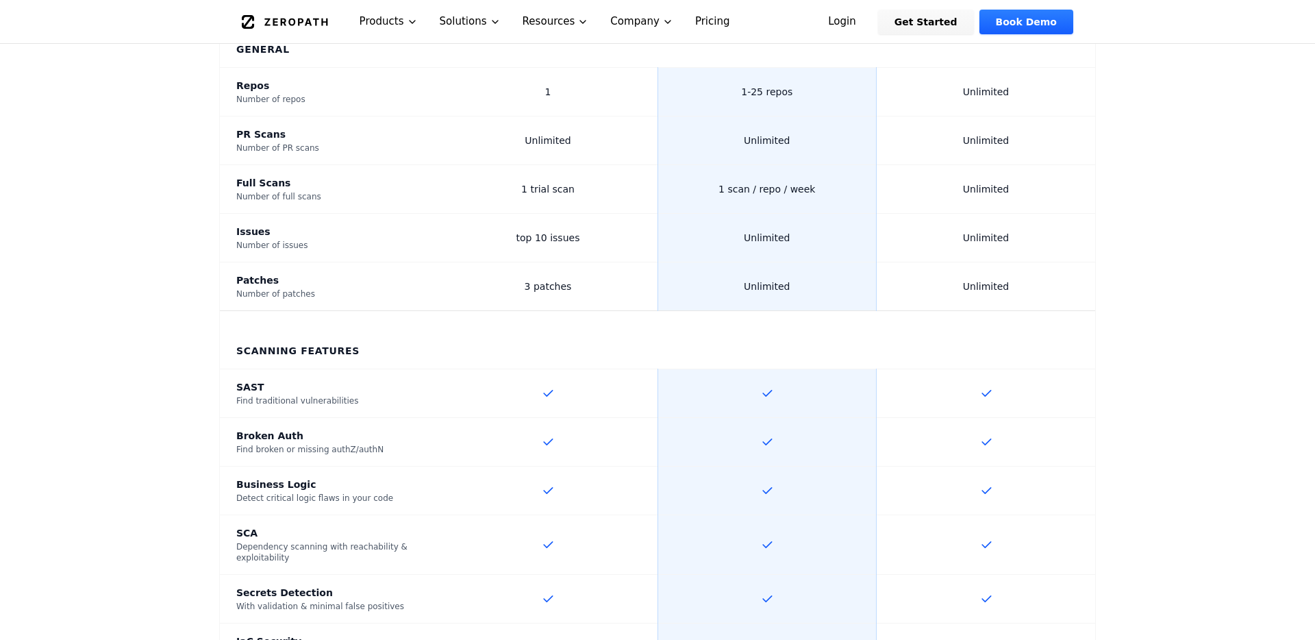
scroll to position [0, 0]
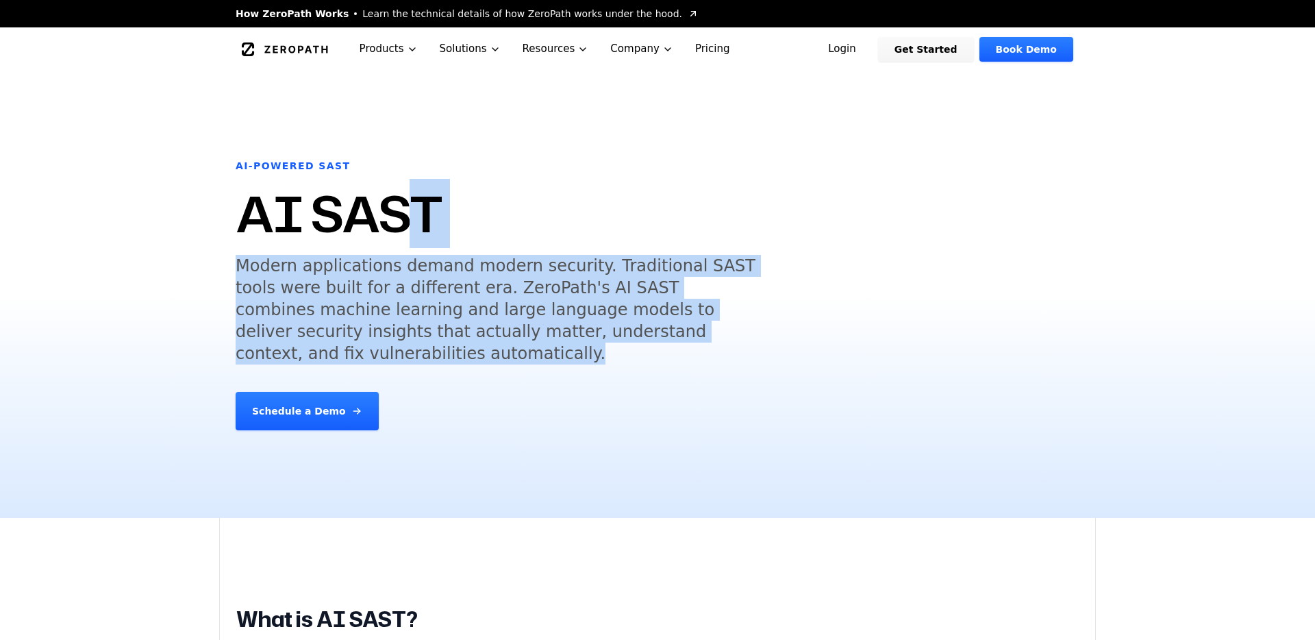
drag, startPoint x: 405, startPoint y: 239, endPoint x: 492, endPoint y: 345, distance: 136.7
click at [492, 345] on div "AI-Powered SAST AI SAST Modern applications demand modern security. Traditional…" at bounding box center [657, 294] width 877 height 447
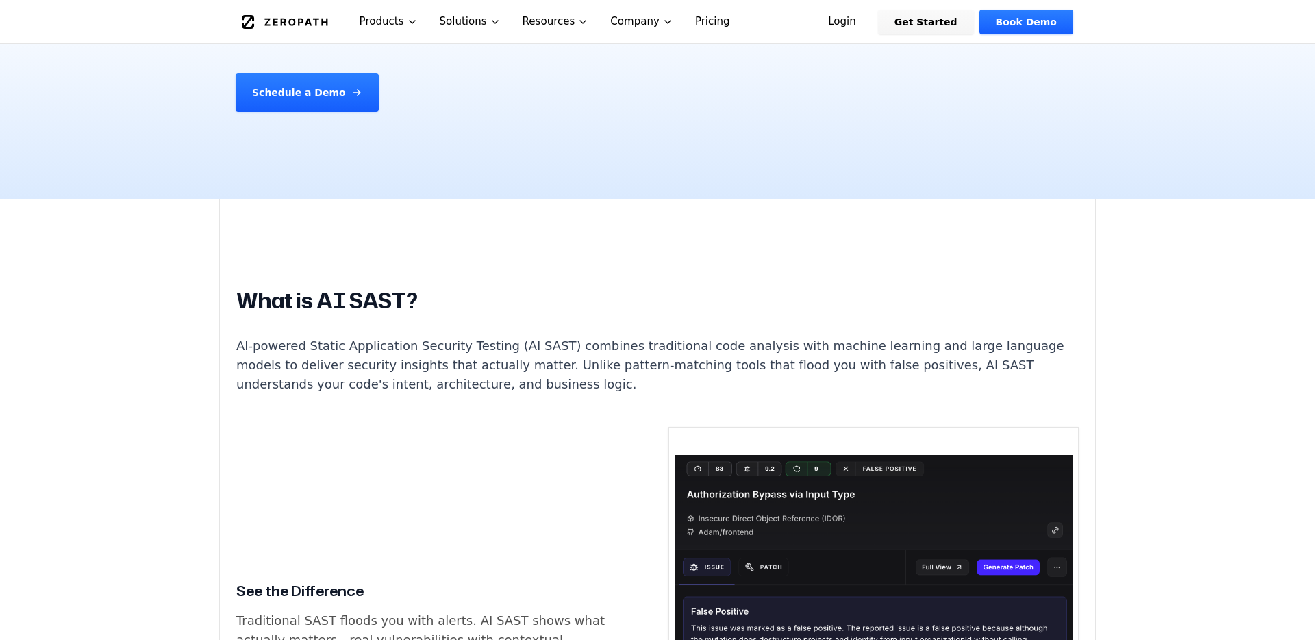
scroll to position [467, 0]
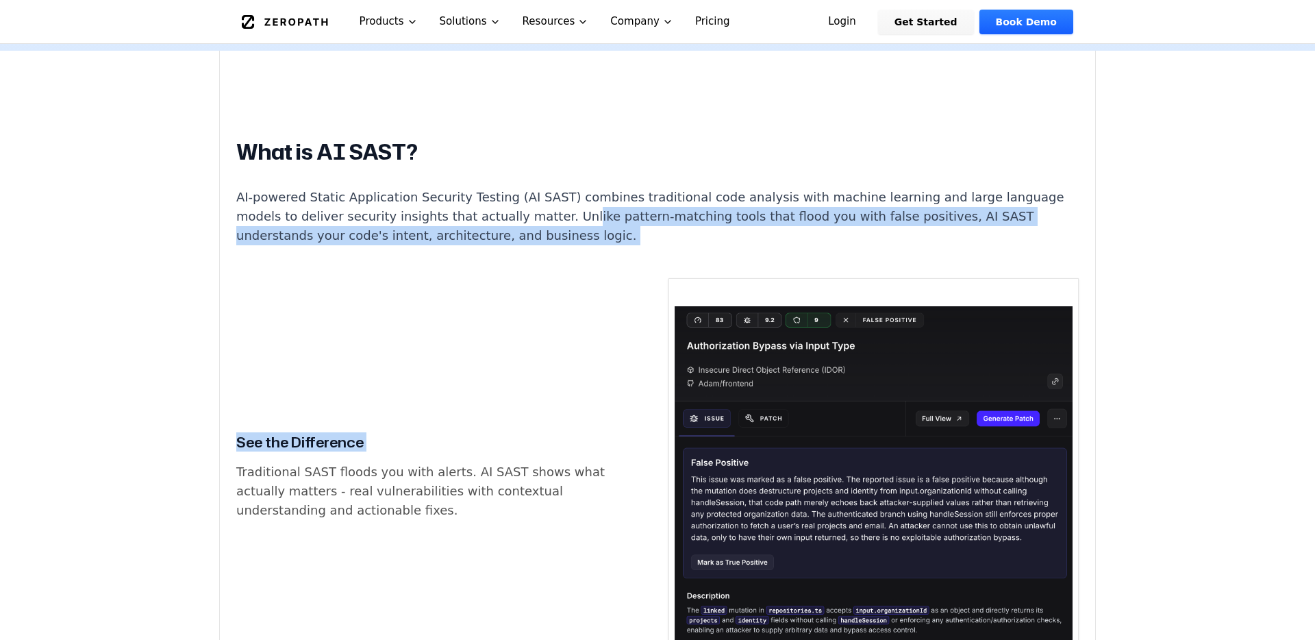
drag, startPoint x: 460, startPoint y: 197, endPoint x: 460, endPoint y: 440, distance: 243.9
click at [460, 462] on p "Traditional SAST floods you with alerts. AI SAST shows what actually matters - …" at bounding box center [441, 491] width 410 height 58
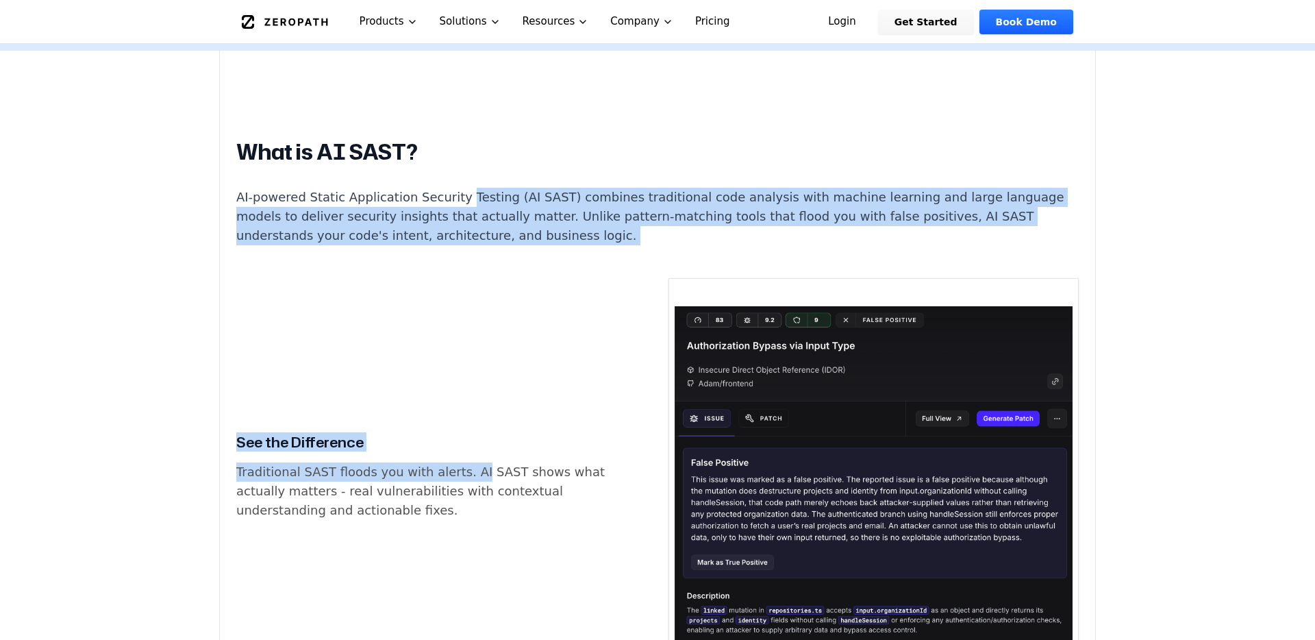
drag, startPoint x: 460, startPoint y: 440, endPoint x: 460, endPoint y: 179, distance: 261.0
click at [460, 188] on p "AI-powered Static Application Security Testing (AI SAST) combines traditional c…" at bounding box center [657, 217] width 843 height 58
drag, startPoint x: 460, startPoint y: 179, endPoint x: 460, endPoint y: 440, distance: 260.3
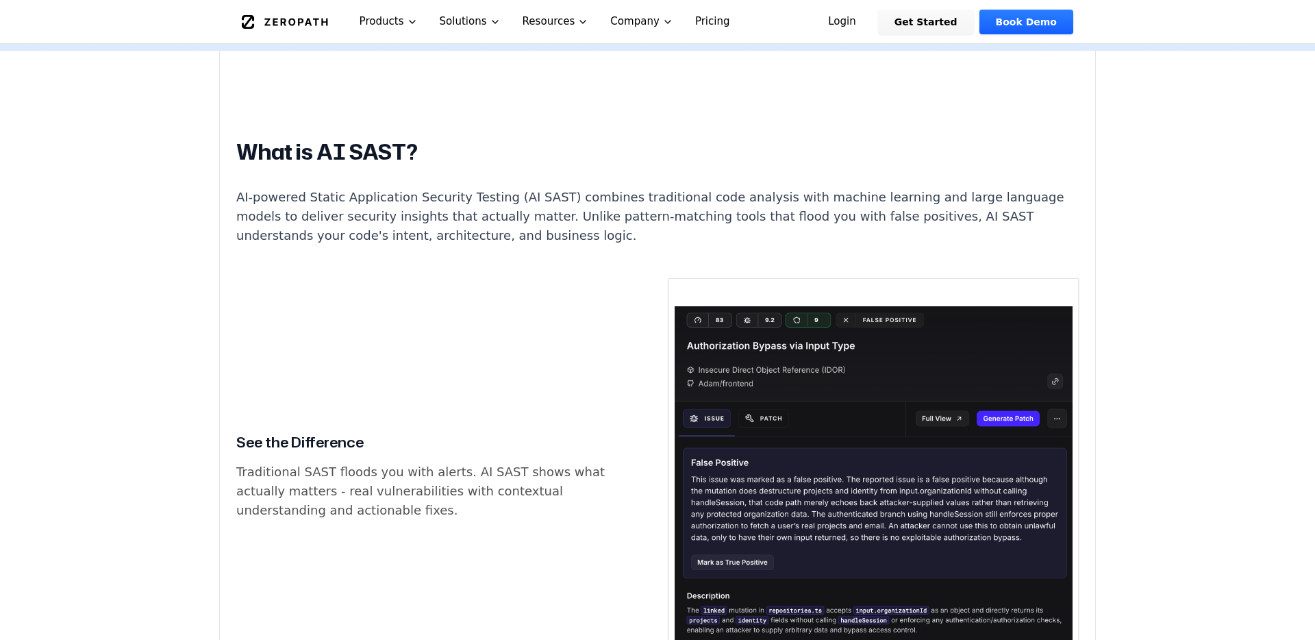
click at [460, 462] on p "Traditional SAST floods you with alerts. AI SAST shows what actually matters - …" at bounding box center [441, 491] width 410 height 58
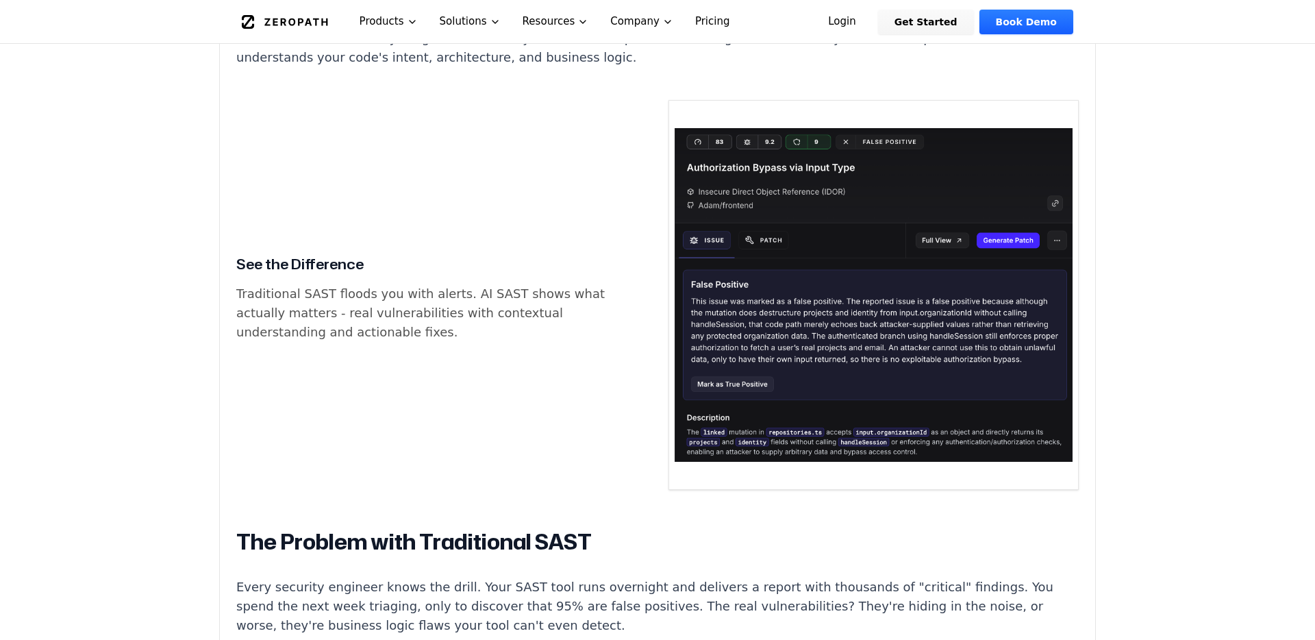
scroll to position [700, 0]
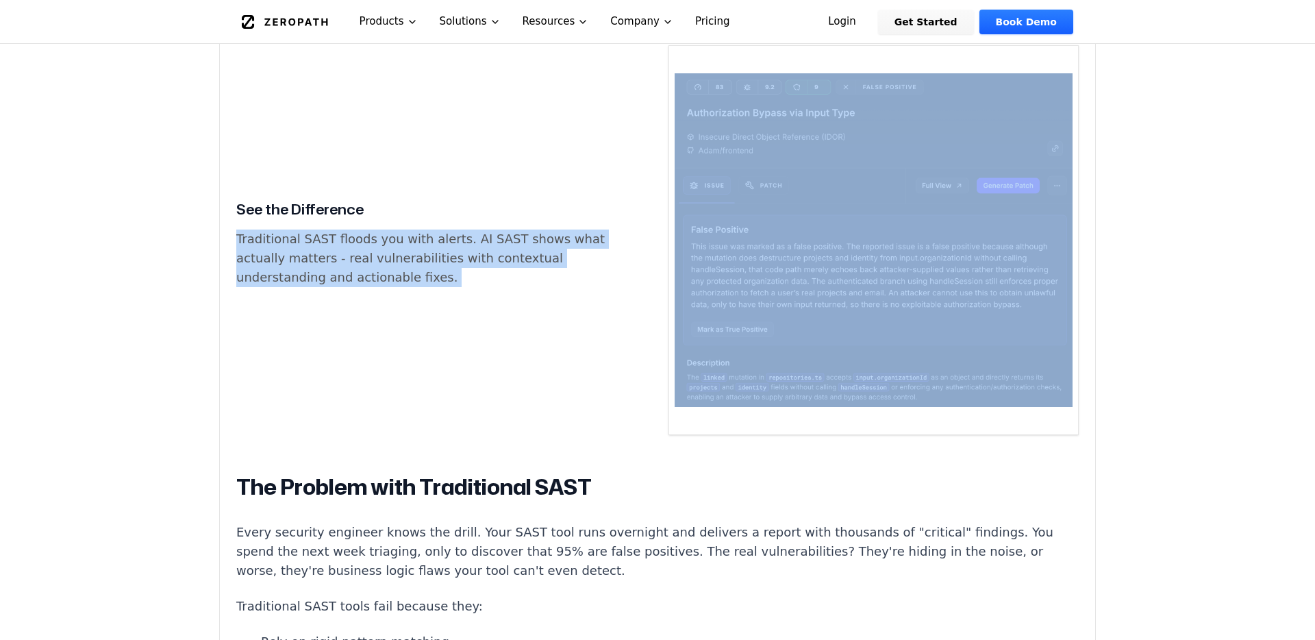
drag, startPoint x: 451, startPoint y: 191, endPoint x: 452, endPoint y: 445, distance: 253.5
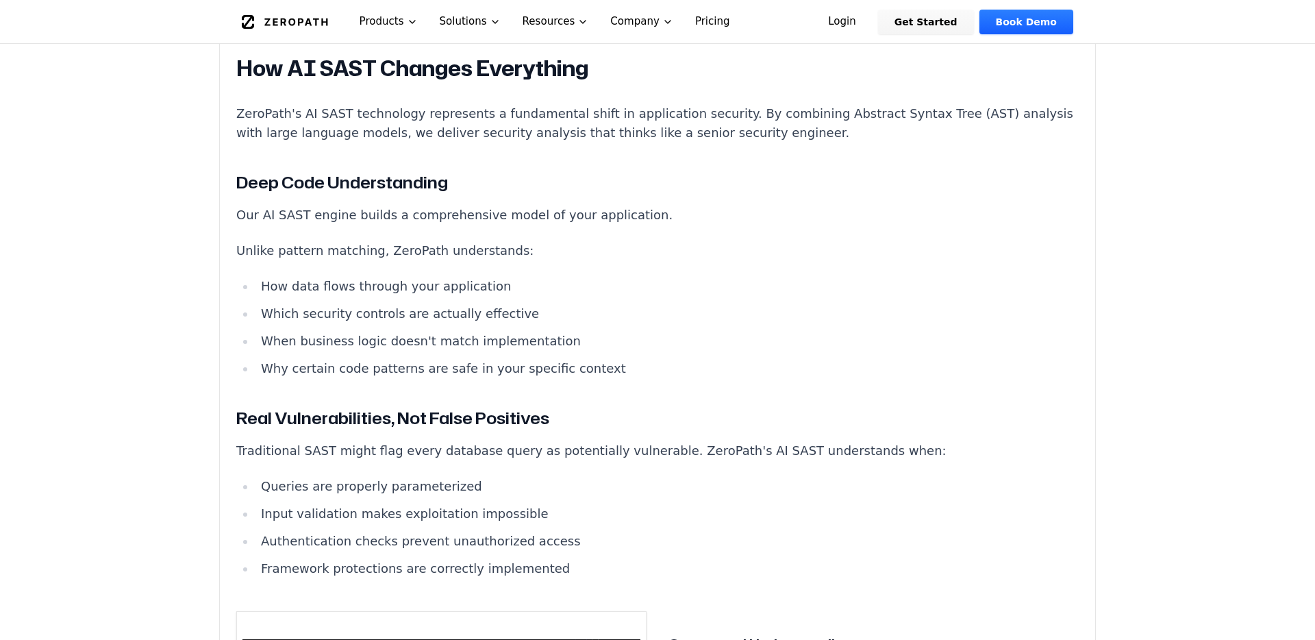
scroll to position [1437, 0]
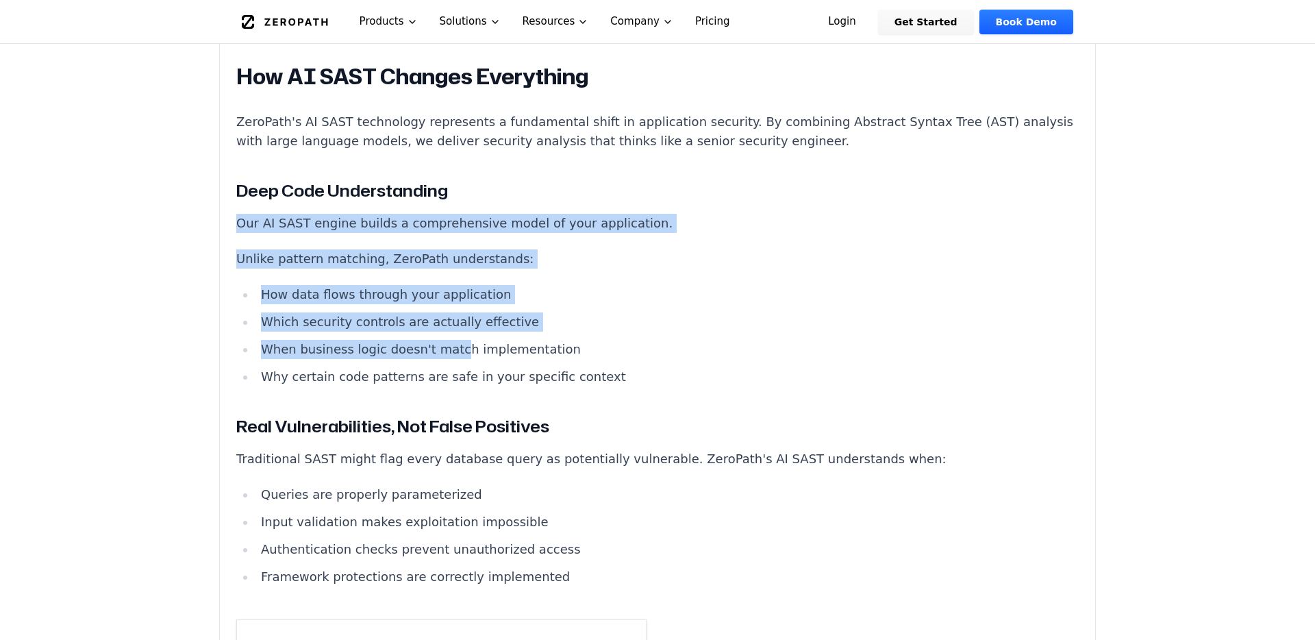
drag, startPoint x: 449, startPoint y: 336, endPoint x: 451, endPoint y: 171, distance: 165.1
click at [451, 178] on h3 "Deep Code Understanding" at bounding box center [657, 190] width 843 height 25
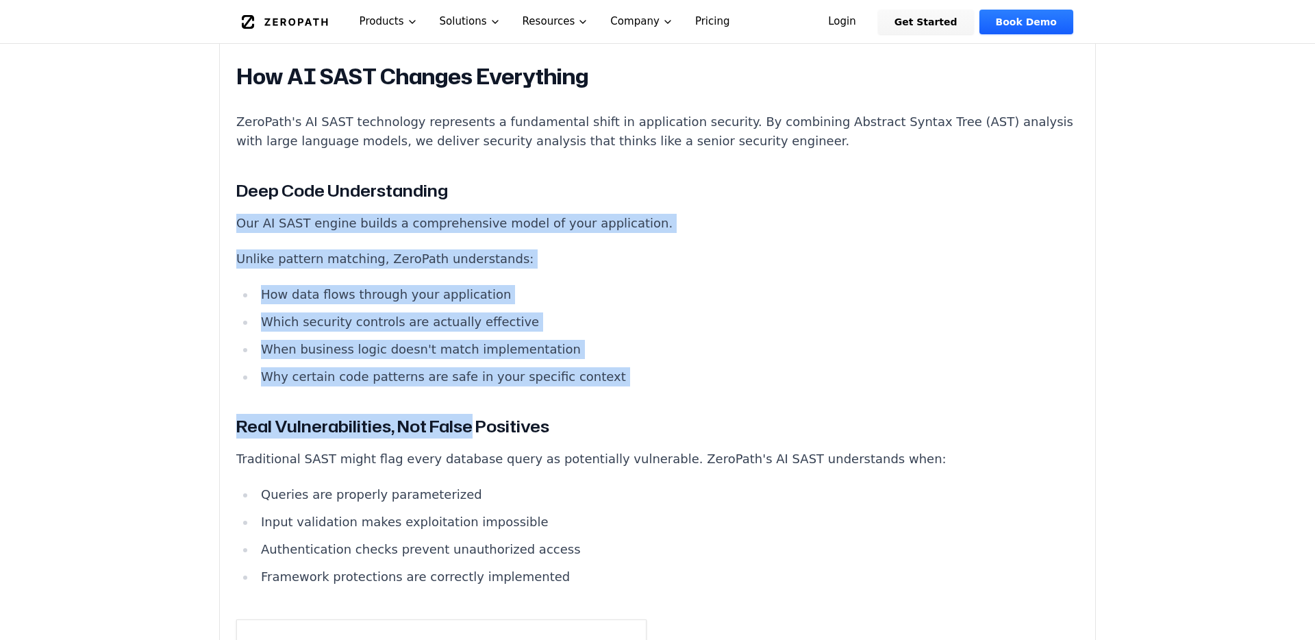
drag, startPoint x: 451, startPoint y: 171, endPoint x: 451, endPoint y: 401, distance: 229.5
click at [451, 414] on h3 "Real Vulnerabilities, Not False Positives" at bounding box center [657, 426] width 843 height 25
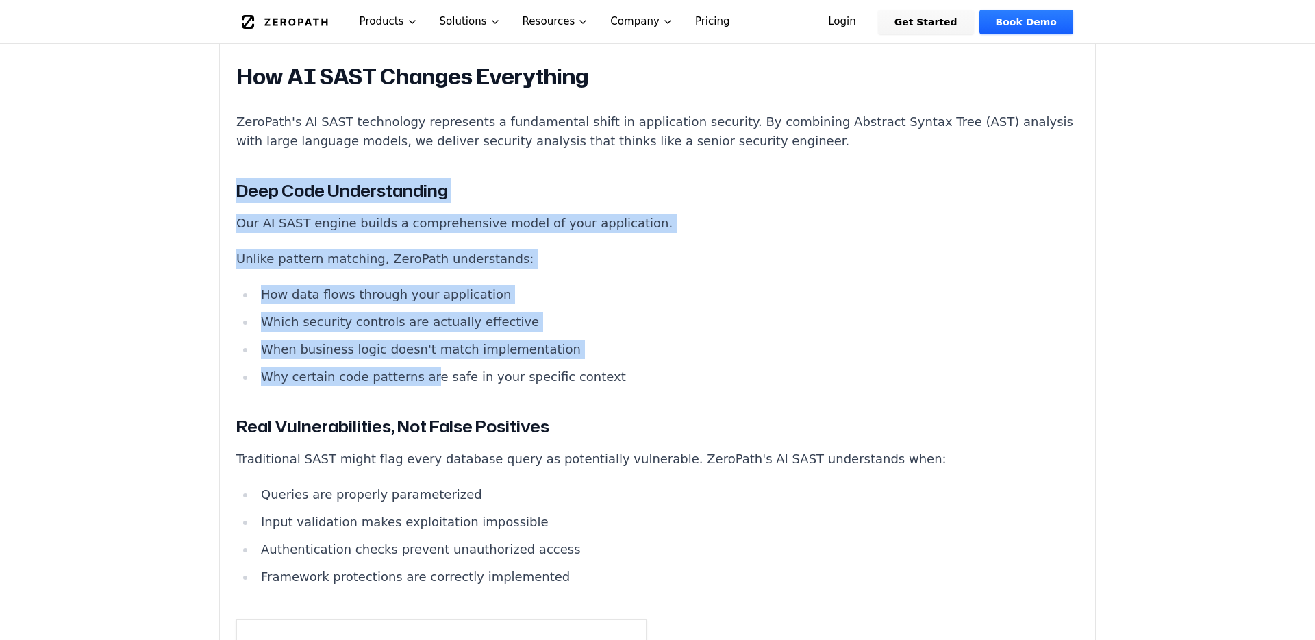
drag, startPoint x: 422, startPoint y: 314, endPoint x: 431, endPoint y: 138, distance: 176.3
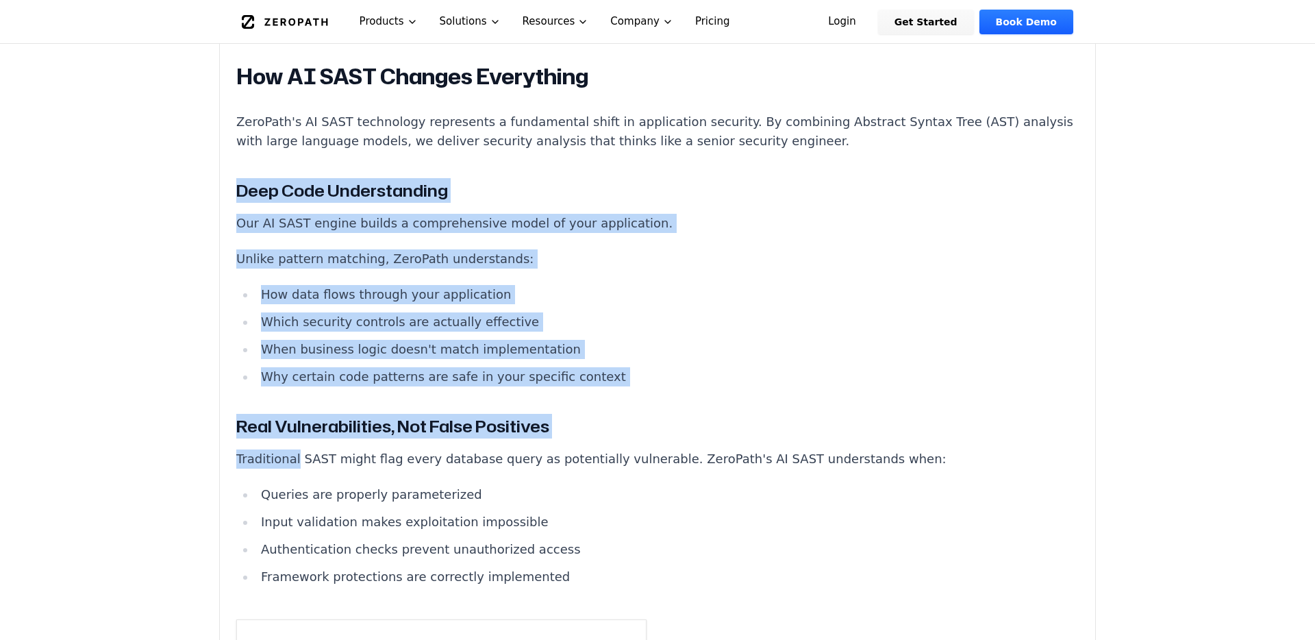
drag, startPoint x: 431, startPoint y: 138, endPoint x: 431, endPoint y: 417, distance: 278.8
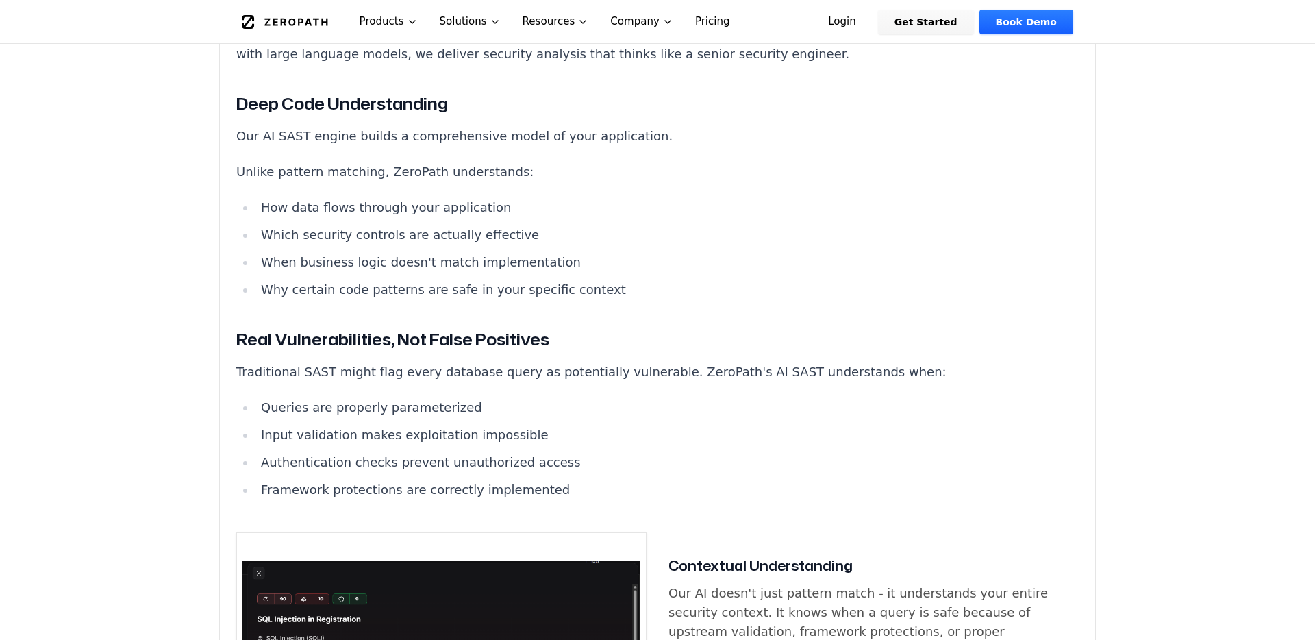
scroll to position [1511, 0]
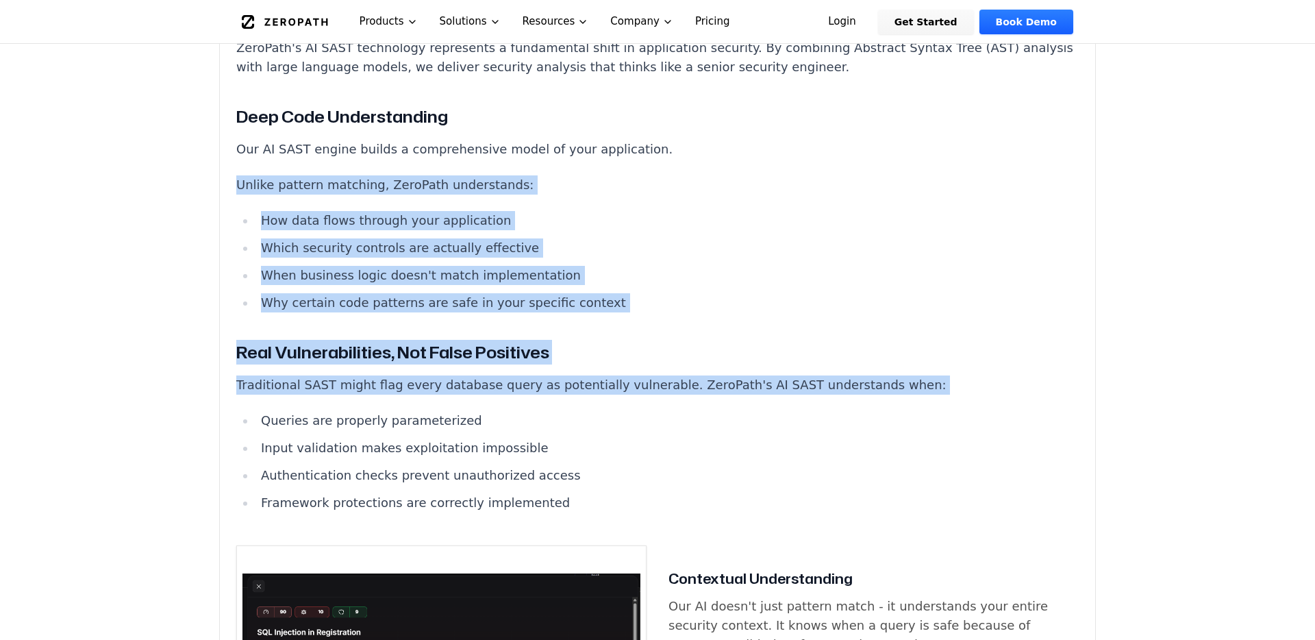
drag, startPoint x: 454, startPoint y: 222, endPoint x: 454, endPoint y: 391, distance: 169.2
click at [454, 411] on li "Queries are properly parameterized" at bounding box center [667, 420] width 823 height 19
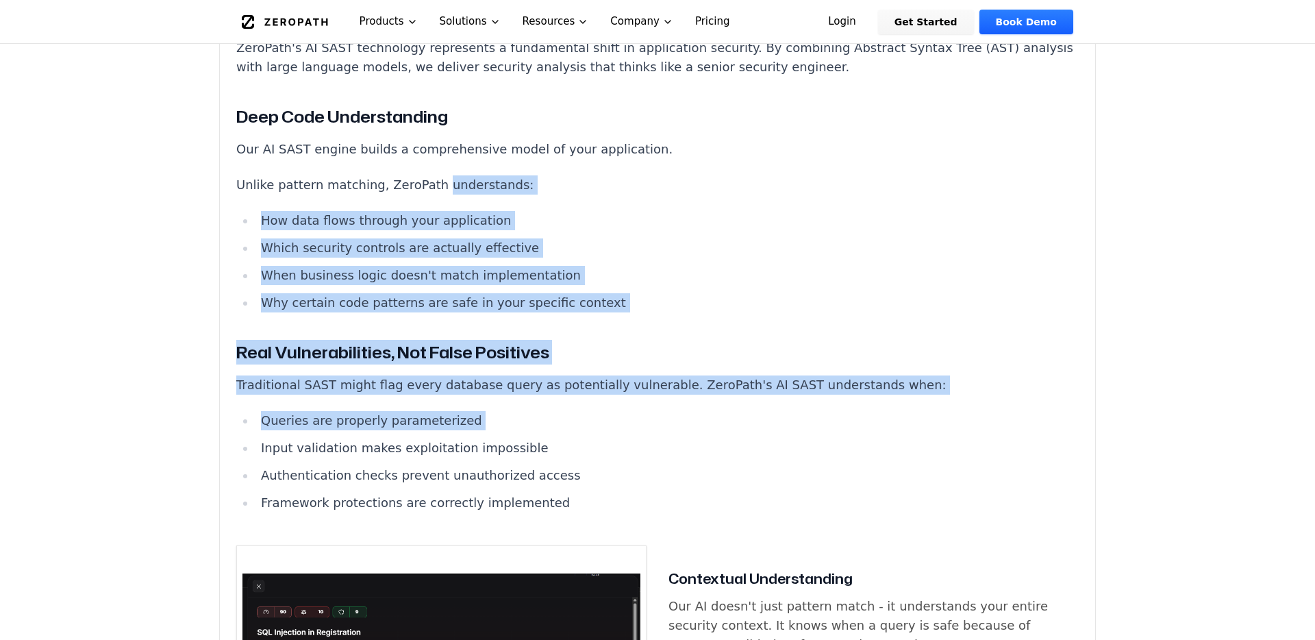
drag, startPoint x: 454, startPoint y: 391, endPoint x: 454, endPoint y: 166, distance: 224.7
click at [454, 175] on p "Unlike pattern matching, ZeroPath understands:" at bounding box center [657, 184] width 843 height 19
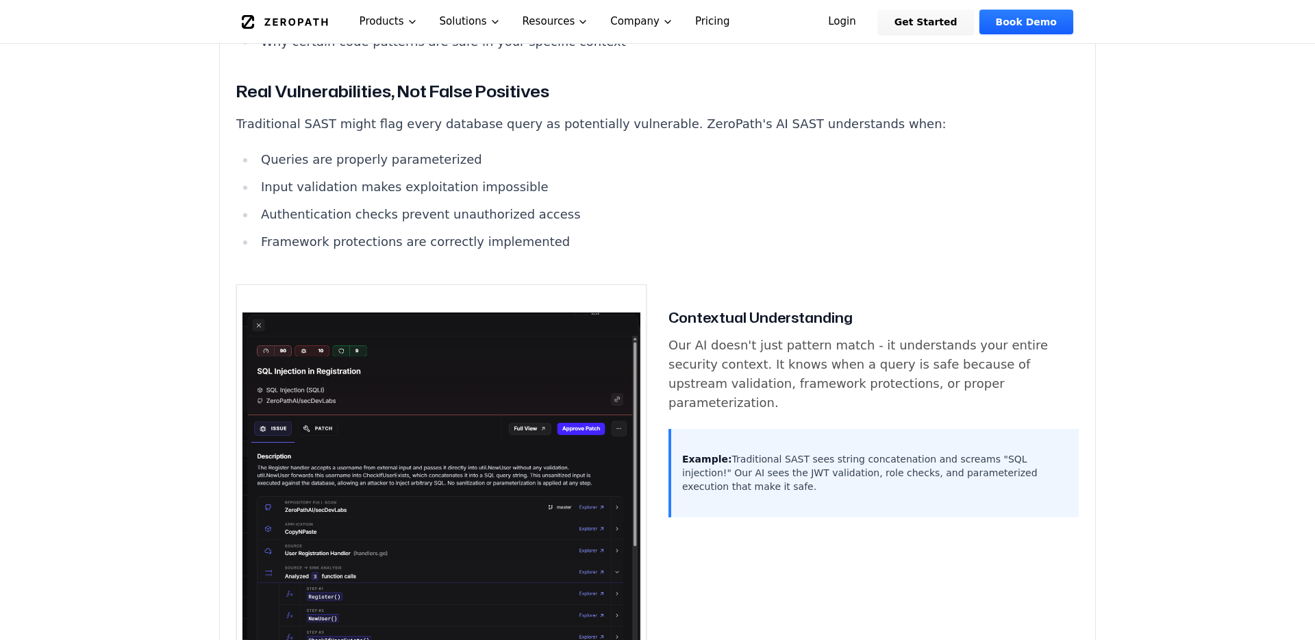
scroll to position [1807, 0]
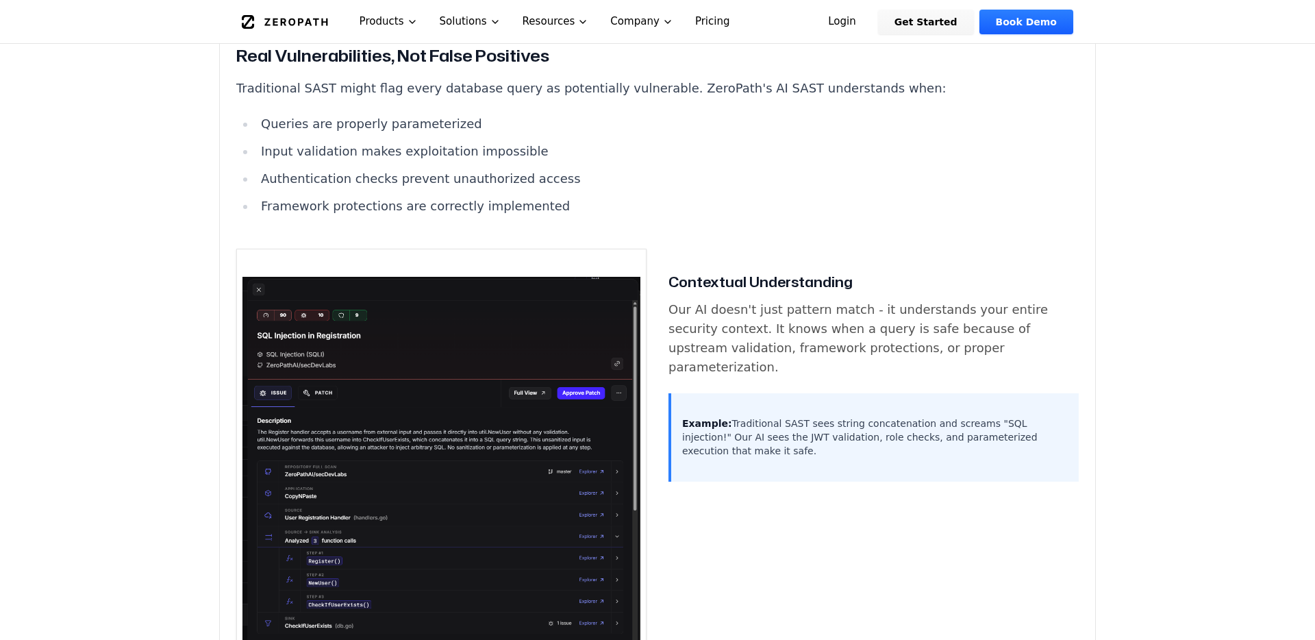
drag, startPoint x: 714, startPoint y: 236, endPoint x: 765, endPoint y: 440, distance: 210.5
click at [765, 438] on div "Contextual Understanding Our AI doesn't just pattern match - it understands you…" at bounding box center [657, 492] width 843 height 486
click at [765, 440] on div "Contextual Understanding Our AI doesn't just pattern match - it understands you…" at bounding box center [657, 492] width 843 height 486
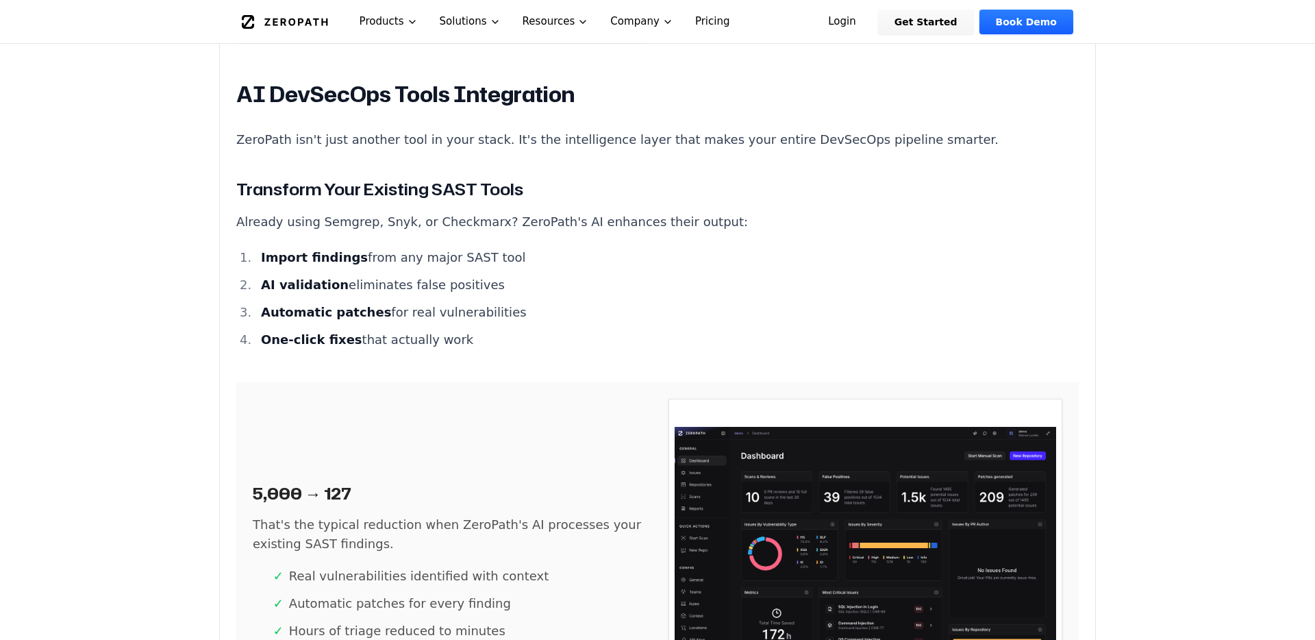
scroll to position [4247, 0]
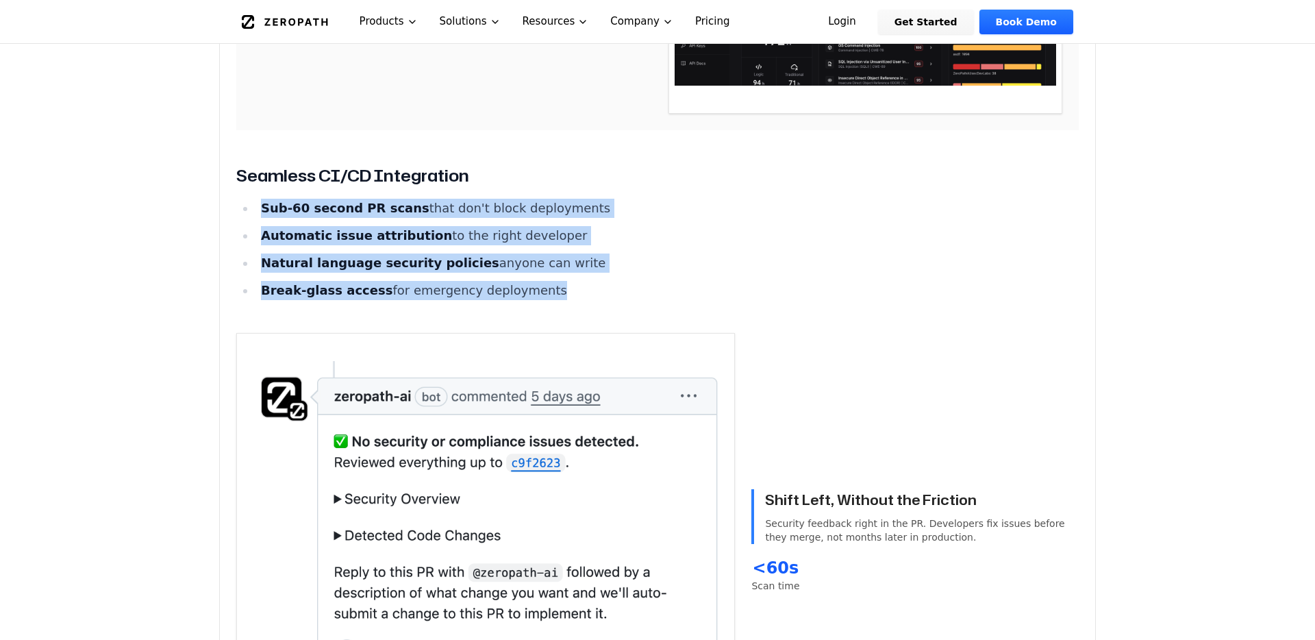
drag, startPoint x: 409, startPoint y: 173, endPoint x: 422, endPoint y: 301, distance: 128.8
drag, startPoint x: 420, startPoint y: 282, endPoint x: 419, endPoint y: 114, distance: 167.2
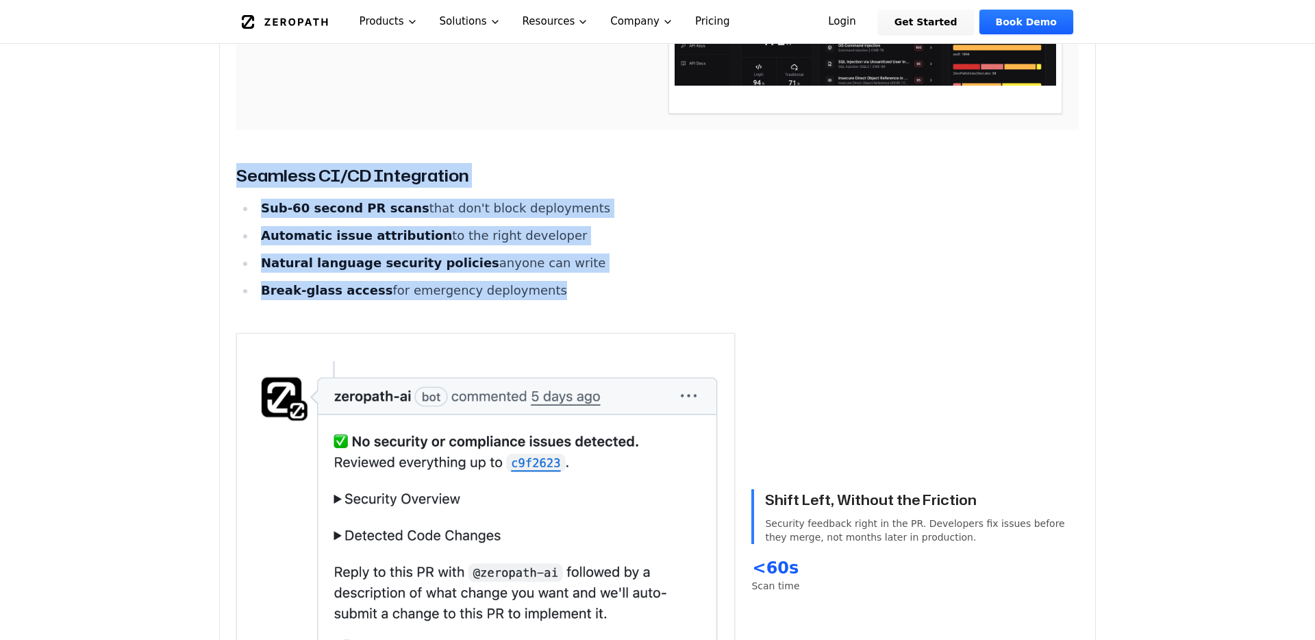
drag, startPoint x: 413, startPoint y: 290, endPoint x: 413, endPoint y: 142, distance: 148.0
click at [413, 163] on h3 "Seamless CI/CD Integration" at bounding box center [657, 175] width 843 height 25
drag, startPoint x: 413, startPoint y: 142, endPoint x: 423, endPoint y: 280, distance: 138.0
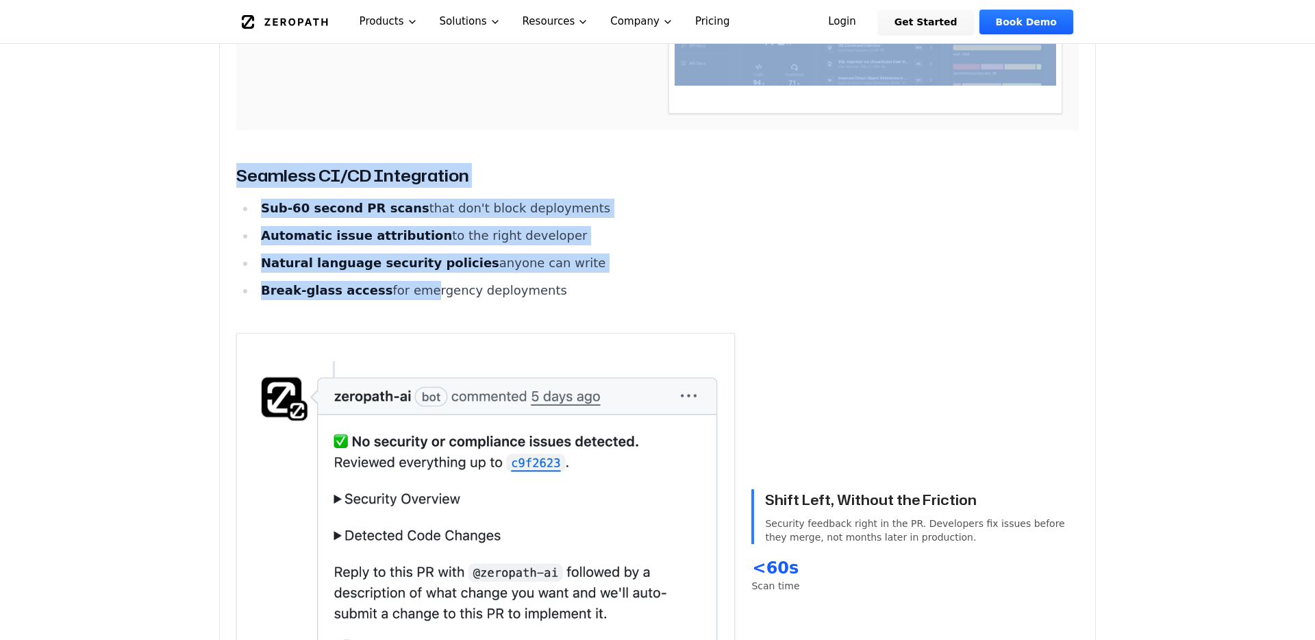
drag, startPoint x: 412, startPoint y: 260, endPoint x: 412, endPoint y: 63, distance: 197.3
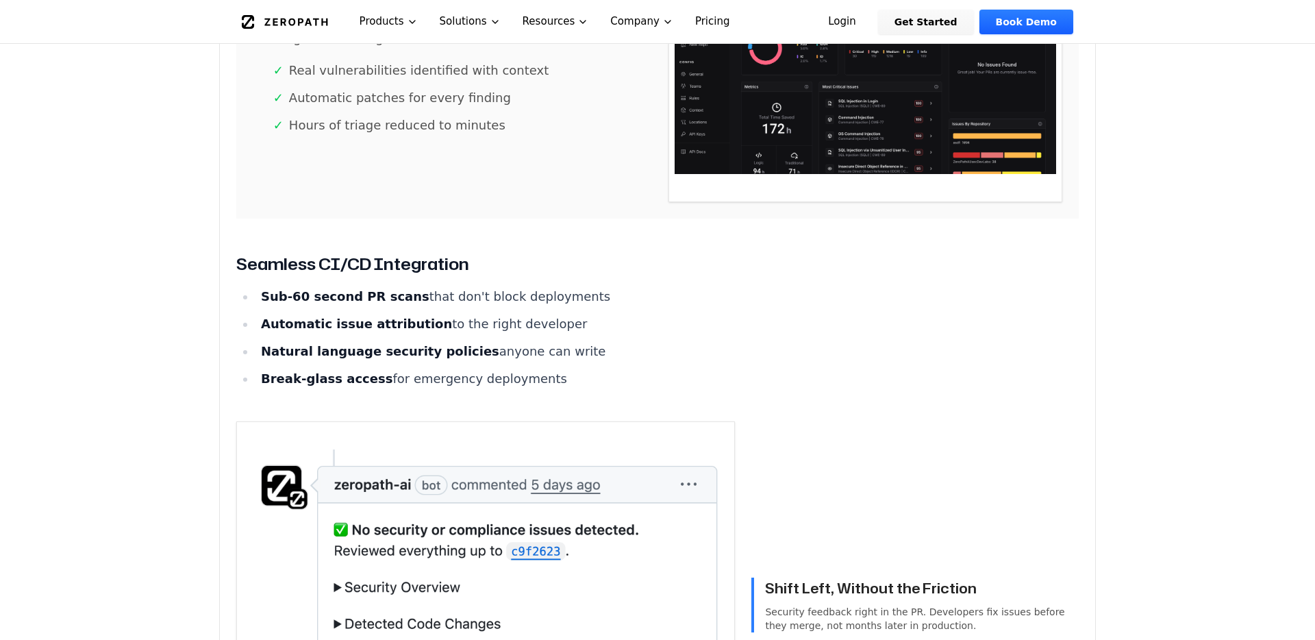
click at [412, 63] on ul "✓ Real vulnerabilities identified with context ✓ Automatic patches for every fi…" at bounding box center [450, 98] width 394 height 74
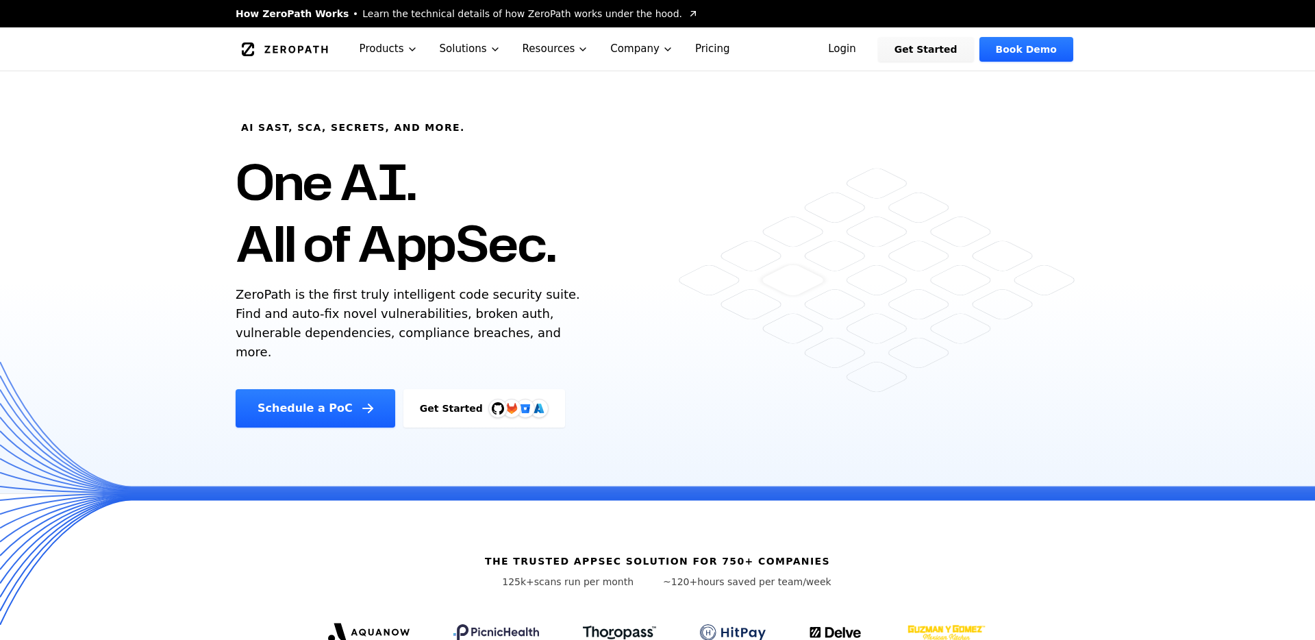
scroll to position [56, 0]
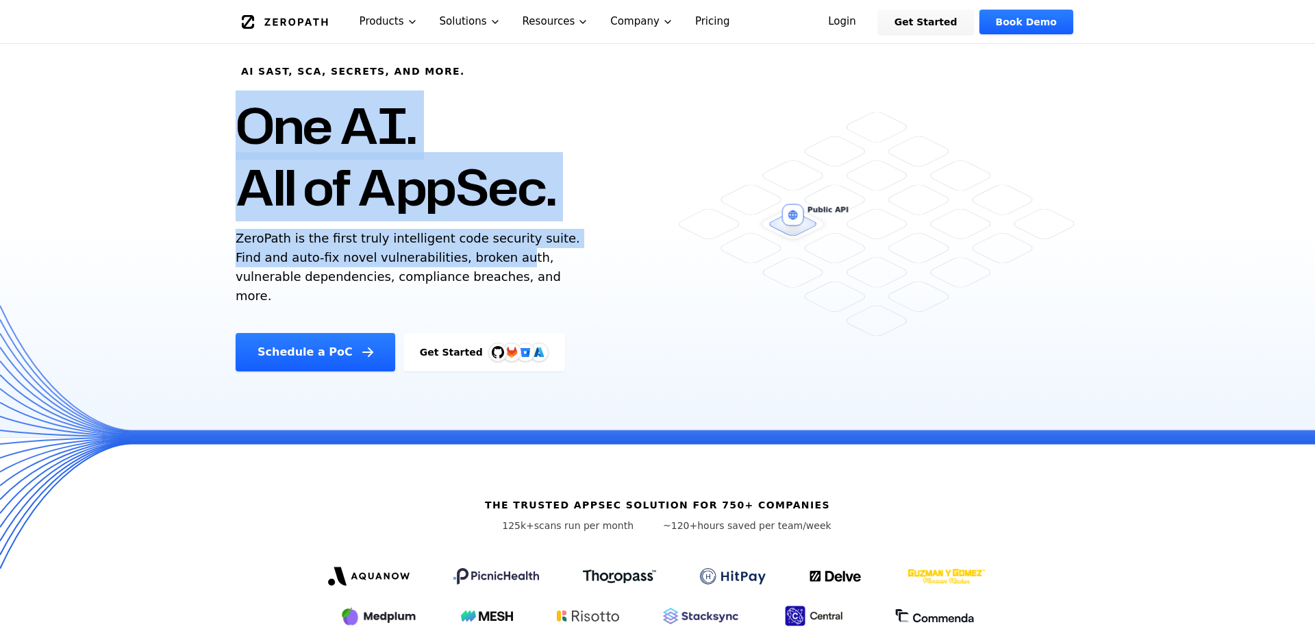
drag, startPoint x: 428, startPoint y: 142, endPoint x: 474, endPoint y: 262, distance: 127.7
click at [473, 262] on div "AI SAST, SCA, Secrets, and more. One AI. All of AppSec. ZeroPath is the first t…" at bounding box center [468, 193] width 498 height 356
click at [474, 262] on p "ZeroPath is the first truly intelligent code security suite. Find and auto-fix …" at bounding box center [411, 267] width 351 height 77
drag, startPoint x: 474, startPoint y: 262, endPoint x: 461, endPoint y: 72, distance: 190.2
click at [461, 72] on div "AI SAST, SCA, Secrets, and more. One AI. All of AppSec. ZeroPath is the first t…" at bounding box center [468, 193] width 498 height 356
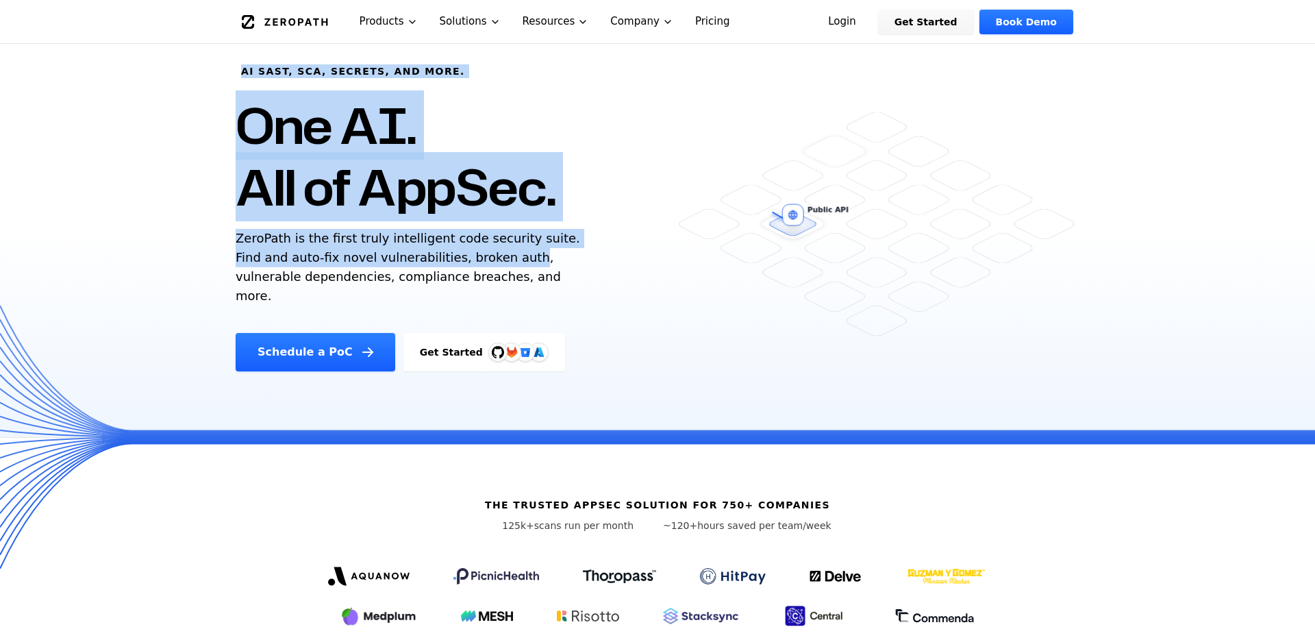
scroll to position [27, 0]
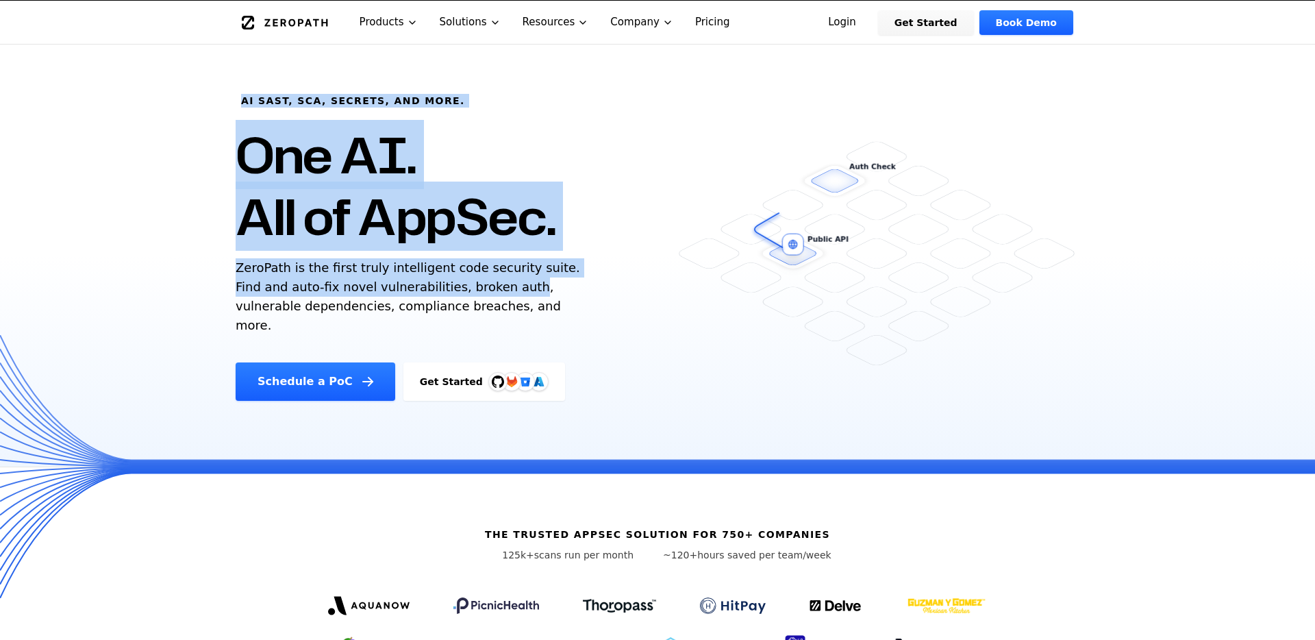
click at [461, 72] on div "AI SAST, SCA, Secrets, and more. One AI. All of AppSec. ZeroPath is the first t…" at bounding box center [468, 223] width 498 height 356
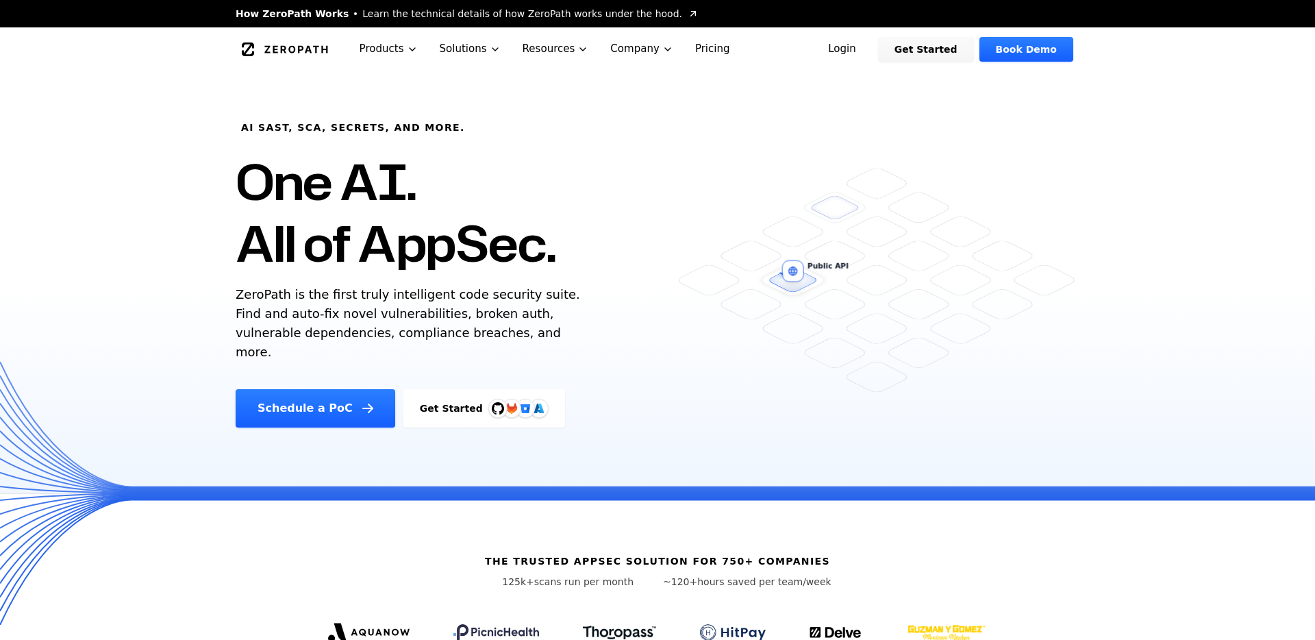
drag, startPoint x: 394, startPoint y: 199, endPoint x: 445, endPoint y: 301, distance: 113.7
click at [445, 301] on div "AI SAST, SCA, Secrets, and more. One AI. All of AppSec. ZeroPath is the first t…" at bounding box center [468, 249] width 498 height 356
click at [445, 301] on p "ZeroPath is the first truly intelligent code security suite. Find and auto-fix …" at bounding box center [411, 323] width 351 height 77
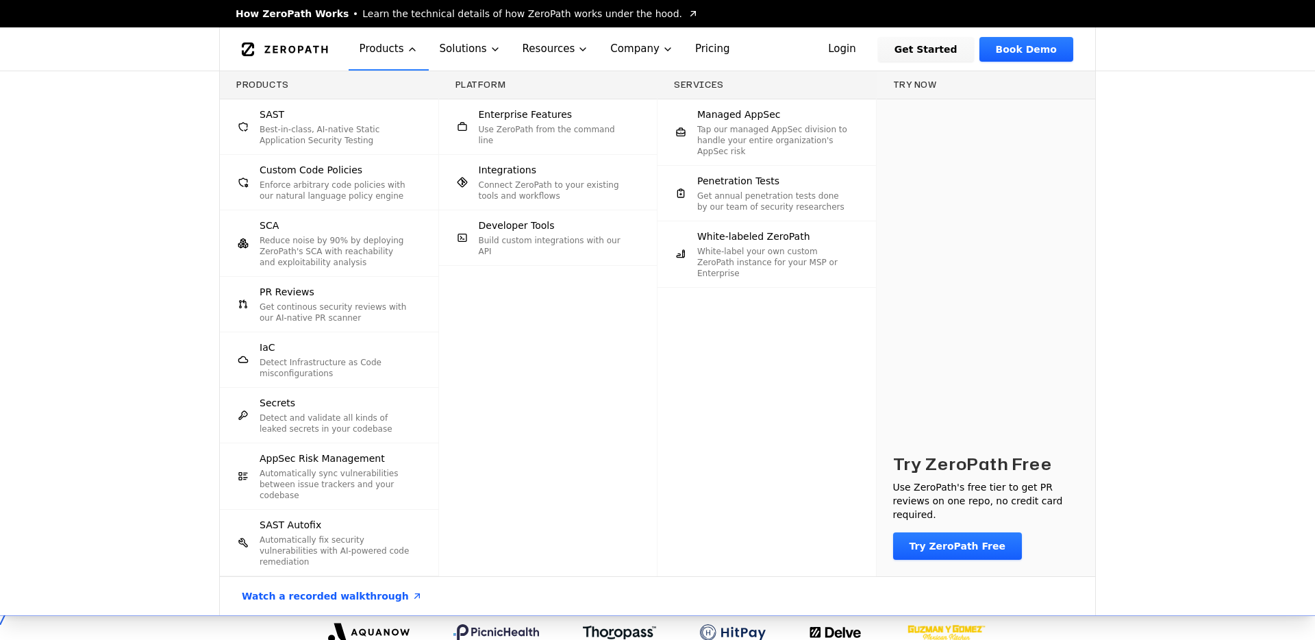
click at [328, 332] on link "IaC Detect Infrastructure as Code misconfigurations" at bounding box center [329, 359] width 219 height 55
click at [338, 129] on p "Best-in-class, AI-native Static Application Security Testing" at bounding box center [335, 135] width 151 height 22
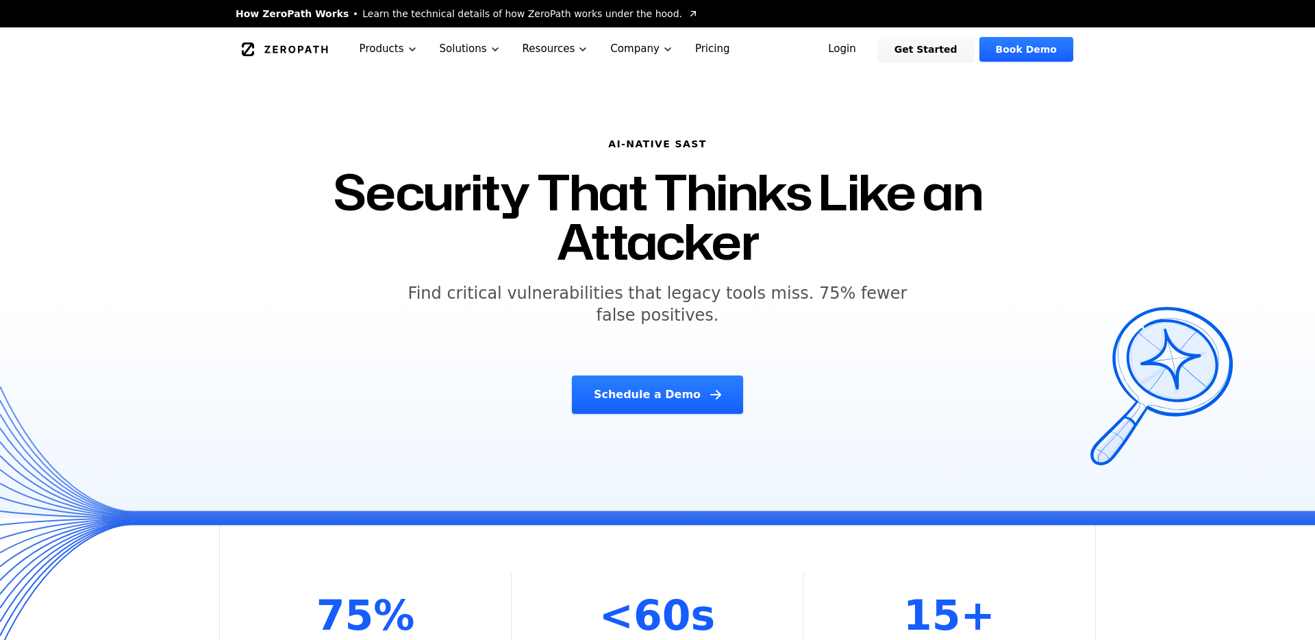
drag, startPoint x: 628, startPoint y: 212, endPoint x: 688, endPoint y: 332, distance: 135.1
click at [688, 332] on div "AI-NATIVE SAST Security That Thinks Like an Attacker Find critical vulnerabilit…" at bounding box center [657, 276] width 701 height 310
drag, startPoint x: 688, startPoint y: 330, endPoint x: 657, endPoint y: 178, distance: 155.3
click at [657, 178] on div "AI-NATIVE SAST Security That Thinks Like an Attacker Find critical vulnerabilit…" at bounding box center [657, 276] width 701 height 310
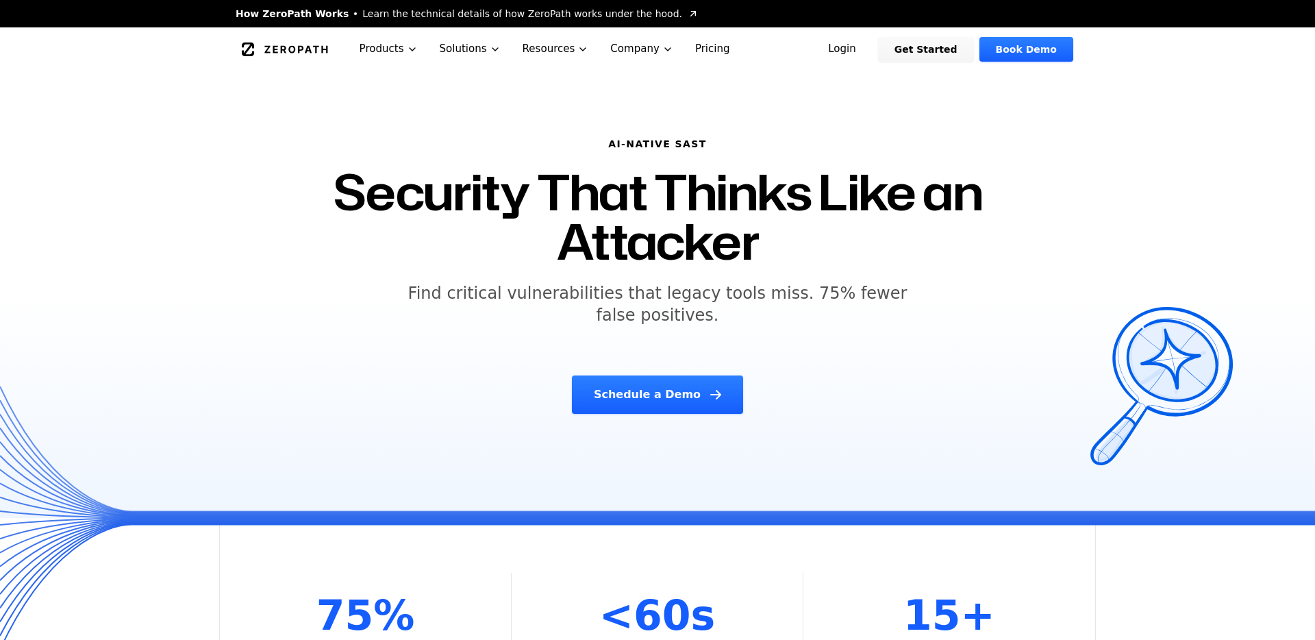
click at [657, 178] on h1 "Security That Thinks Like an Attacker" at bounding box center [657, 216] width 669 height 99
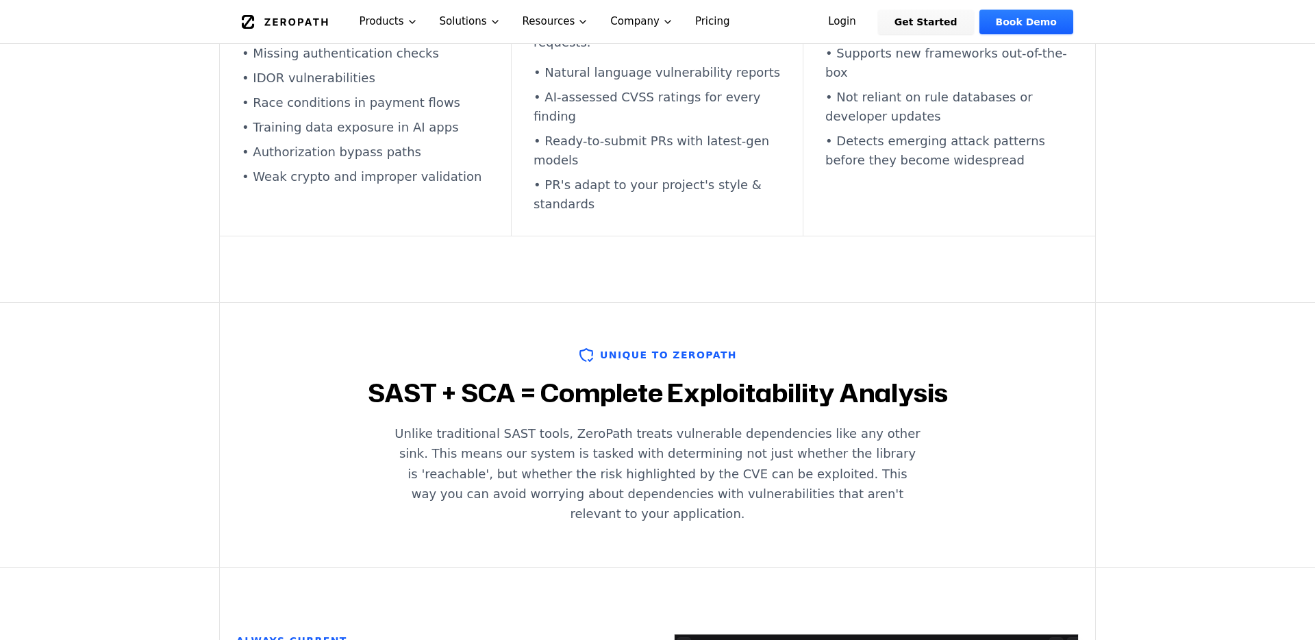
scroll to position [1119, 0]
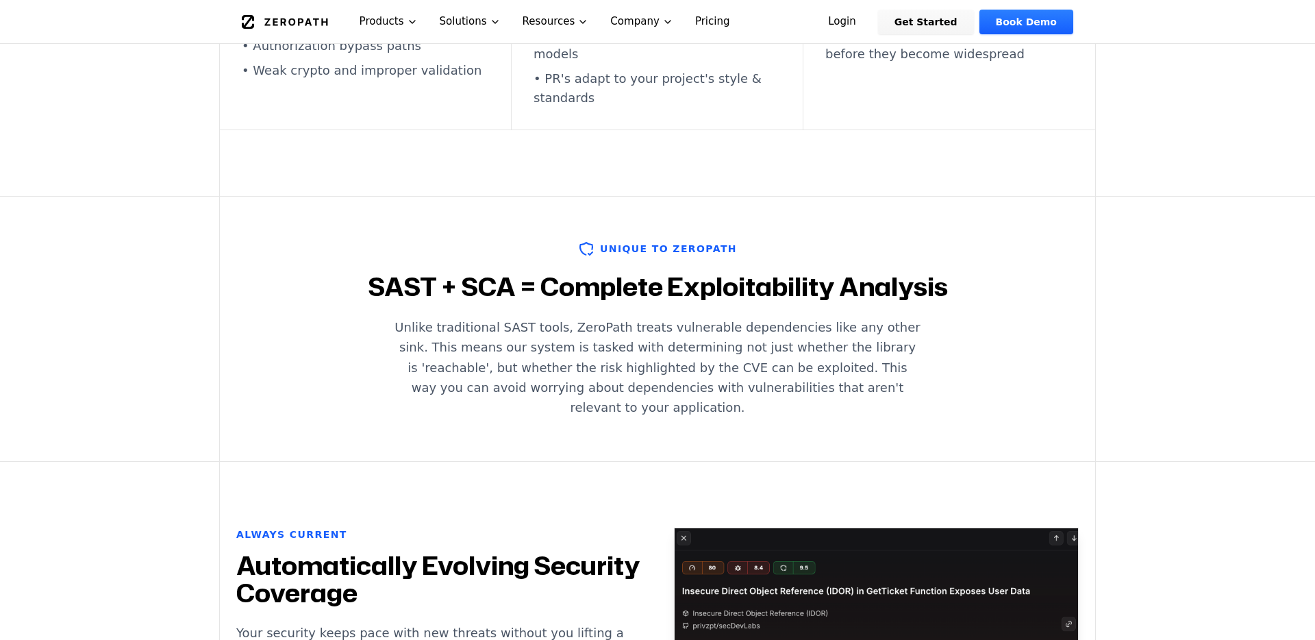
drag, startPoint x: 591, startPoint y: 265, endPoint x: 643, endPoint y: 353, distance: 102.9
click at [643, 353] on div "Unique to ZeroPath SAST + SCA = Complete Exploitability Analysis Unlike traditi…" at bounding box center [657, 328] width 875 height 177
click at [643, 353] on p "Unlike traditional SAST tools, ZeroPath treats vulnerable dependencies like any…" at bounding box center [658, 367] width 526 height 100
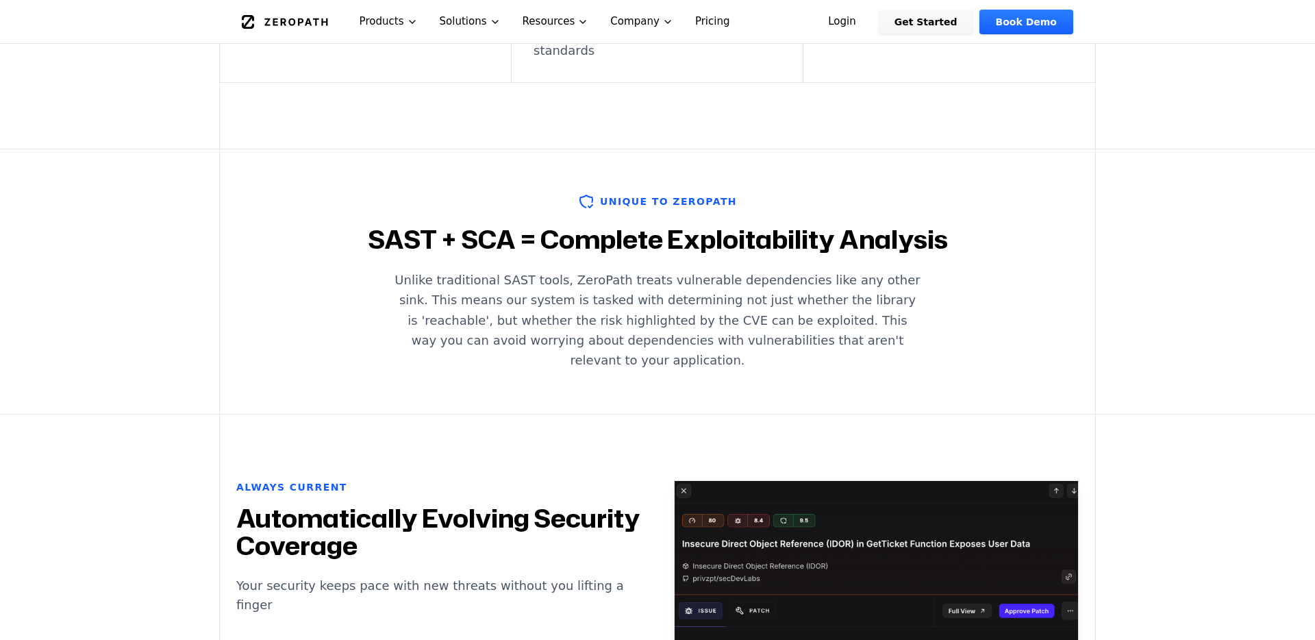
drag, startPoint x: 584, startPoint y: 220, endPoint x: 616, endPoint y: 335, distance: 119.5
click at [616, 335] on div "Unique to ZeroPath SAST + SCA = Complete Exploitability Analysis Unlike traditi…" at bounding box center [657, 281] width 877 height 264
drag, startPoint x: 613, startPoint y: 326, endPoint x: 597, endPoint y: 192, distance: 134.5
click at [597, 192] on div "Unique to ZeroPath SAST + SCA = Complete Exploitability Analysis Unlike traditi…" at bounding box center [657, 281] width 877 height 264
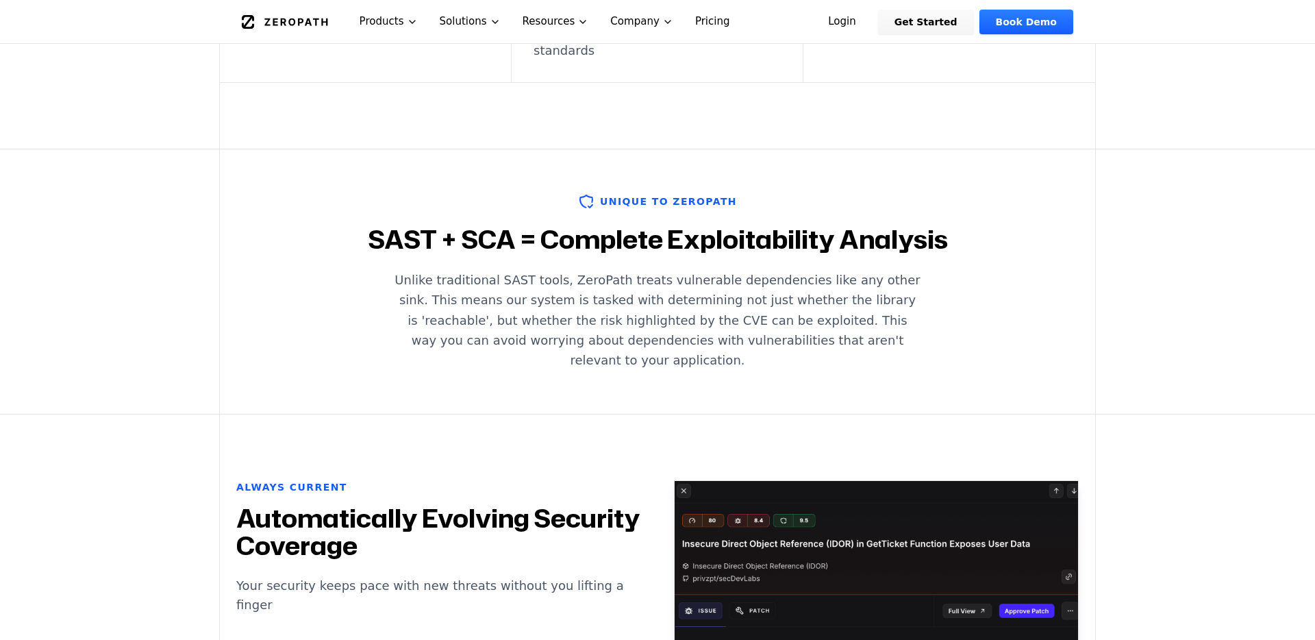
click at [597, 226] on h2 "SAST + SCA = Complete Exploitability Analysis" at bounding box center [657, 239] width 843 height 27
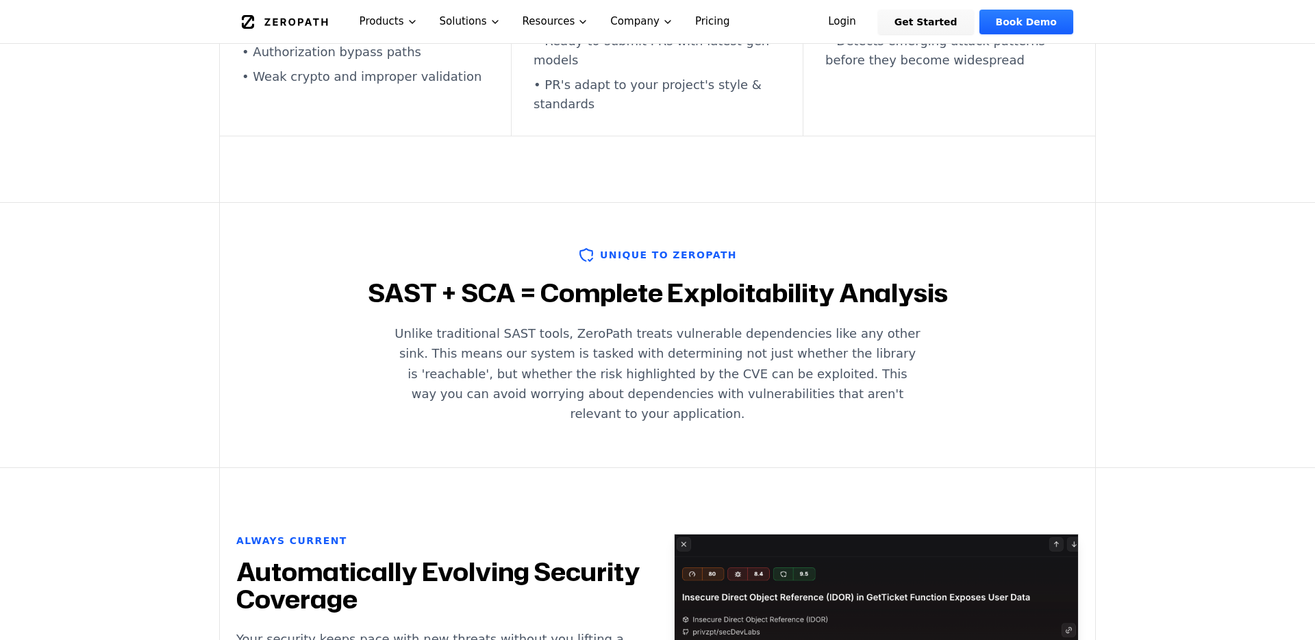
scroll to position [1110, 0]
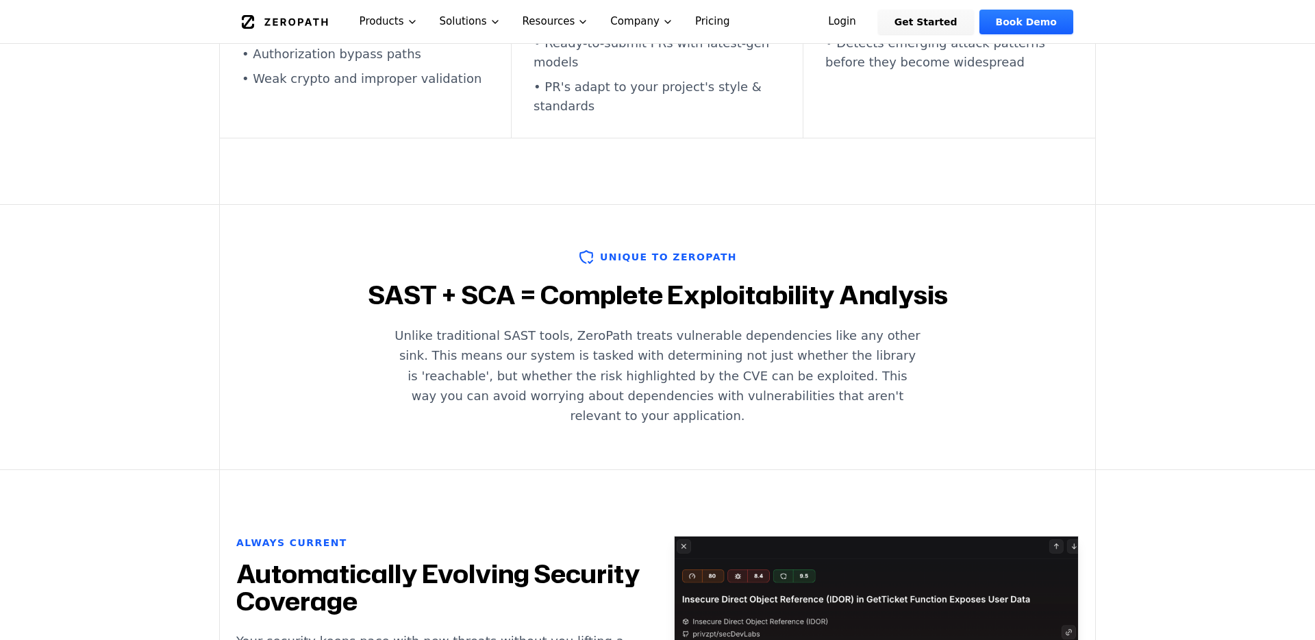
drag, startPoint x: 562, startPoint y: 284, endPoint x: 586, endPoint y: 382, distance: 101.0
click at [586, 382] on div "Unique to ZeroPath SAST + SCA = Complete Exploitability Analysis Unlike traditi…" at bounding box center [657, 337] width 877 height 264
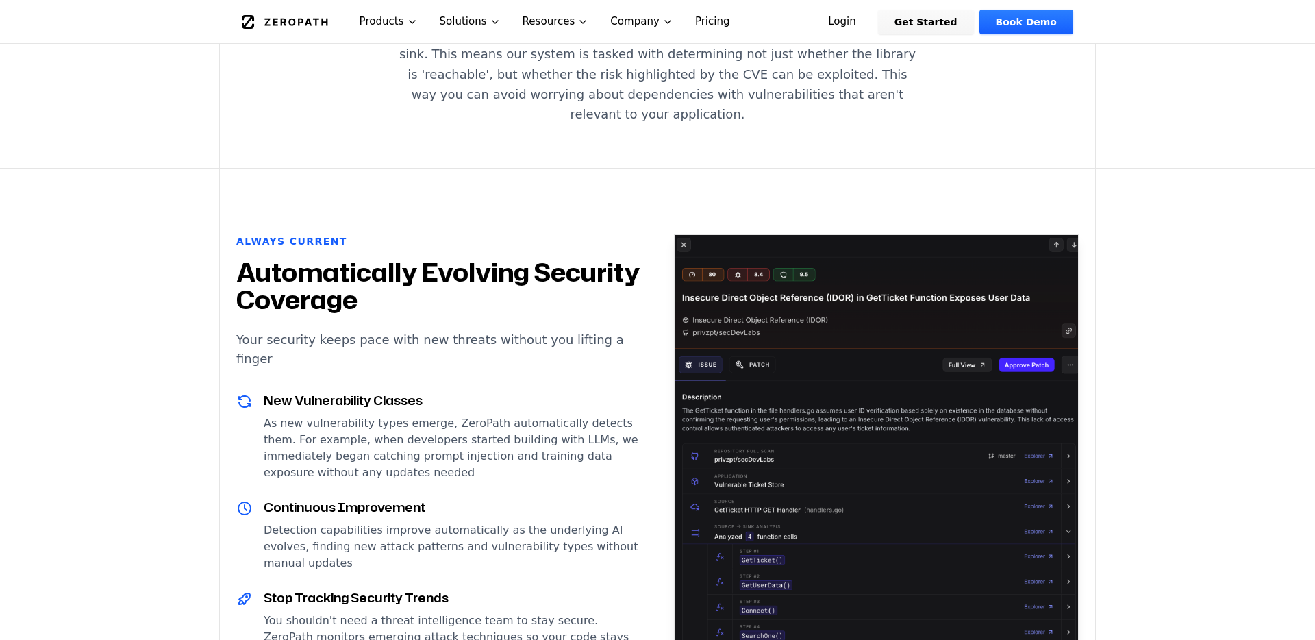
scroll to position [1448, 0]
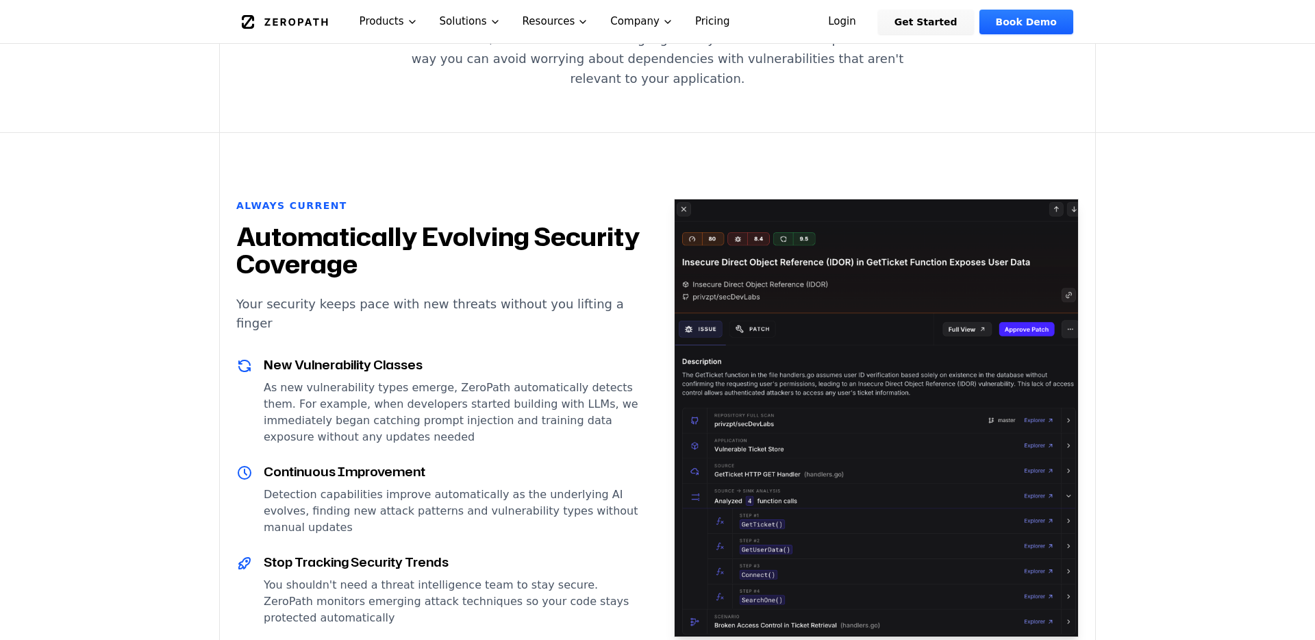
drag, startPoint x: 538, startPoint y: 113, endPoint x: 539, endPoint y: 521, distance: 408.3
click at [539, 521] on div "Always Current Automatically Evolving Security Coverage Your security keeps pac…" at bounding box center [657, 418] width 877 height 570
click at [539, 577] on p "You shouldn't need a threat intelligence team to stay secure. ZeroPath monitors…" at bounding box center [452, 601] width 377 height 49
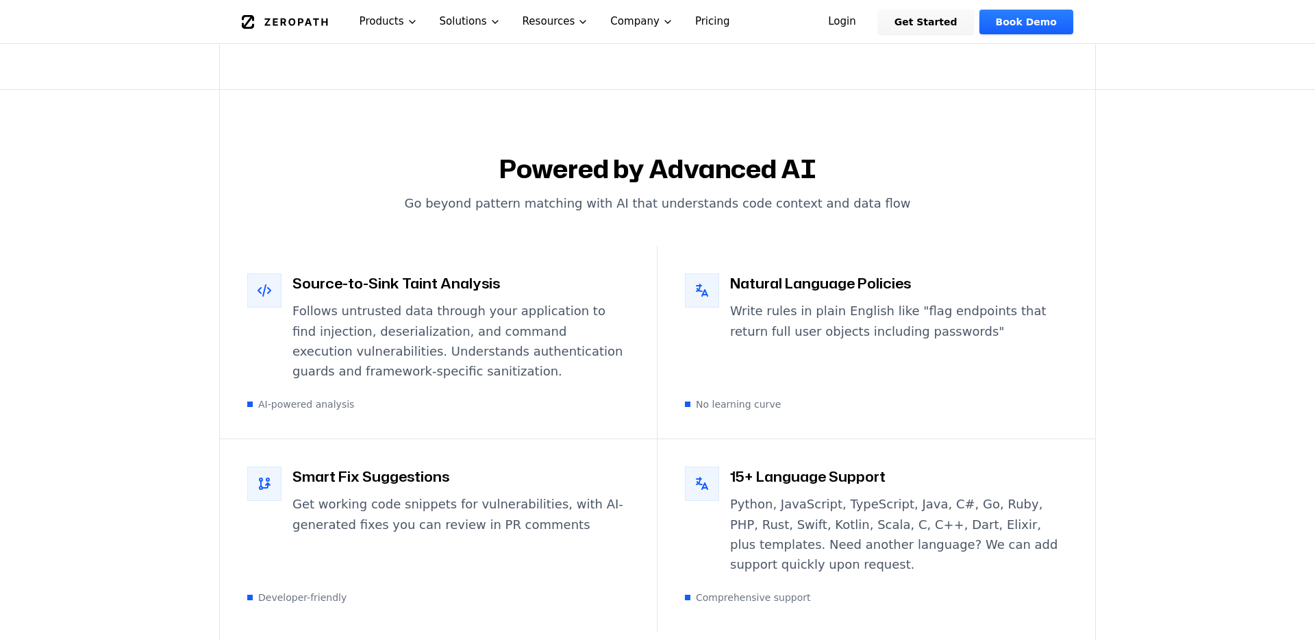
scroll to position [2326, 0]
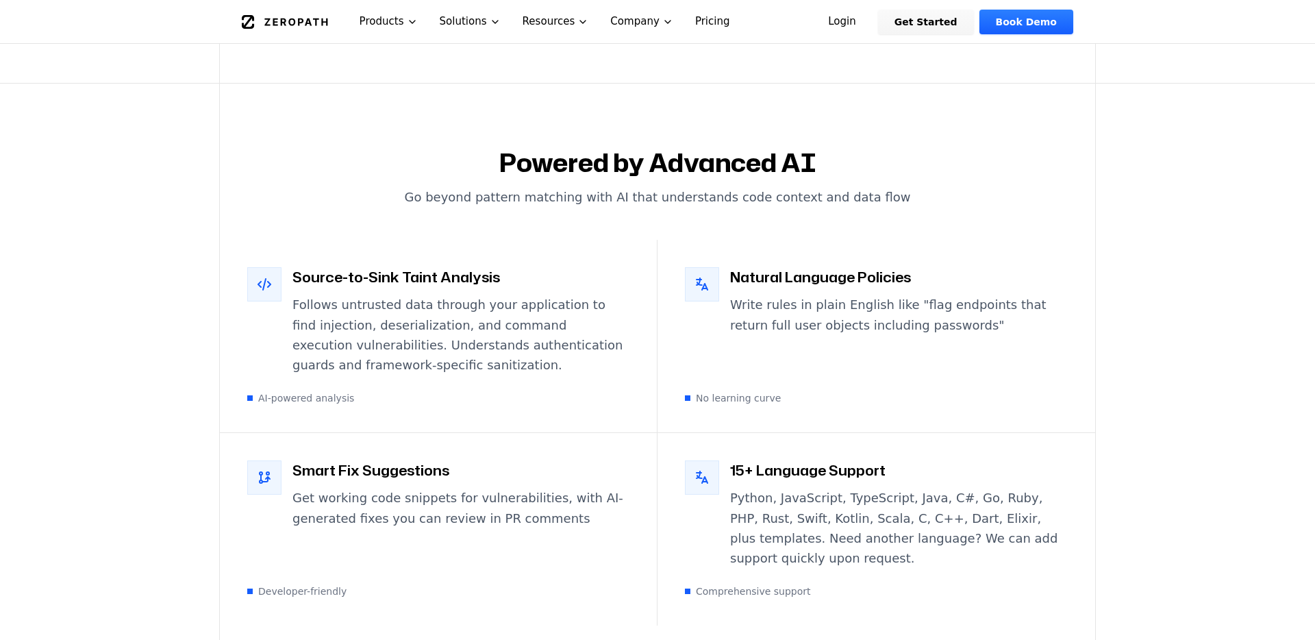
drag, startPoint x: 499, startPoint y: 200, endPoint x: 503, endPoint y: 466, distance: 265.8
click at [502, 464] on div "Source-to-Sink Taint Analysis Follows untrusted data through your application t…" at bounding box center [657, 433] width 875 height 386
click at [503, 488] on p "Get working code snippets for vulnerabilities, with AI-generated fixes you can …" at bounding box center [461, 508] width 337 height 40
drag, startPoint x: 503, startPoint y: 466, endPoint x: 503, endPoint y: 179, distance: 287.0
click at [503, 179] on div "Powered by Advanced AI Go beyond pattern matching with AI that understands code…" at bounding box center [657, 388] width 877 height 608
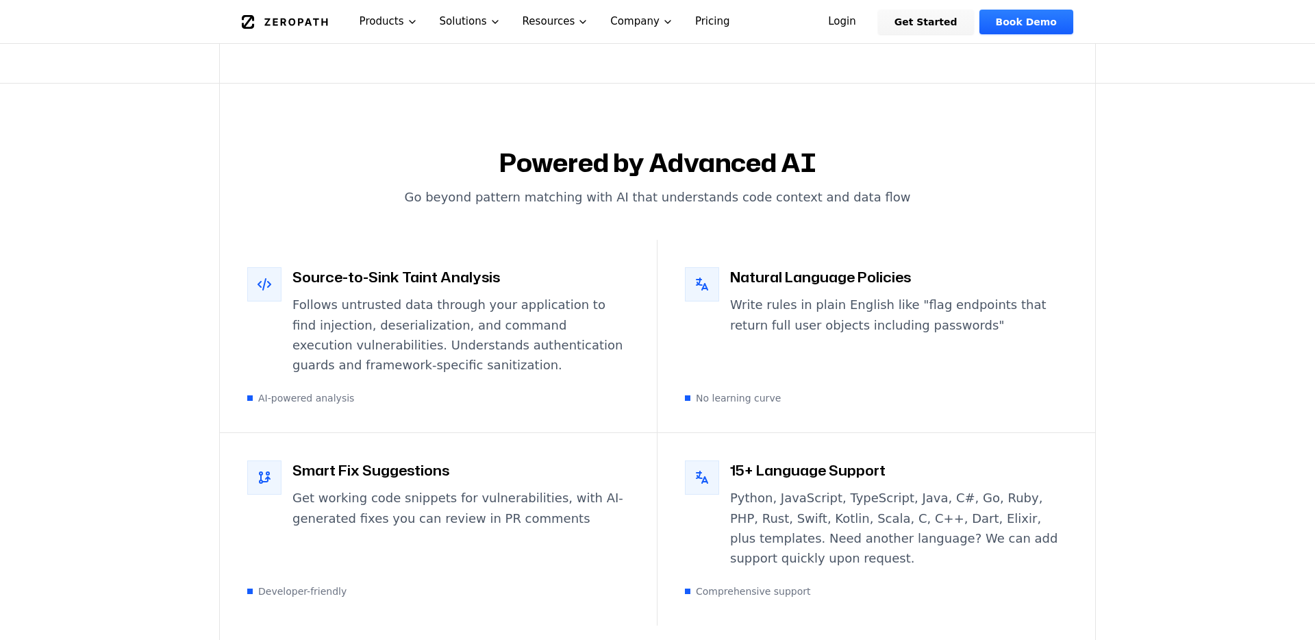
click at [503, 179] on div "Powered by Advanced AI Go beyond pattern matching with AI that understands code…" at bounding box center [657, 388] width 877 height 608
drag, startPoint x: 817, startPoint y: 186, endPoint x: 826, endPoint y: 533, distance: 346.8
click at [826, 532] on div "Powered by Advanced AI Go beyond pattern matching with AI that understands code…" at bounding box center [657, 388] width 877 height 608
click at [826, 584] on div "Comprehensive support" at bounding box center [876, 591] width 383 height 14
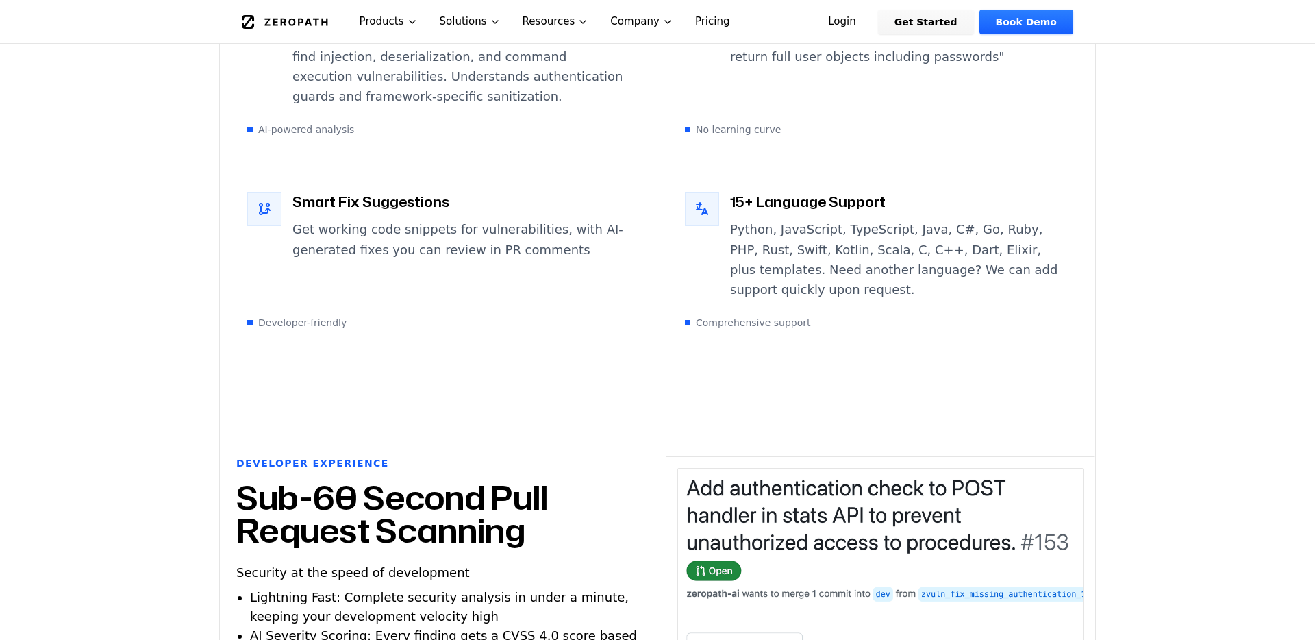
scroll to position [2592, 0]
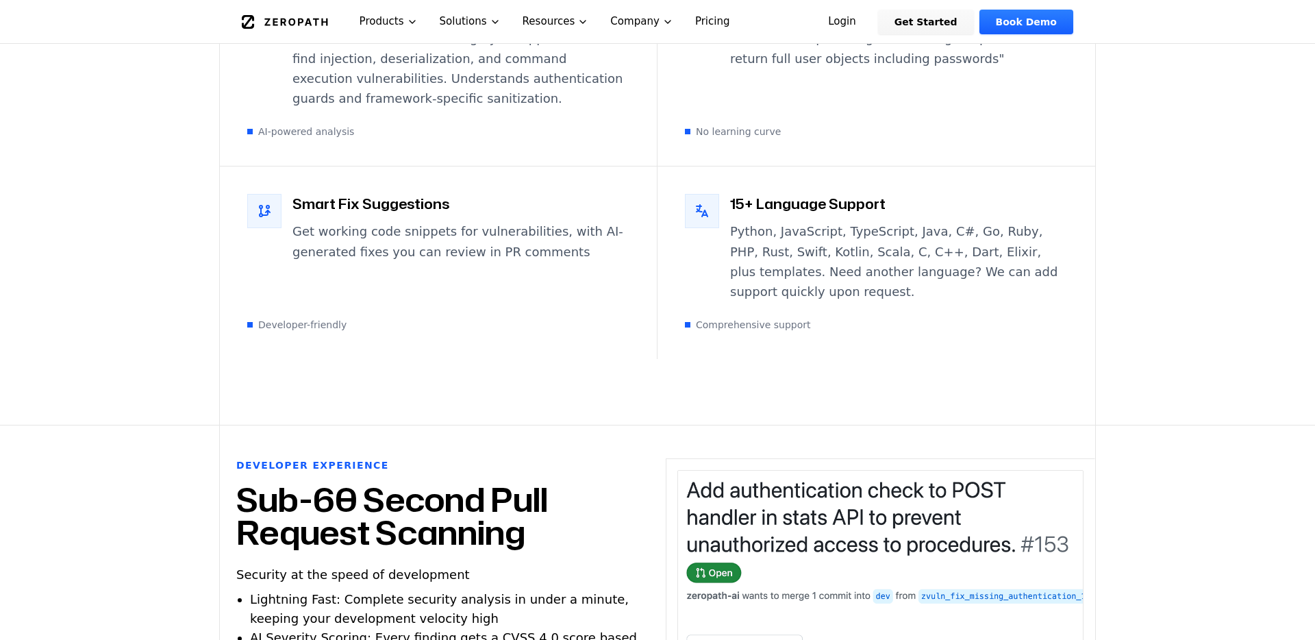
drag, startPoint x: 817, startPoint y: 153, endPoint x: 840, endPoint y: 438, distance: 285.9
click at [840, 470] on img at bounding box center [881, 610] width 406 height 280
click at [851, 221] on p "Python, JavaScript, TypeScript, Java, C#, Go, Ruby, PHP, Rust, Swift, Kotlin, S…" at bounding box center [899, 261] width 338 height 80
drag, startPoint x: 841, startPoint y: 133, endPoint x: 845, endPoint y: 235, distance: 102.1
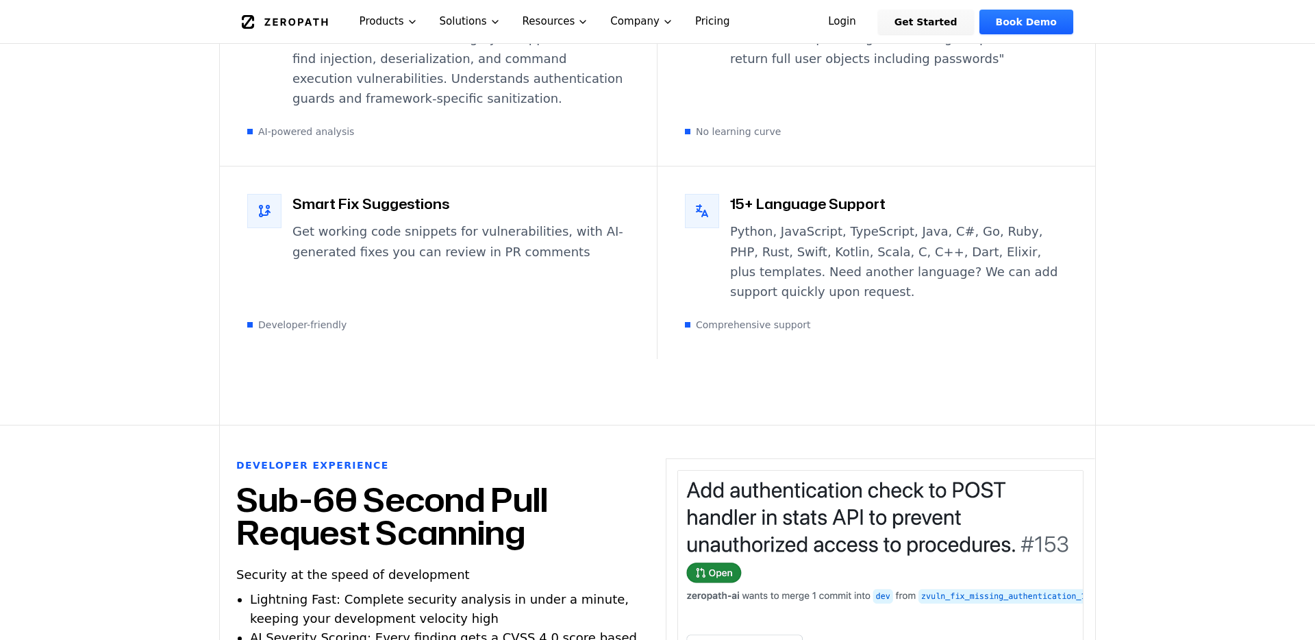
click at [845, 231] on div "15+ Language Support Python, JavaScript, TypeScript, Java, C#, Go, Ruby, PHP, R…" at bounding box center [877, 262] width 438 height 192
click at [845, 235] on p "Python, JavaScript, TypeScript, Java, C#, Go, Ruby, PHP, Rust, Swift, Kotlin, S…" at bounding box center [899, 261] width 338 height 80
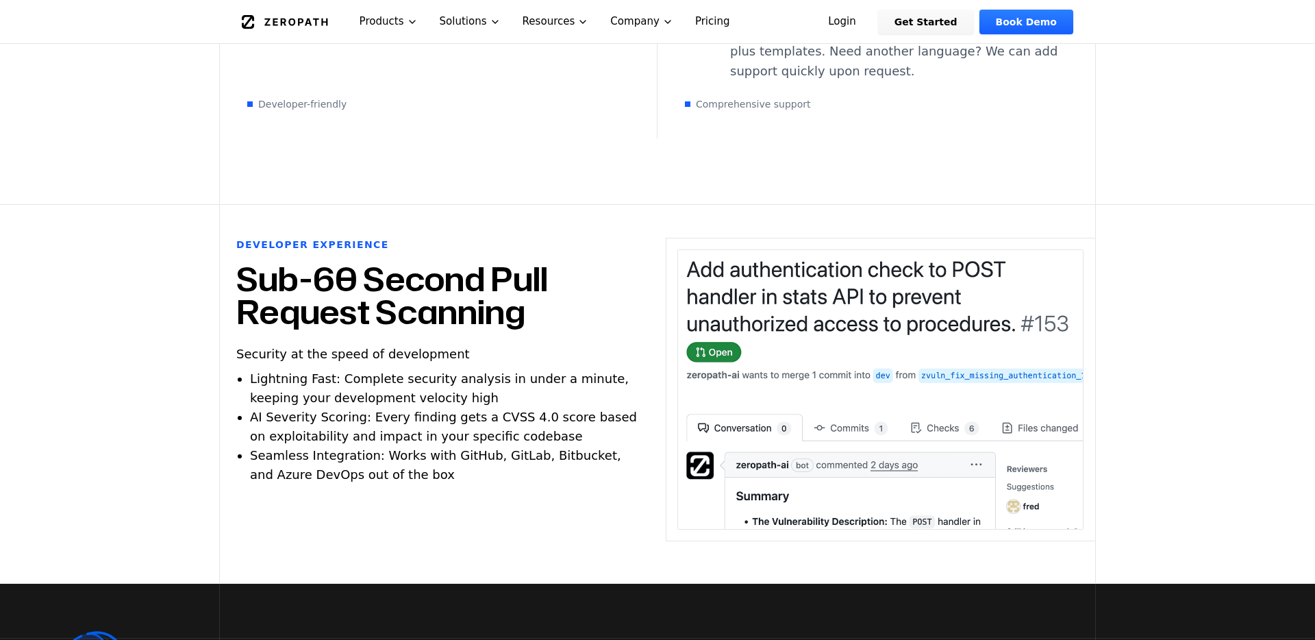
scroll to position [2814, 0]
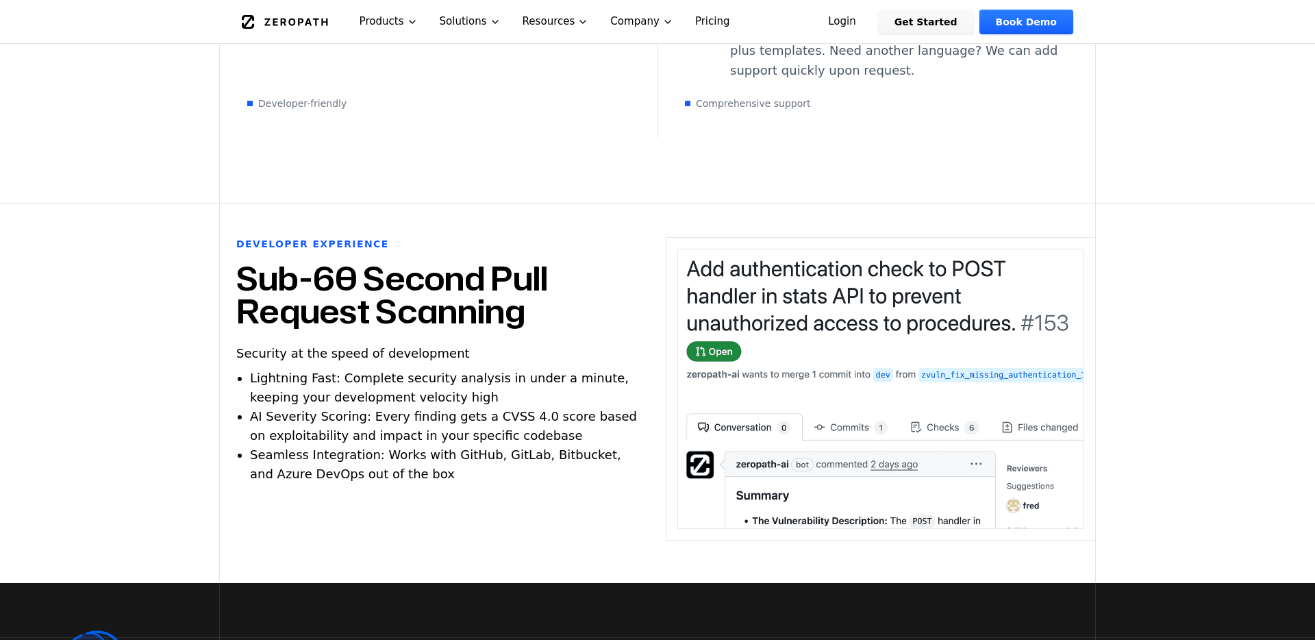
drag, startPoint x: 552, startPoint y: 288, endPoint x: 555, endPoint y: 394, distance: 106.2
click at [555, 393] on div "Developer Experience Sub-60 Second Pull Request Scanning Security at the speed …" at bounding box center [657, 393] width 877 height 378
click at [555, 447] on span "Seamless Integration: Works with GitHub, GitLab, Bitbucket, and Azure DevOps ou…" at bounding box center [435, 464] width 371 height 34
drag, startPoint x: 522, startPoint y: 219, endPoint x: 527, endPoint y: 456, distance: 237.1
click at [527, 456] on div "Developer Experience Sub-60 Second Pull Request Scanning Security at the speed …" at bounding box center [435, 393] width 430 height 312
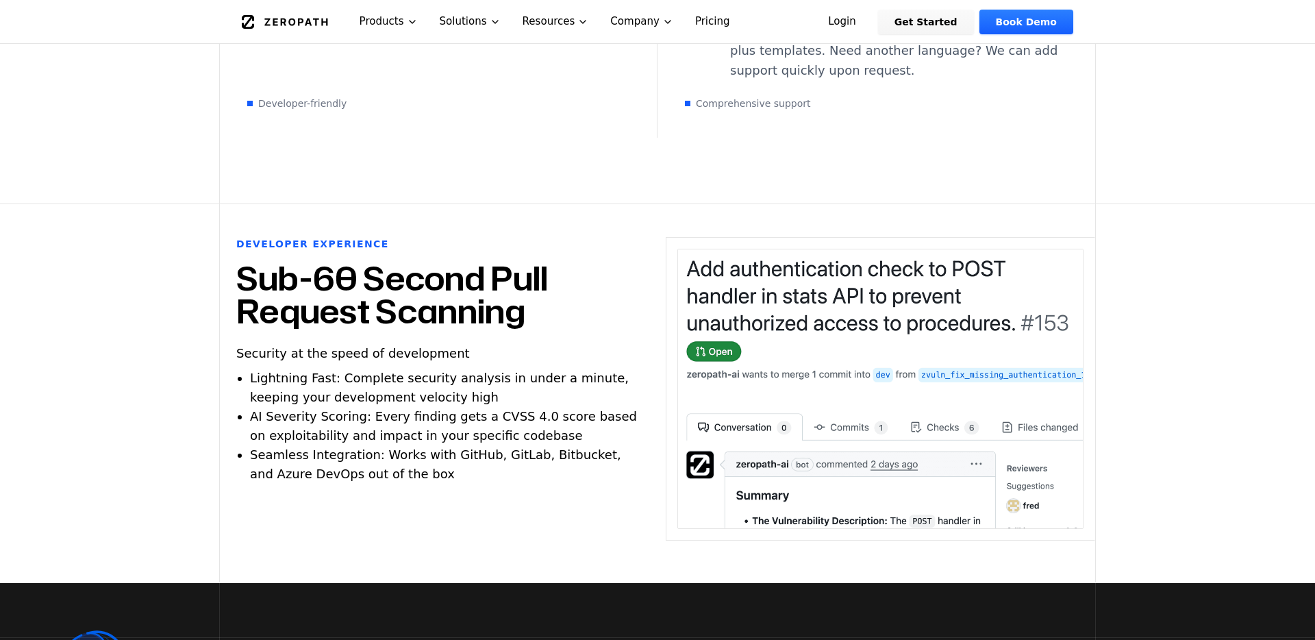
click at [527, 456] on div "Developer Experience Sub-60 Second Pull Request Scanning Security at the speed …" at bounding box center [435, 393] width 430 height 312
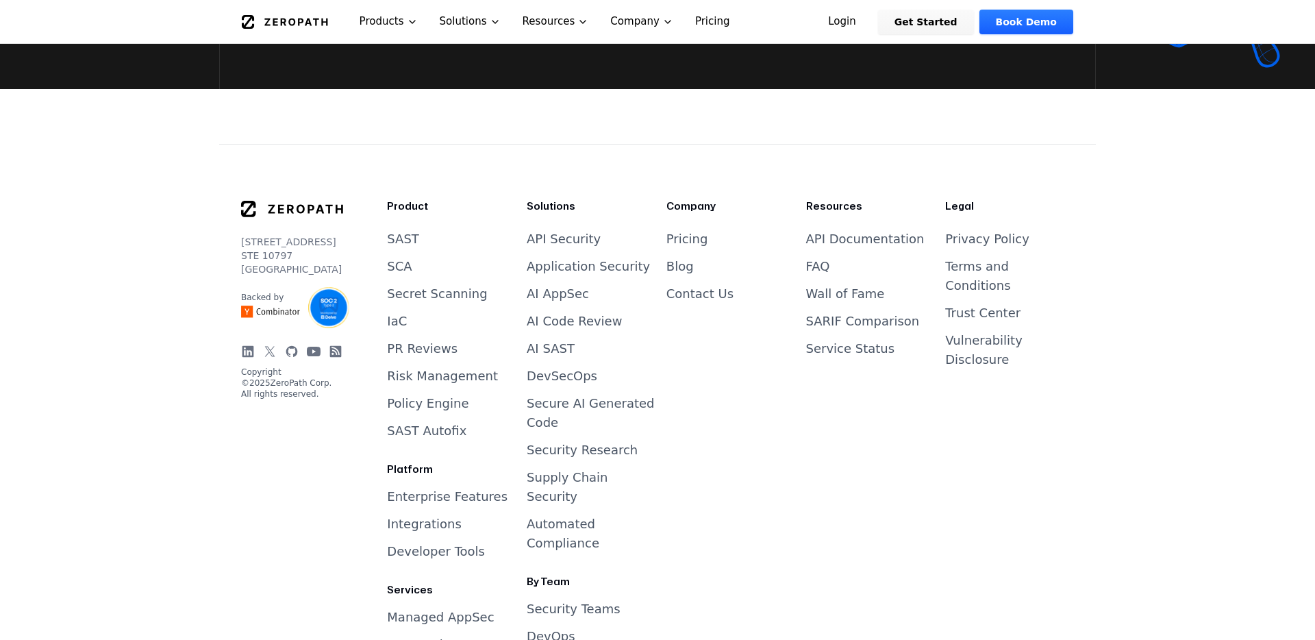
scroll to position [3770, 0]
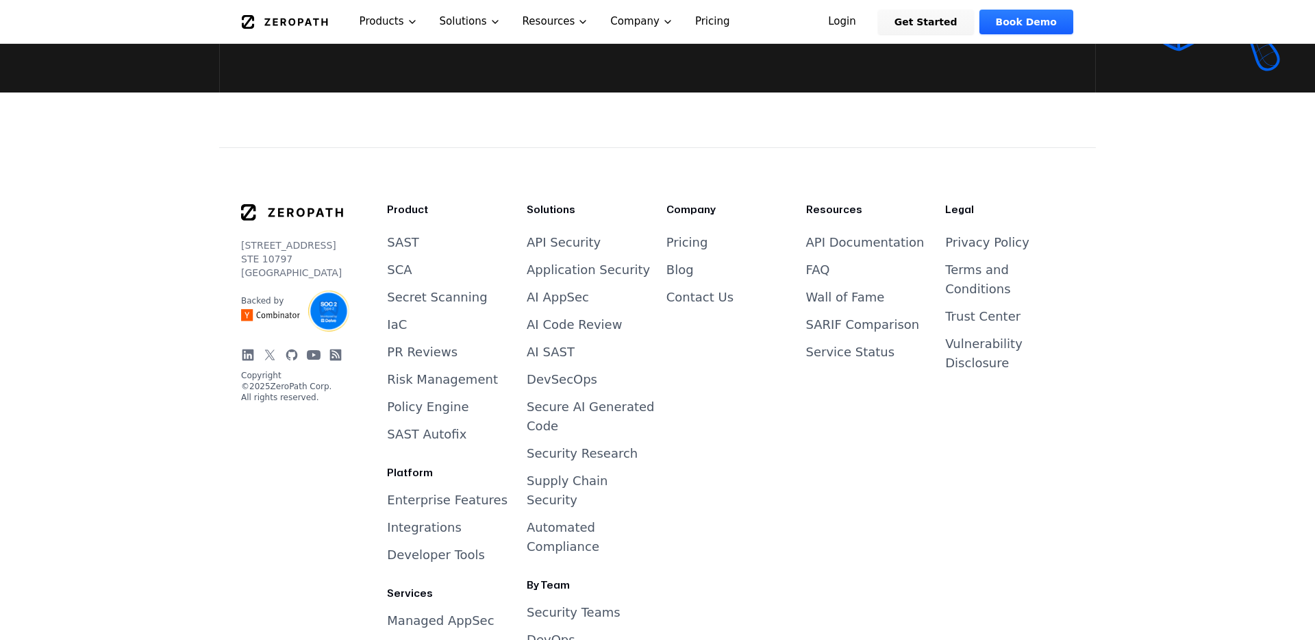
click at [836, 290] on link "Wall of Fame" at bounding box center [845, 297] width 79 height 14
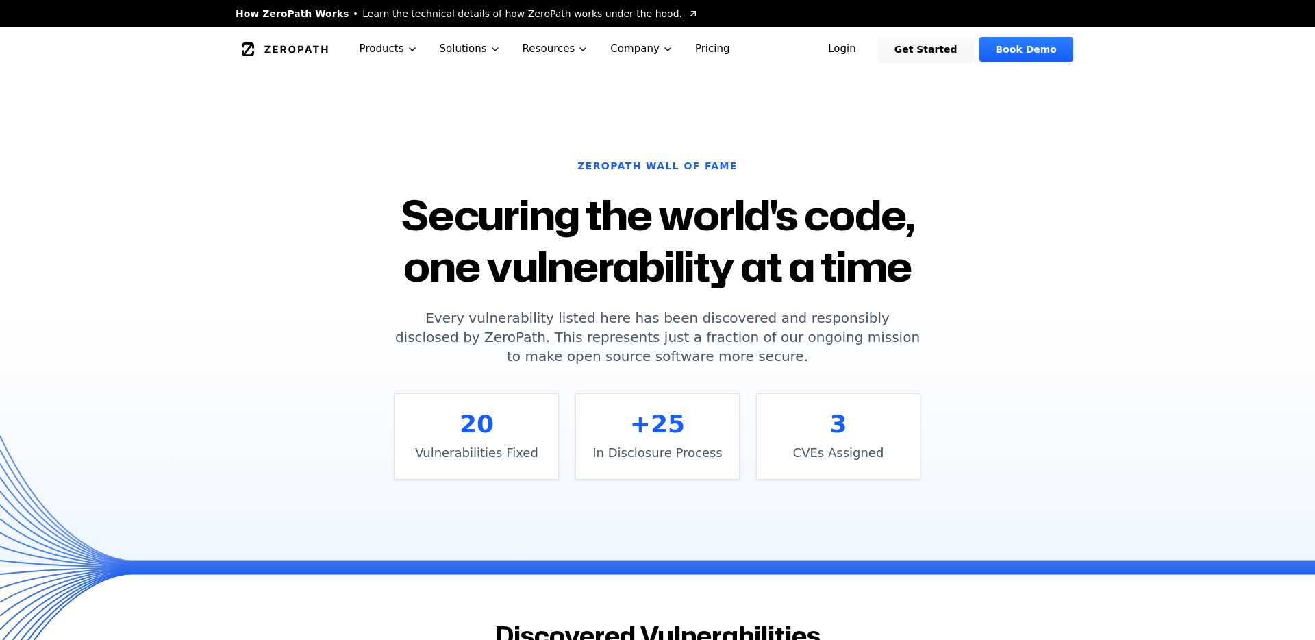
drag, startPoint x: 573, startPoint y: 212, endPoint x: 679, endPoint y: 305, distance: 140.3
click at [679, 304] on div "ZEROPATH WALL OF FAME Securing the world's code, one vulnerability at a time Ev…" at bounding box center [657, 319] width 559 height 321
click at [679, 305] on div "ZEROPATH WALL OF FAME Securing the world's code, one vulnerability at a time Ev…" at bounding box center [657, 319] width 559 height 321
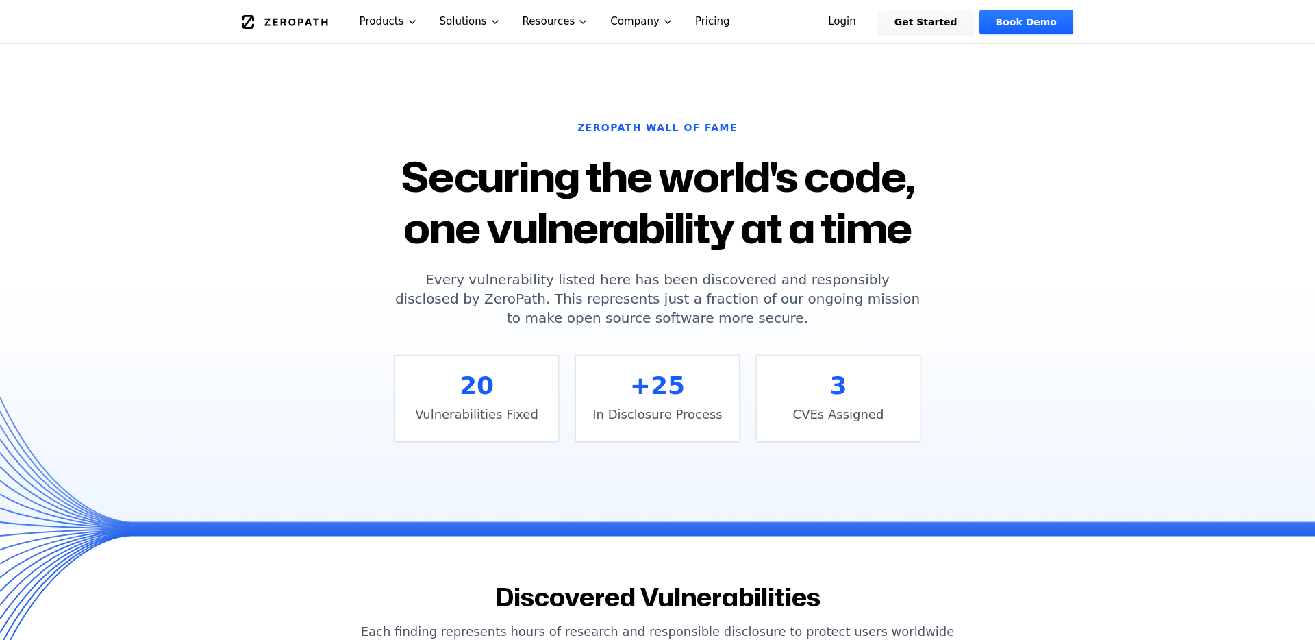
scroll to position [31, 0]
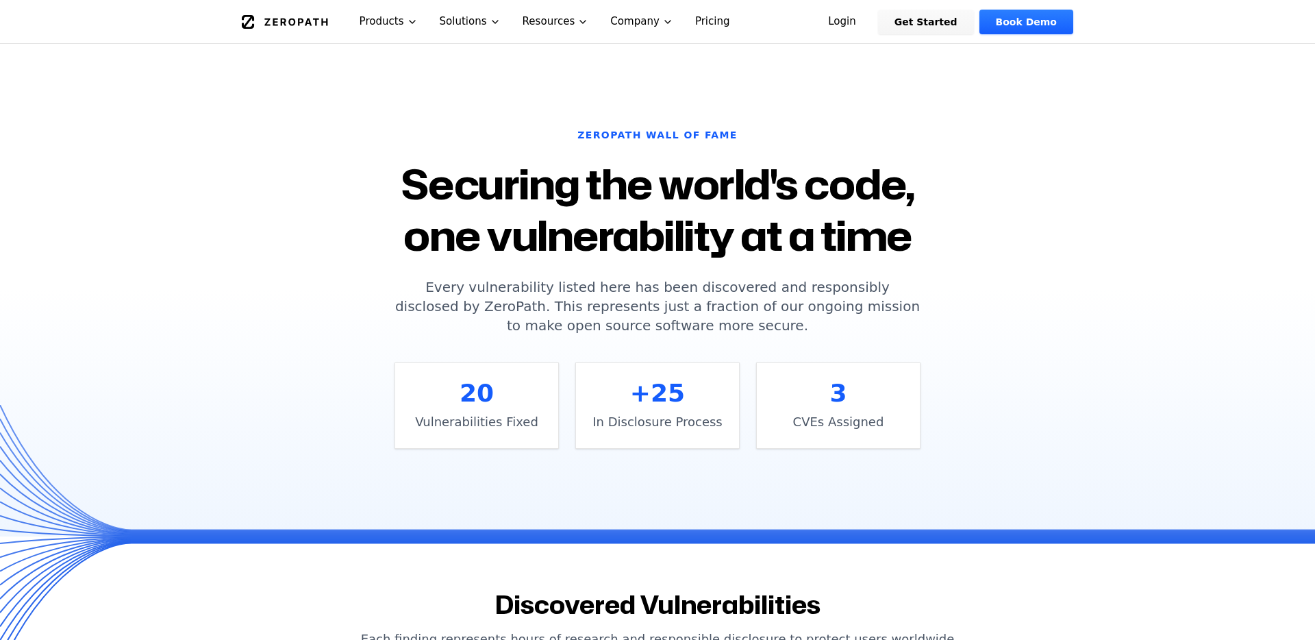
drag, startPoint x: 626, startPoint y: 173, endPoint x: 668, endPoint y: 348, distance: 179.6
click at [668, 348] on div "ZEROPATH WALL OF FAME Securing the world's code, one vulnerability at a time Ev…" at bounding box center [657, 288] width 559 height 321
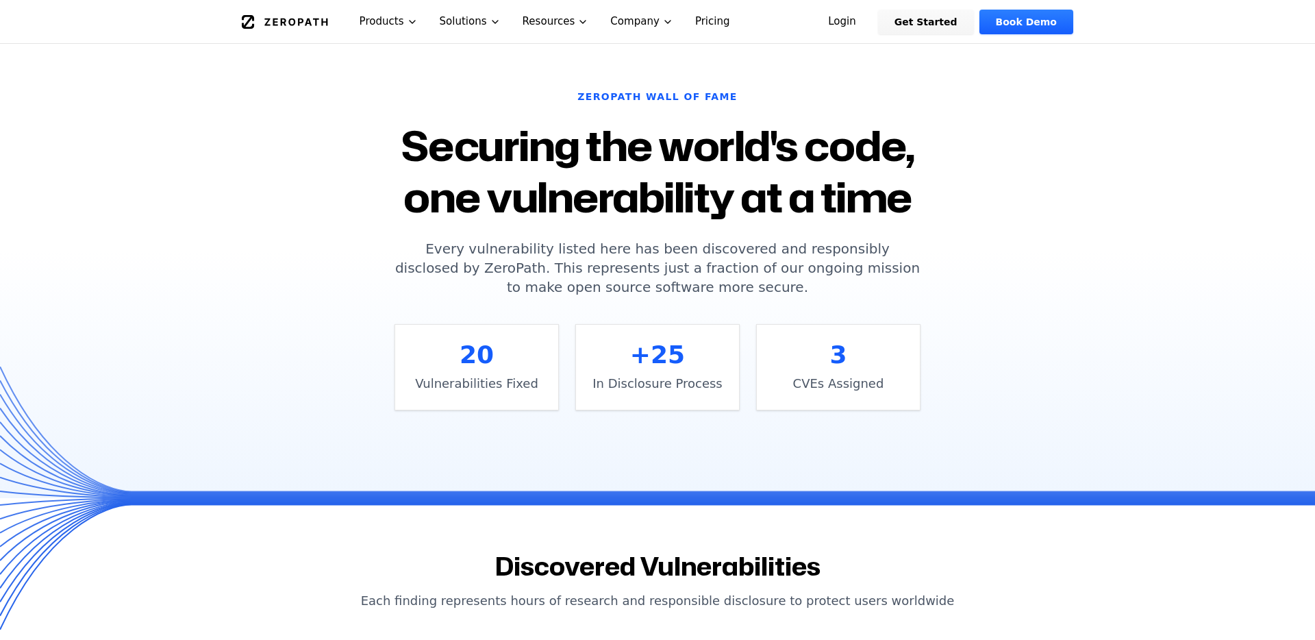
scroll to position [68, 0]
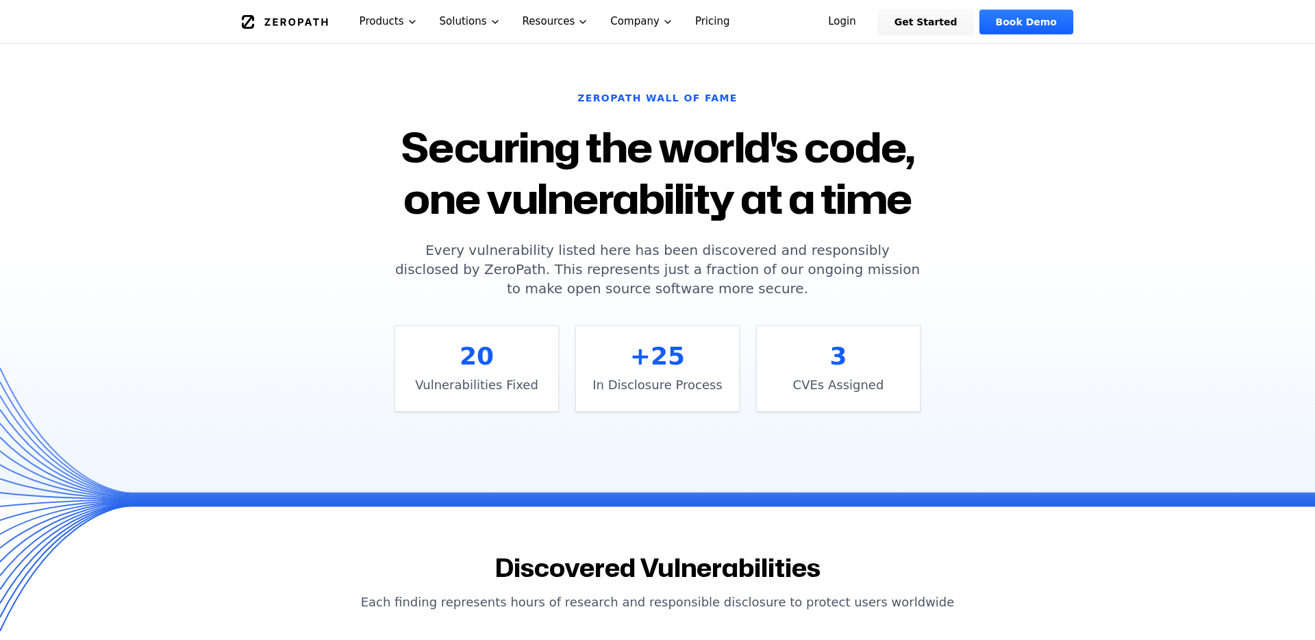
drag, startPoint x: 661, startPoint y: 151, endPoint x: 675, endPoint y: 296, distance: 145.3
click at [675, 296] on div "ZEROPATH WALL OF FAME Securing the world's code, one vulnerability at a time Ev…" at bounding box center [657, 251] width 559 height 321
click at [675, 296] on p "Every vulnerability listed here has been discovered and responsibly disclosed b…" at bounding box center [658, 269] width 526 height 58
drag, startPoint x: 675, startPoint y: 296, endPoint x: 675, endPoint y: 173, distance: 122.6
click at [675, 173] on div "ZEROPATH WALL OF FAME Securing the world's code, one vulnerability at a time Ev…" at bounding box center [657, 251] width 559 height 321
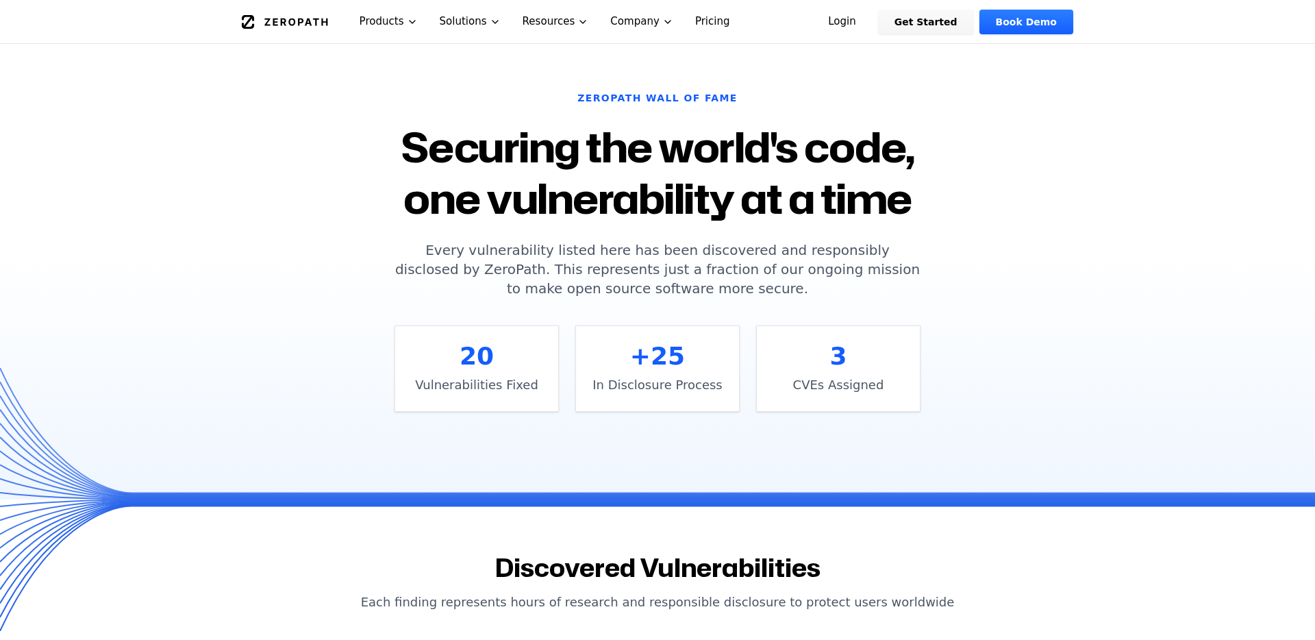
click at [675, 173] on h1 "Securing the world's code, one vulnerability at a time" at bounding box center [658, 172] width 526 height 103
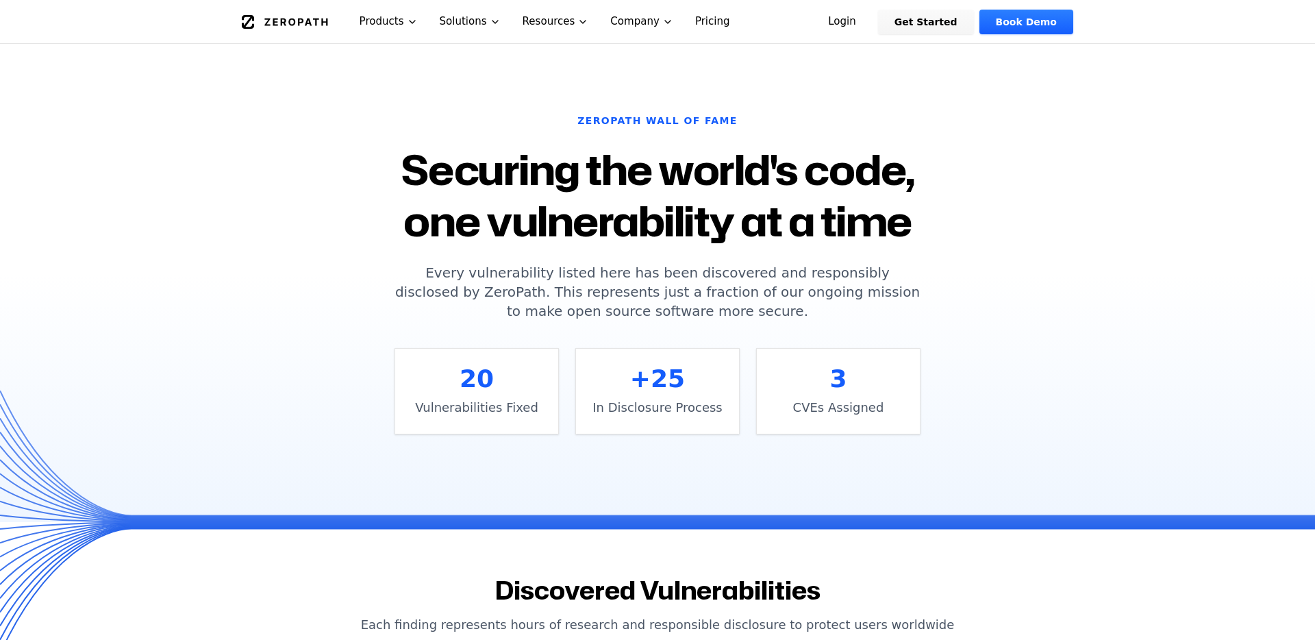
scroll to position [42, 0]
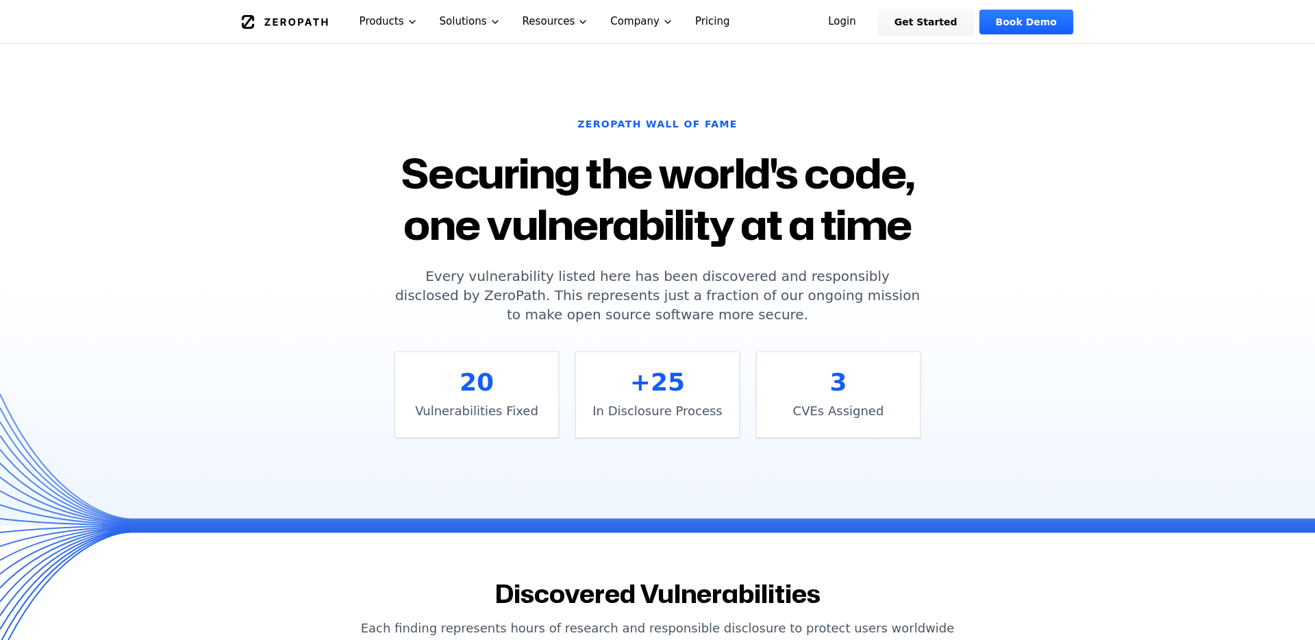
drag, startPoint x: 667, startPoint y: 201, endPoint x: 691, endPoint y: 345, distance: 146.5
click at [691, 345] on div "ZEROPATH WALL OF FAME Securing the world's code, one vulnerability at a time Ev…" at bounding box center [657, 277] width 559 height 321
drag, startPoint x: 687, startPoint y: 316, endPoint x: 684, endPoint y: 155, distance: 161.7
click at [684, 155] on div "ZEROPATH WALL OF FAME Securing the world's code, one vulnerability at a time Ev…" at bounding box center [657, 277] width 559 height 321
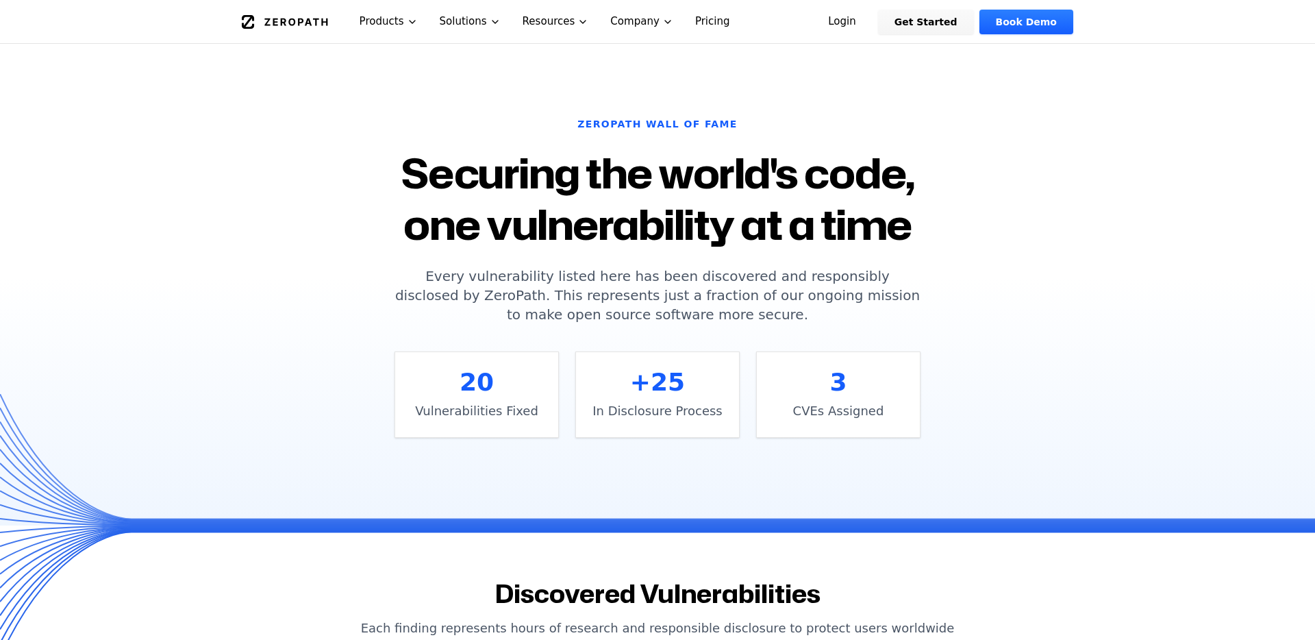
click at [684, 155] on h1 "Securing the world's code, one vulnerability at a time" at bounding box center [658, 198] width 526 height 103
drag, startPoint x: 684, startPoint y: 155, endPoint x: 700, endPoint y: 324, distance: 169.9
click at [700, 324] on div "ZEROPATH WALL OF FAME Securing the world's code, one vulnerability at a time Ev…" at bounding box center [657, 277] width 559 height 321
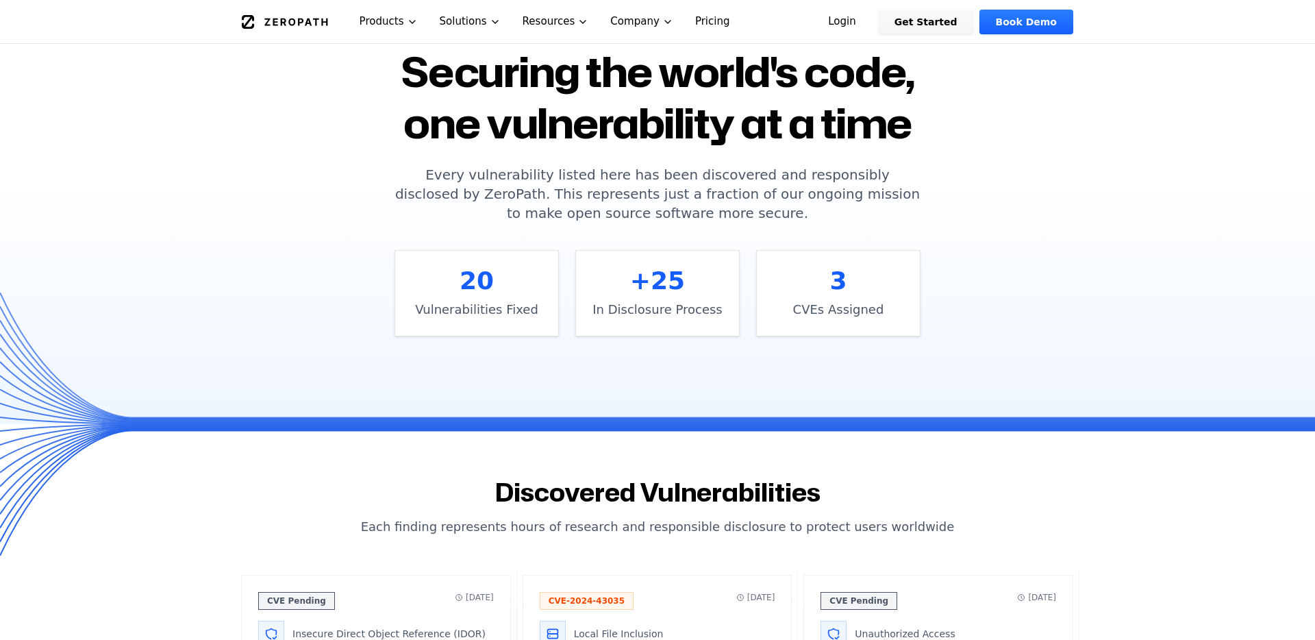
drag, startPoint x: 673, startPoint y: 206, endPoint x: 693, endPoint y: 341, distance: 136.5
click at [693, 341] on div "ZEROPATH WALL OF FAME Securing the world's code, one vulnerability at a time Ev…" at bounding box center [657, 176] width 1315 height 496
drag, startPoint x: 693, startPoint y: 341, endPoint x: 690, endPoint y: 164, distance: 176.8
click at [690, 164] on div "ZEROPATH WALL OF FAME Securing the world's code, one vulnerability at a time Ev…" at bounding box center [657, 176] width 1315 height 496
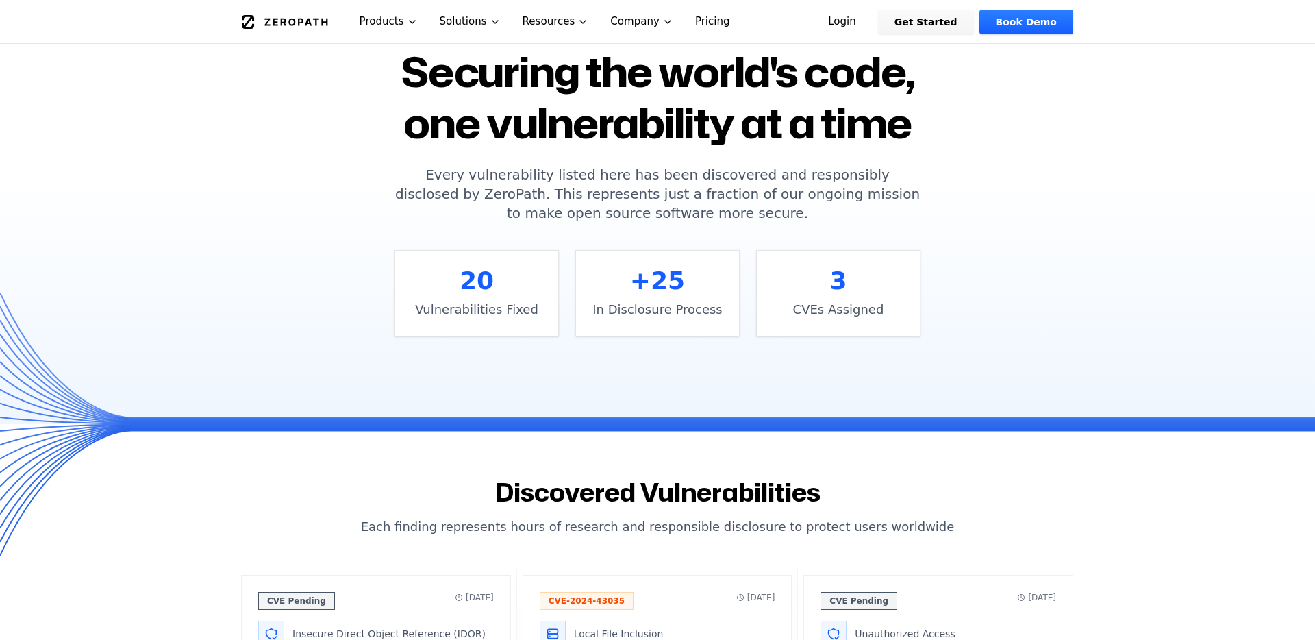
click at [690, 165] on p "Every vulnerability listed here has been discovered and responsibly disclosed b…" at bounding box center [658, 194] width 526 height 58
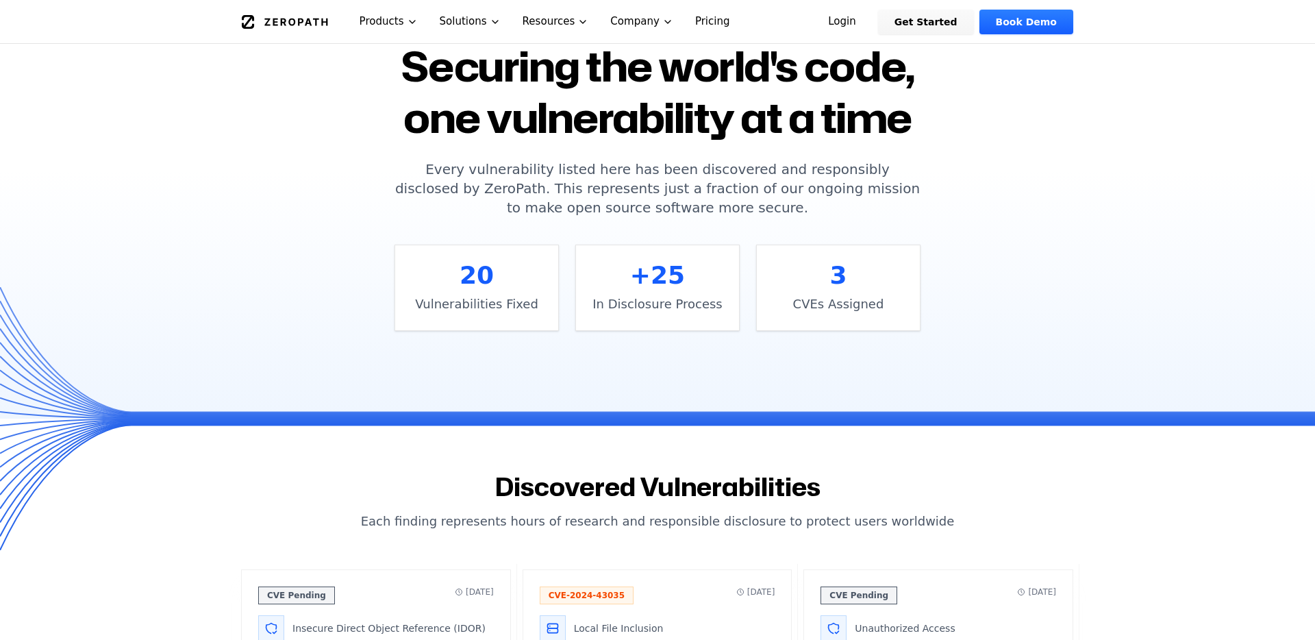
scroll to position [150, 0]
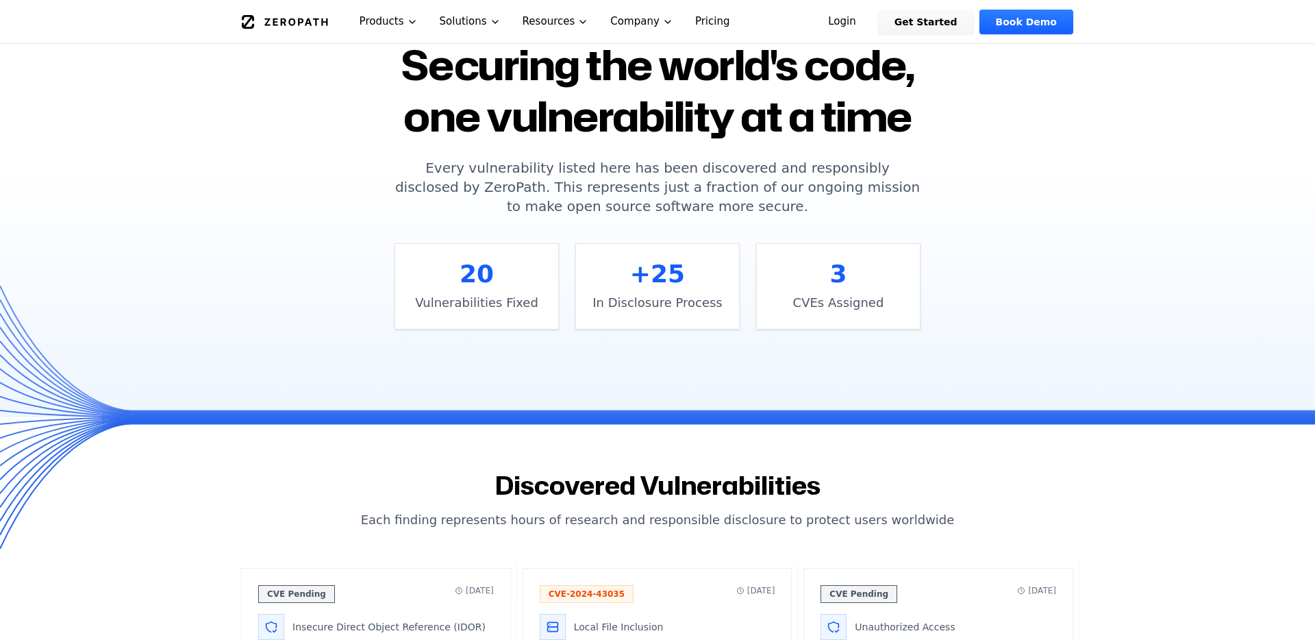
drag, startPoint x: 697, startPoint y: 318, endPoint x: 697, endPoint y: 168, distance: 150.0
click at [697, 168] on div "ZEROPATH WALL OF FAME Securing the world's code, one vulnerability at a time Ev…" at bounding box center [657, 169] width 559 height 321
click at [697, 168] on p "Every vulnerability listed here has been discovered and responsibly disclosed b…" at bounding box center [658, 187] width 526 height 58
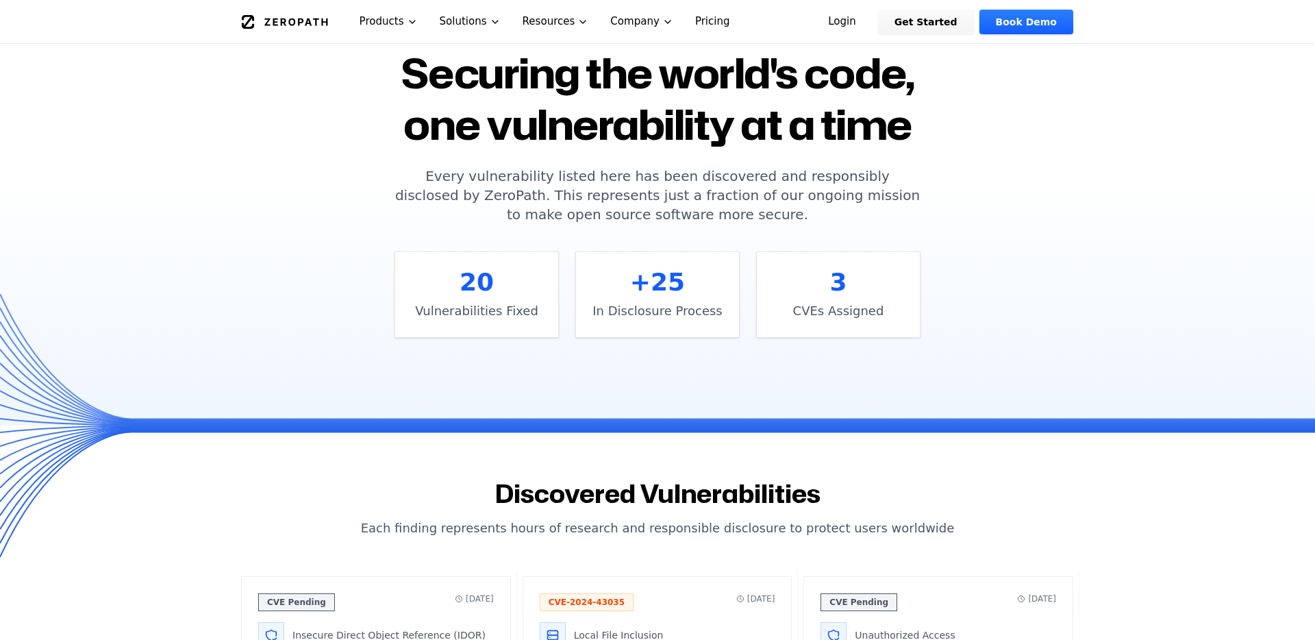
scroll to position [0, 0]
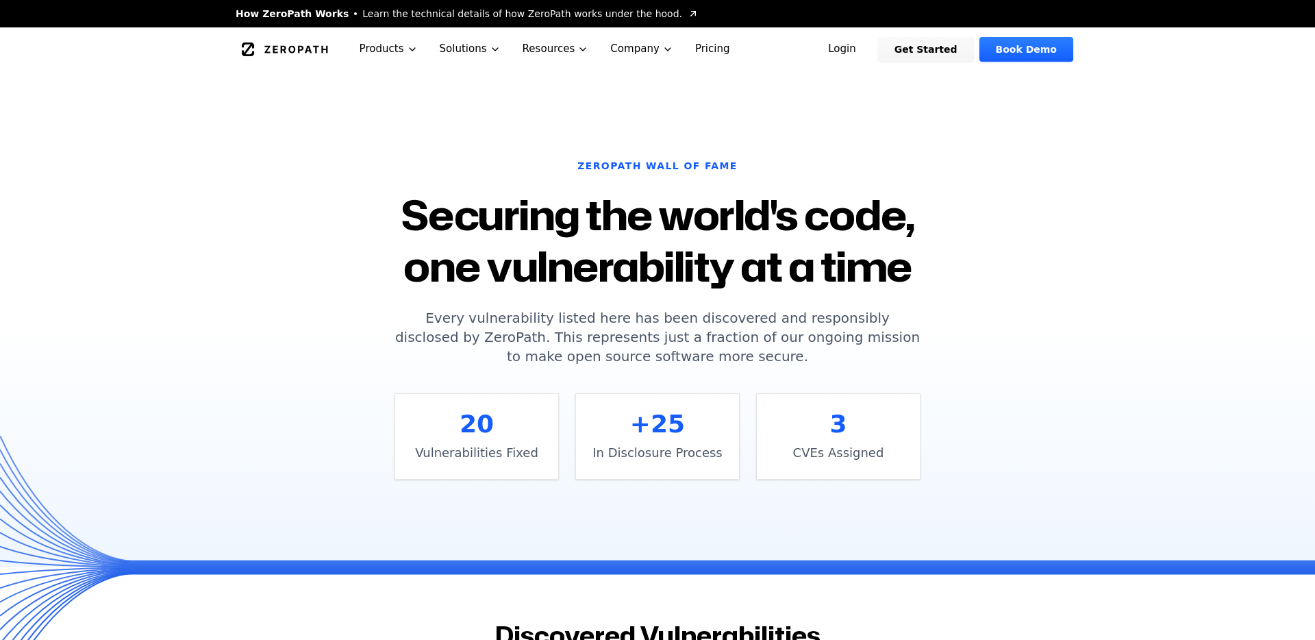
drag, startPoint x: 619, startPoint y: 437, endPoint x: 627, endPoint y: 161, distance: 276.2
click at [627, 161] on div "ZEROPATH WALL OF FAME Securing the world's code, one vulnerability at a time Ev…" at bounding box center [657, 319] width 559 height 321
click at [627, 161] on h6 "ZEROPATH WALL OF FAME" at bounding box center [658, 166] width 526 height 14
drag, startPoint x: 627, startPoint y: 161, endPoint x: 651, endPoint y: 461, distance: 301.0
click at [651, 461] on div "ZEROPATH WALL OF FAME Securing the world's code, one vulnerability at a time Ev…" at bounding box center [657, 319] width 559 height 321
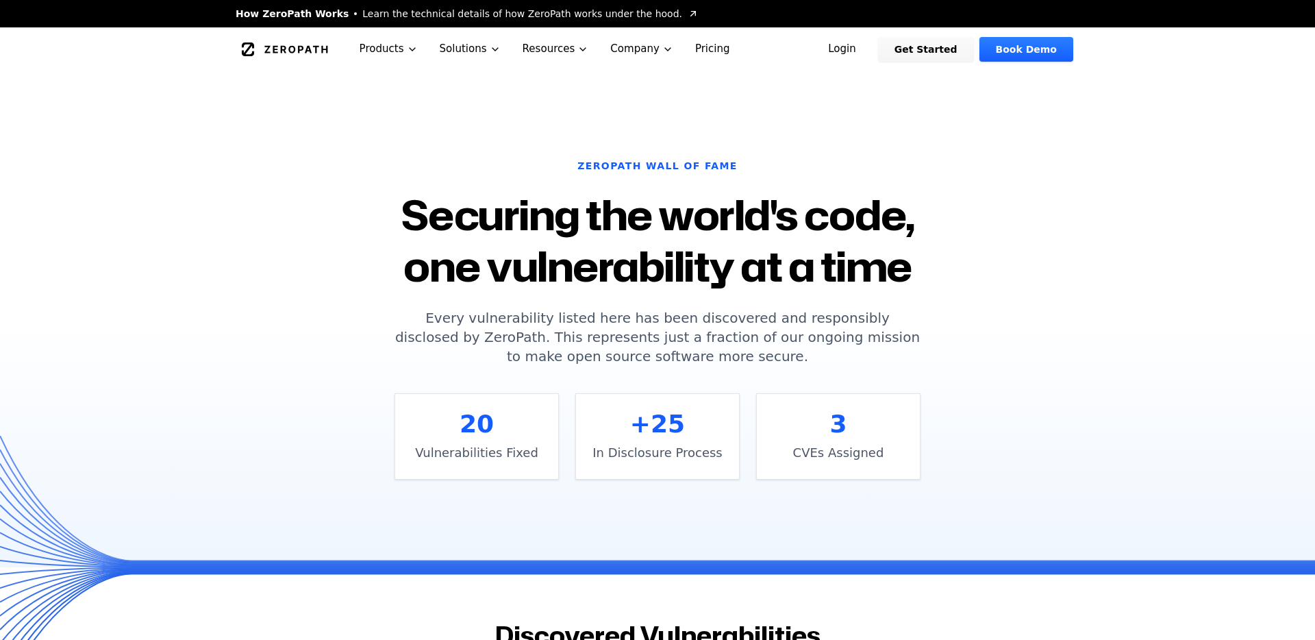
click at [651, 461] on p "In Disclosure Process" at bounding box center [658, 452] width 130 height 19
